Goal: Download file/media: Obtain a digital file from the website

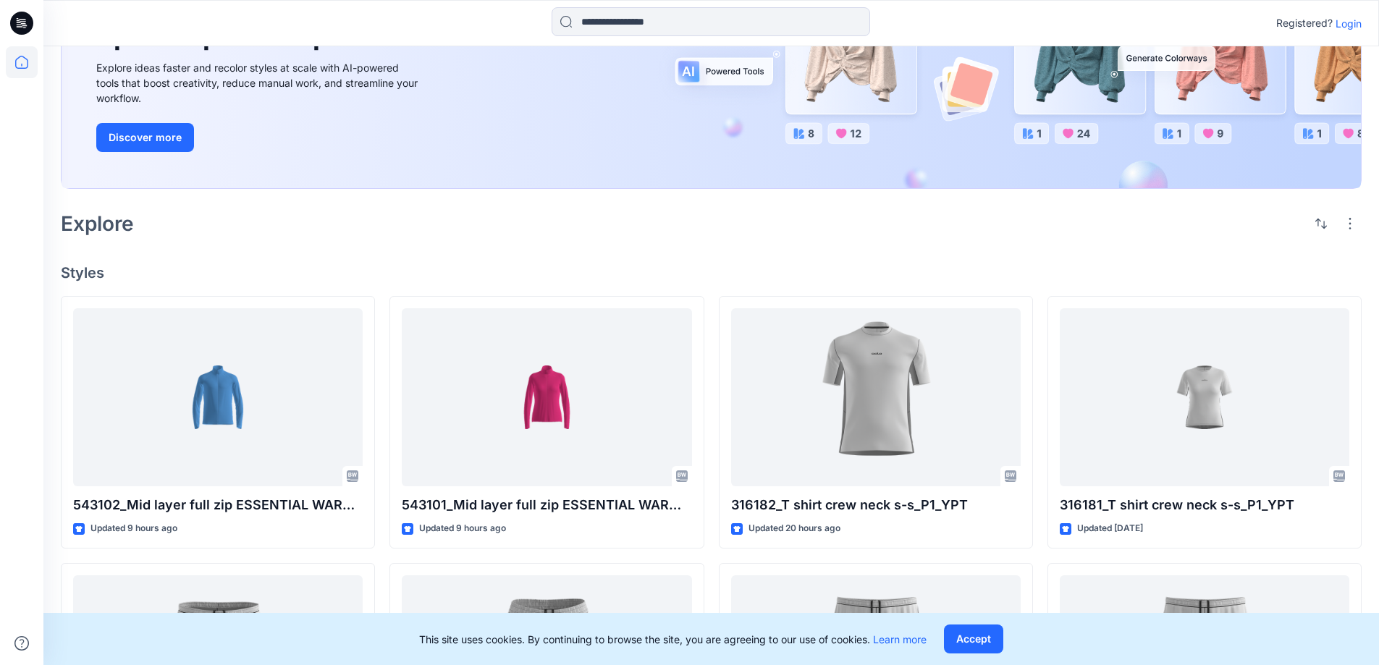
scroll to position [280, 0]
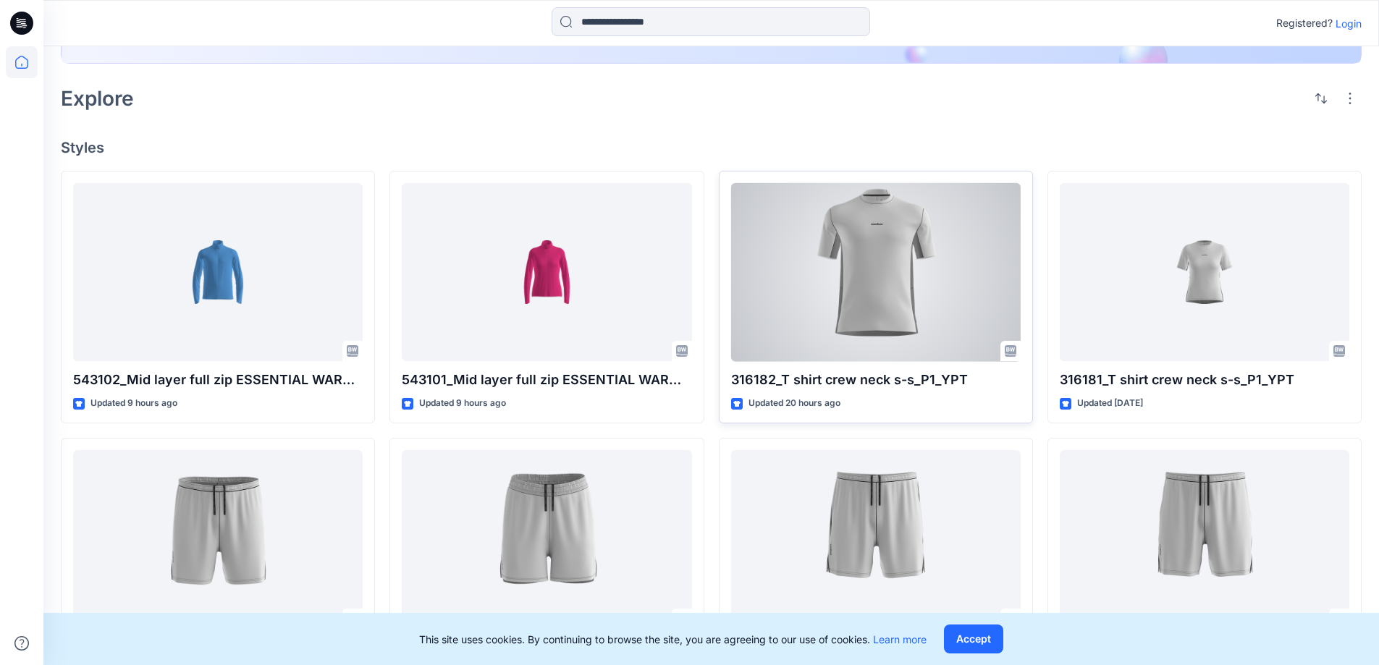
click at [852, 273] on div at bounding box center [875, 272] width 289 height 179
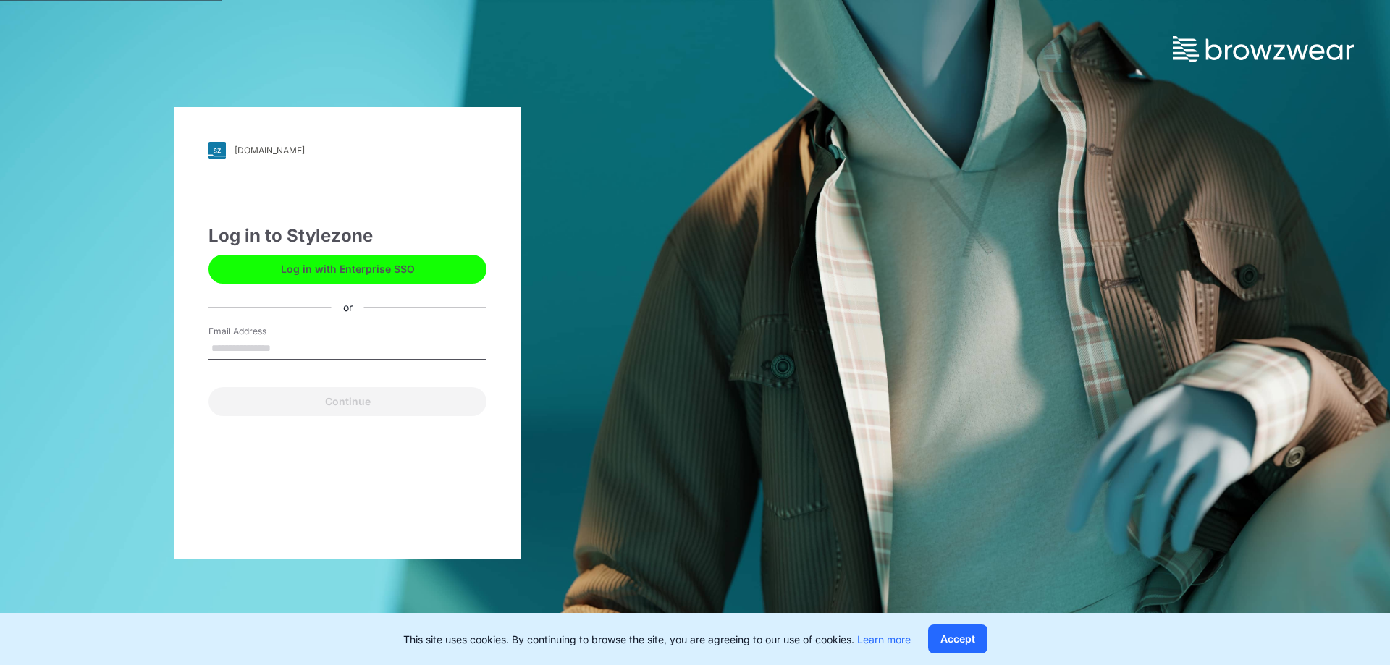
click at [250, 344] on input "Email Address" at bounding box center [347, 349] width 278 height 22
type input "**********"
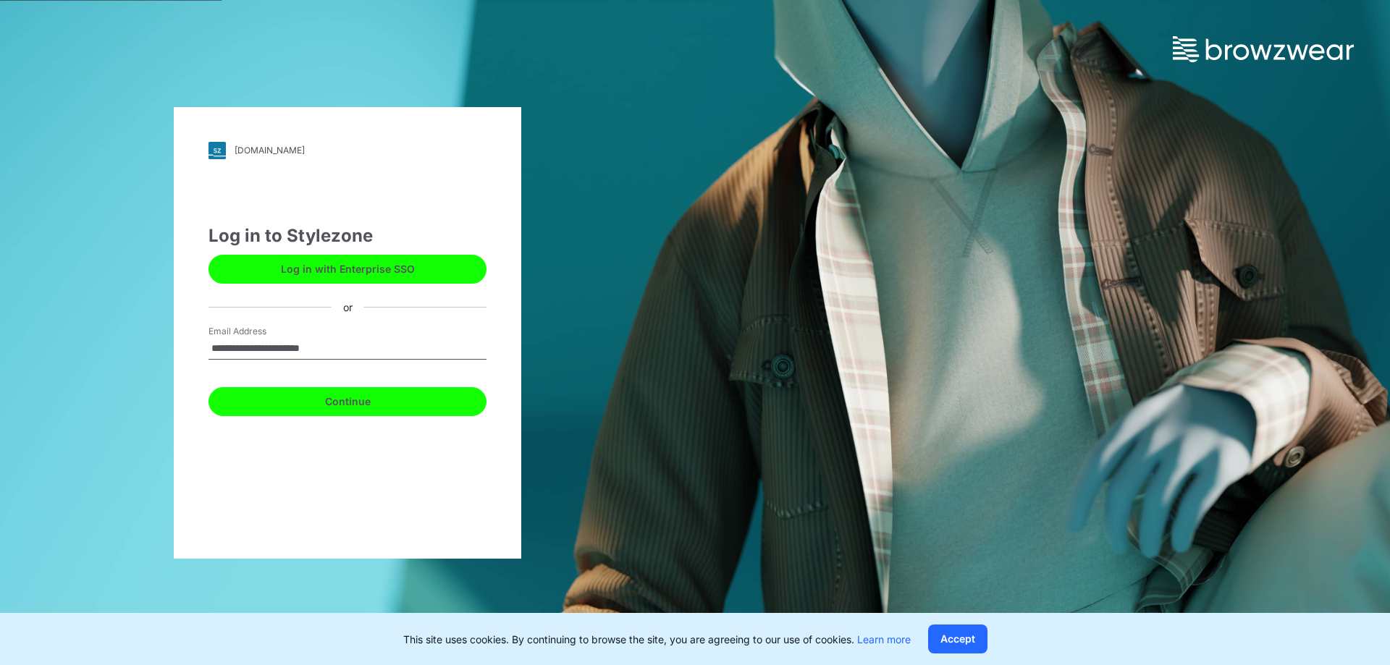
click at [320, 398] on button "Continue" at bounding box center [347, 401] width 278 height 29
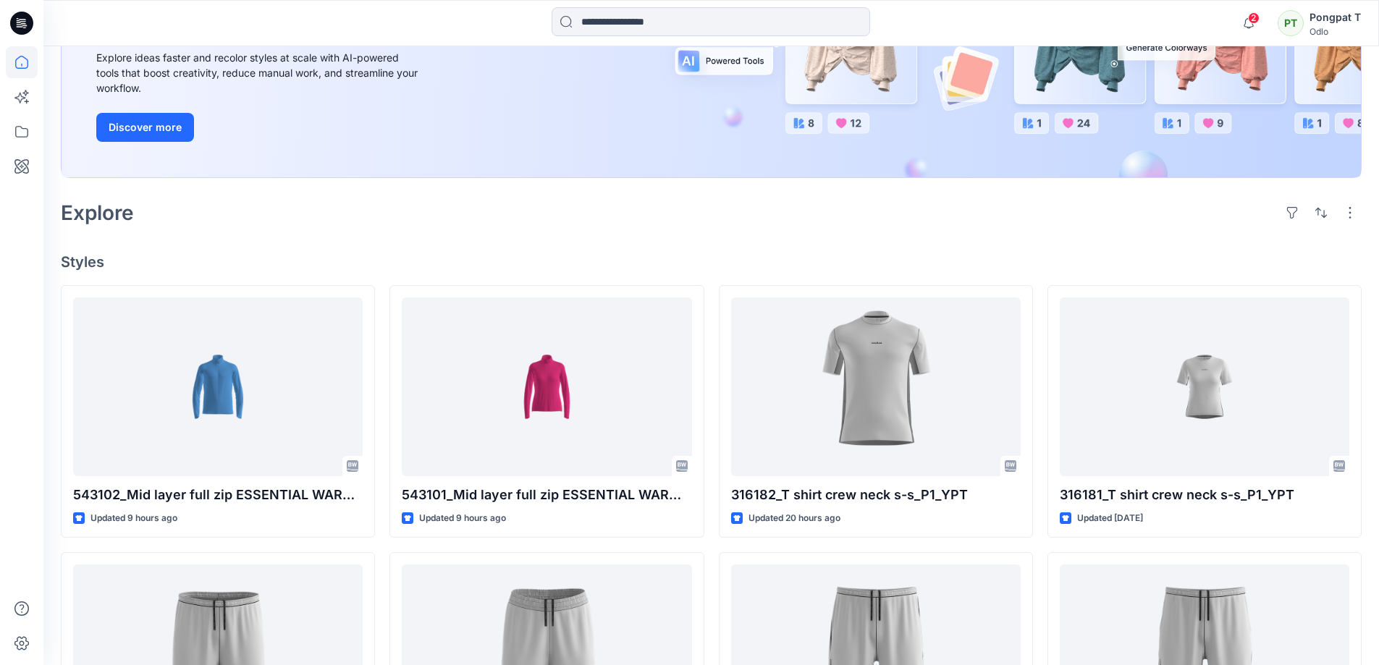
scroll to position [217, 0]
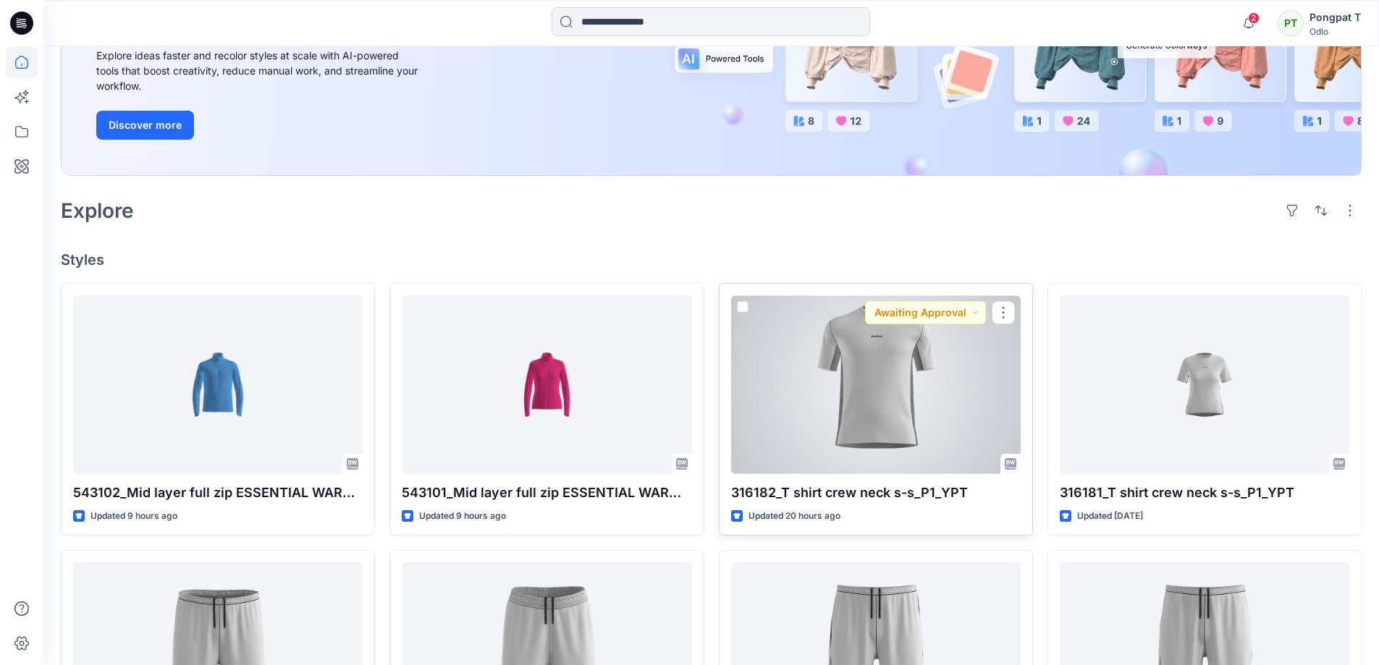
click at [902, 352] on div at bounding box center [875, 384] width 289 height 179
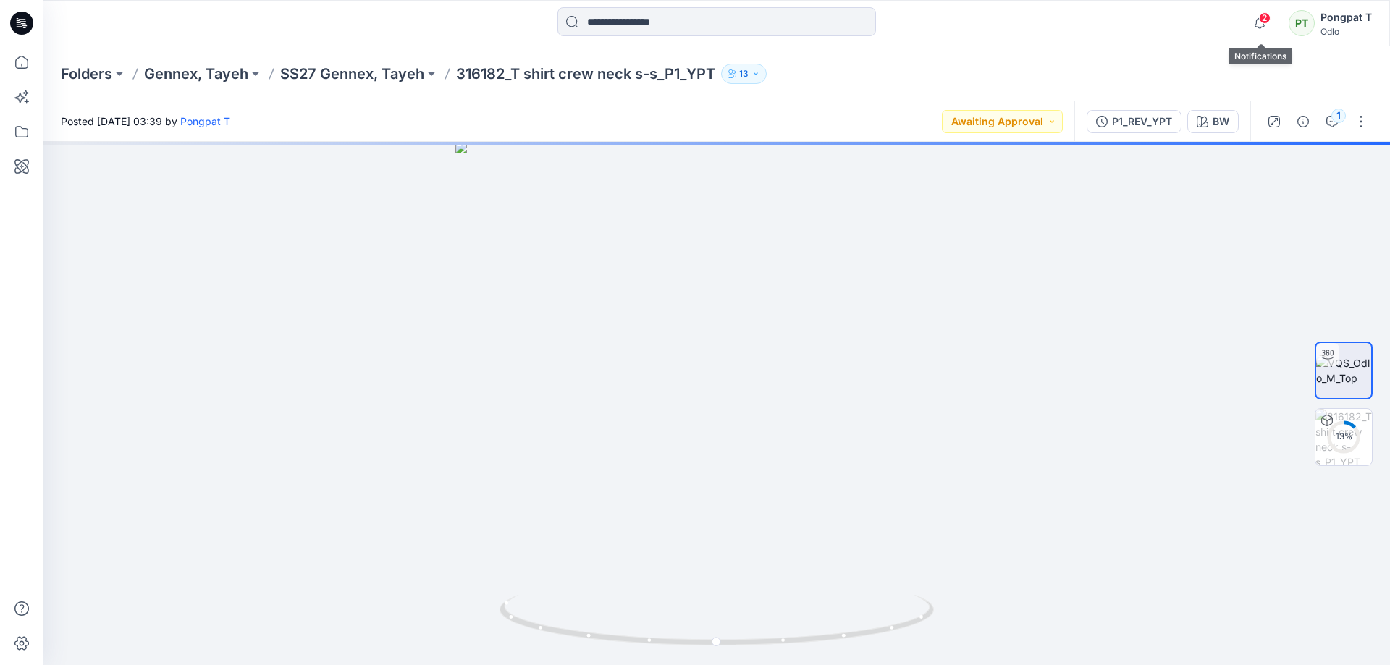
click at [1264, 20] on span "2" at bounding box center [1265, 18] width 12 height 12
click at [365, 77] on p "SS27 Gennex, Tayeh" at bounding box center [352, 74] width 144 height 20
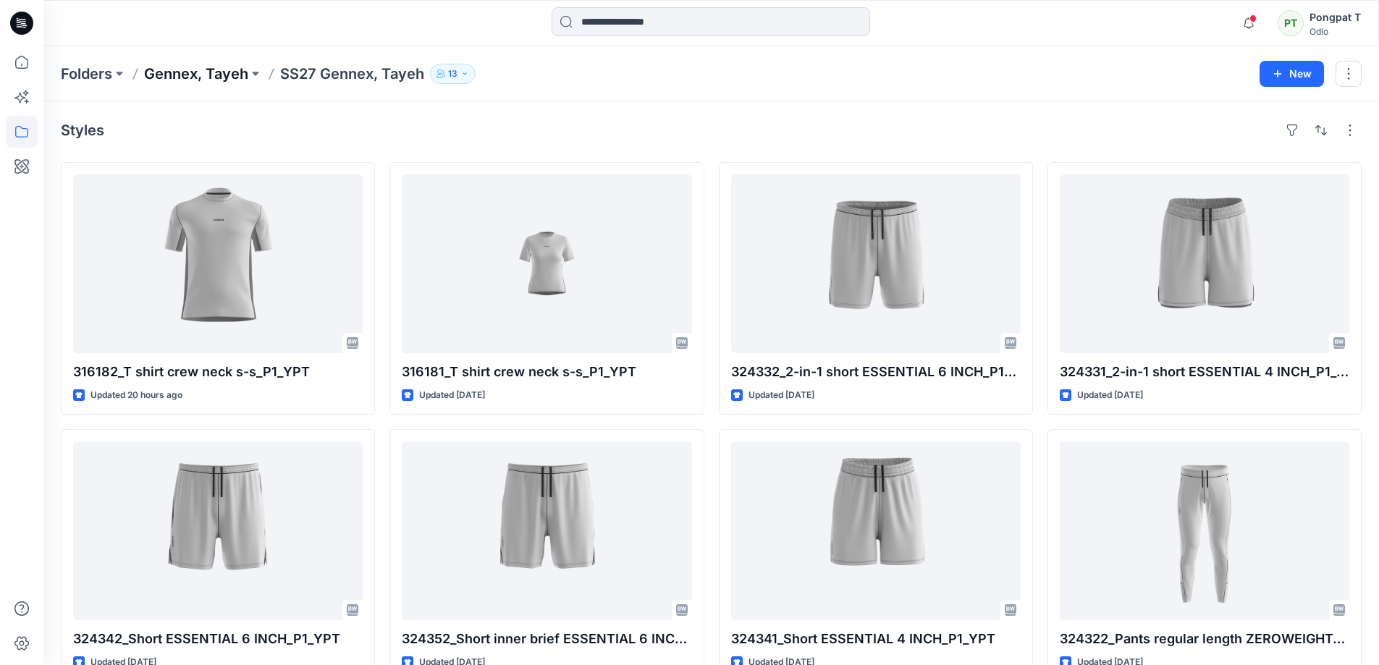
click at [204, 75] on p "Gennex, Tayeh" at bounding box center [196, 74] width 104 height 20
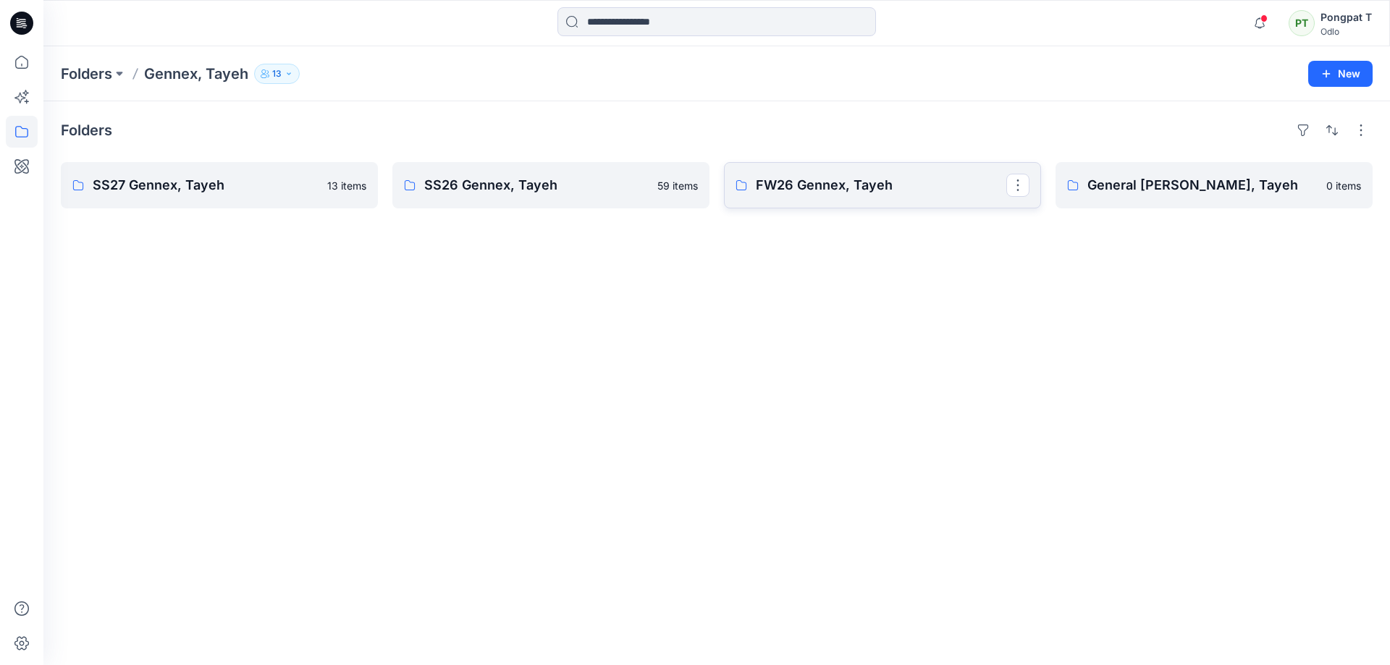
click at [787, 189] on p "FW26 Gennex, Tayeh" at bounding box center [881, 185] width 250 height 20
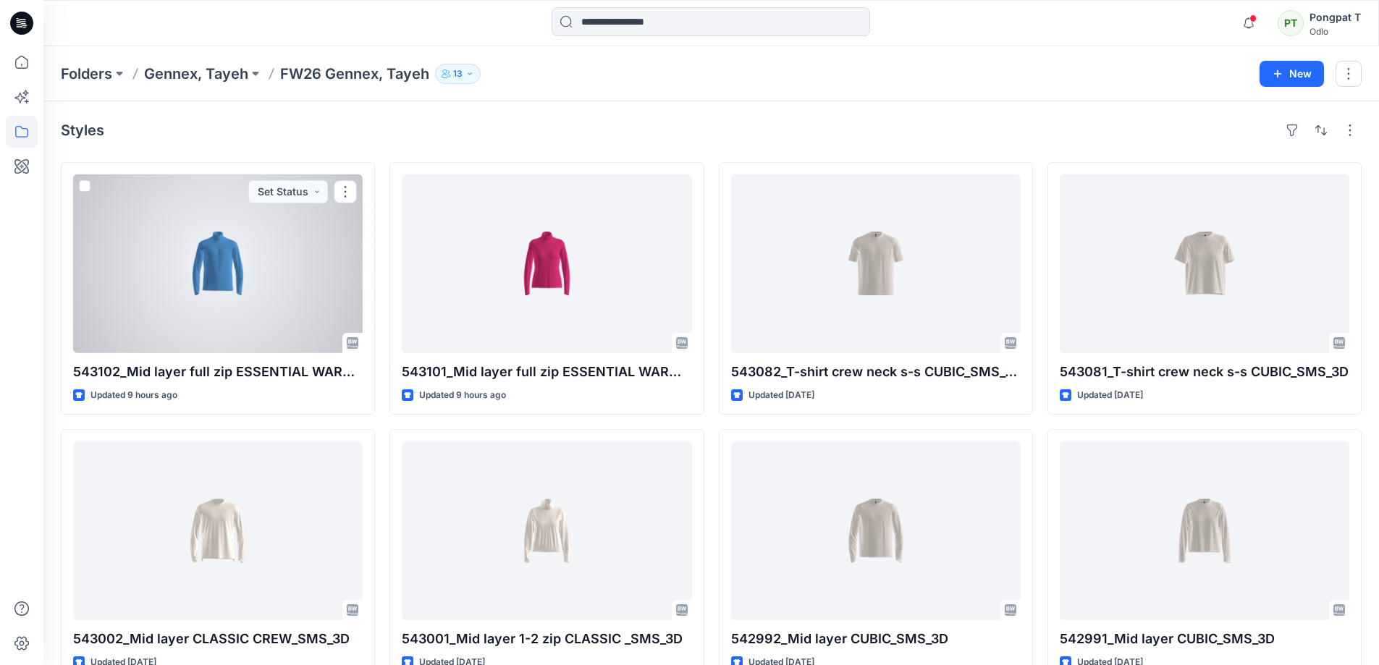
click at [258, 253] on div at bounding box center [217, 263] width 289 height 179
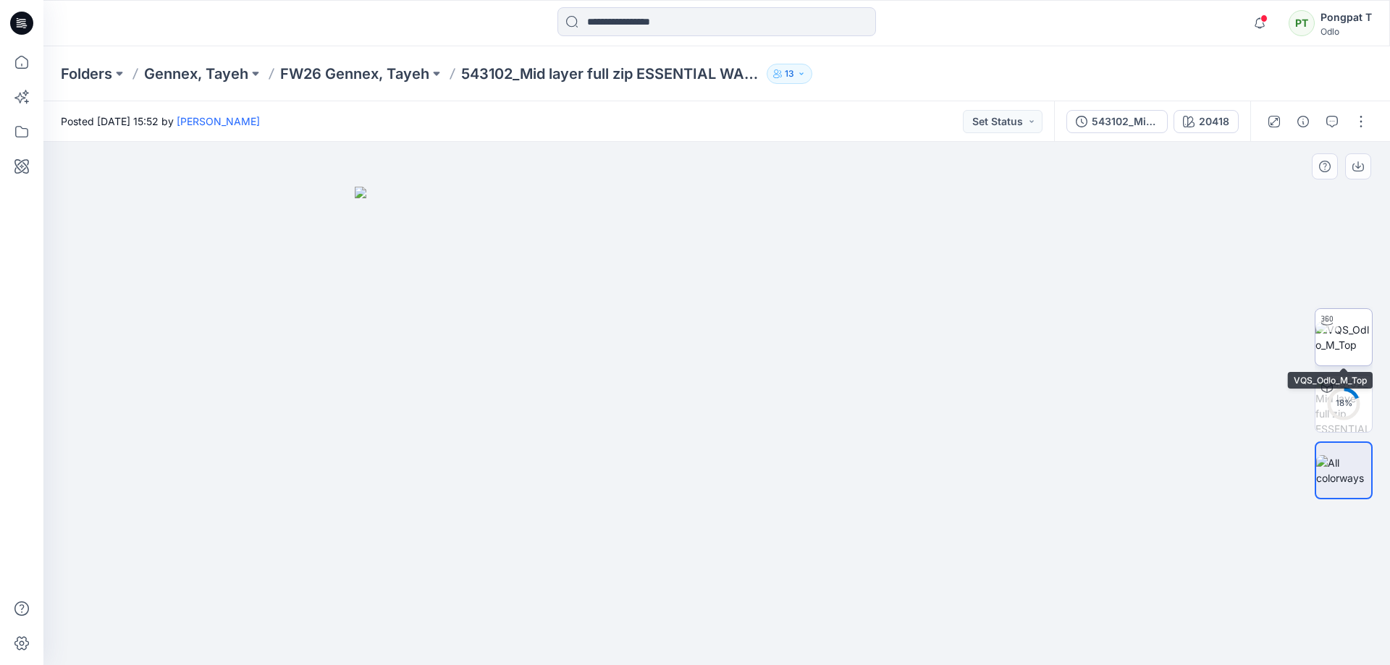
click at [1334, 330] on div at bounding box center [1326, 320] width 23 height 23
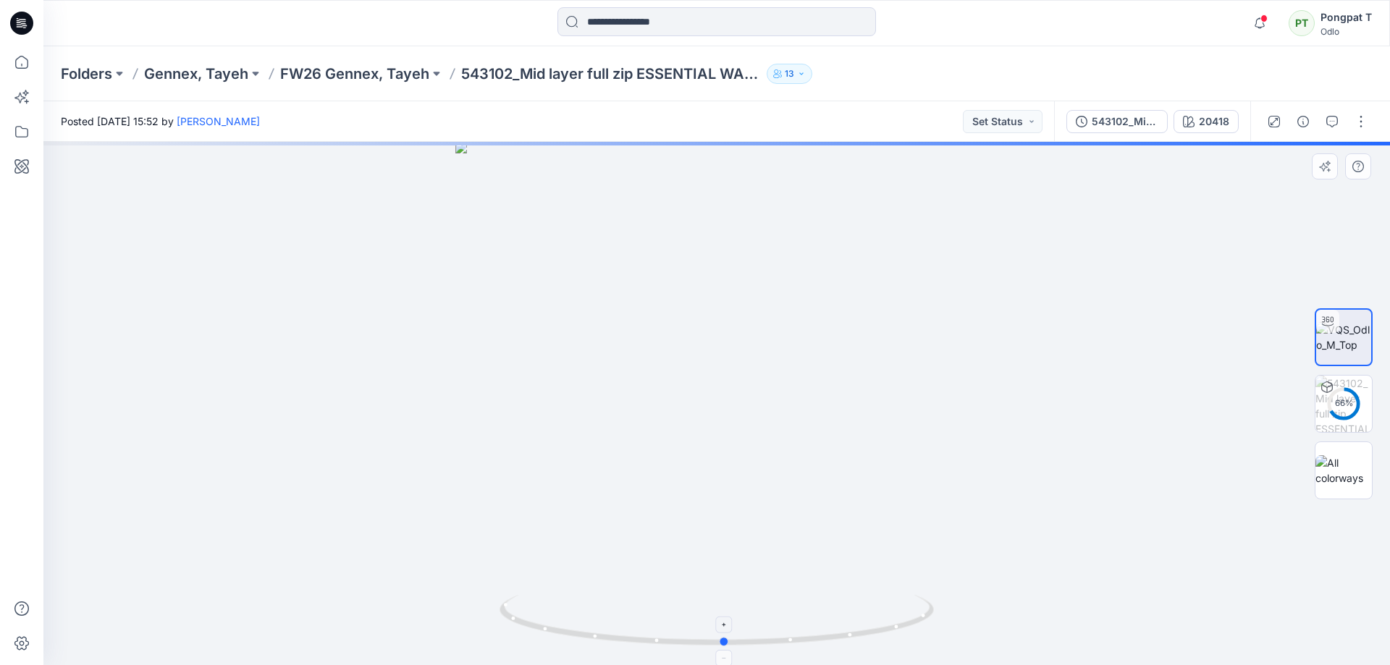
drag, startPoint x: 828, startPoint y: 643, endPoint x: 836, endPoint y: 643, distance: 8.0
click at [836, 643] on icon at bounding box center [718, 622] width 438 height 54
drag, startPoint x: 787, startPoint y: 596, endPoint x: 787, endPoint y: 245, distance: 351.0
click at [787, 614] on div at bounding box center [716, 403] width 1346 height 523
drag, startPoint x: 793, startPoint y: 367, endPoint x: 803, endPoint y: 452, distance: 85.2
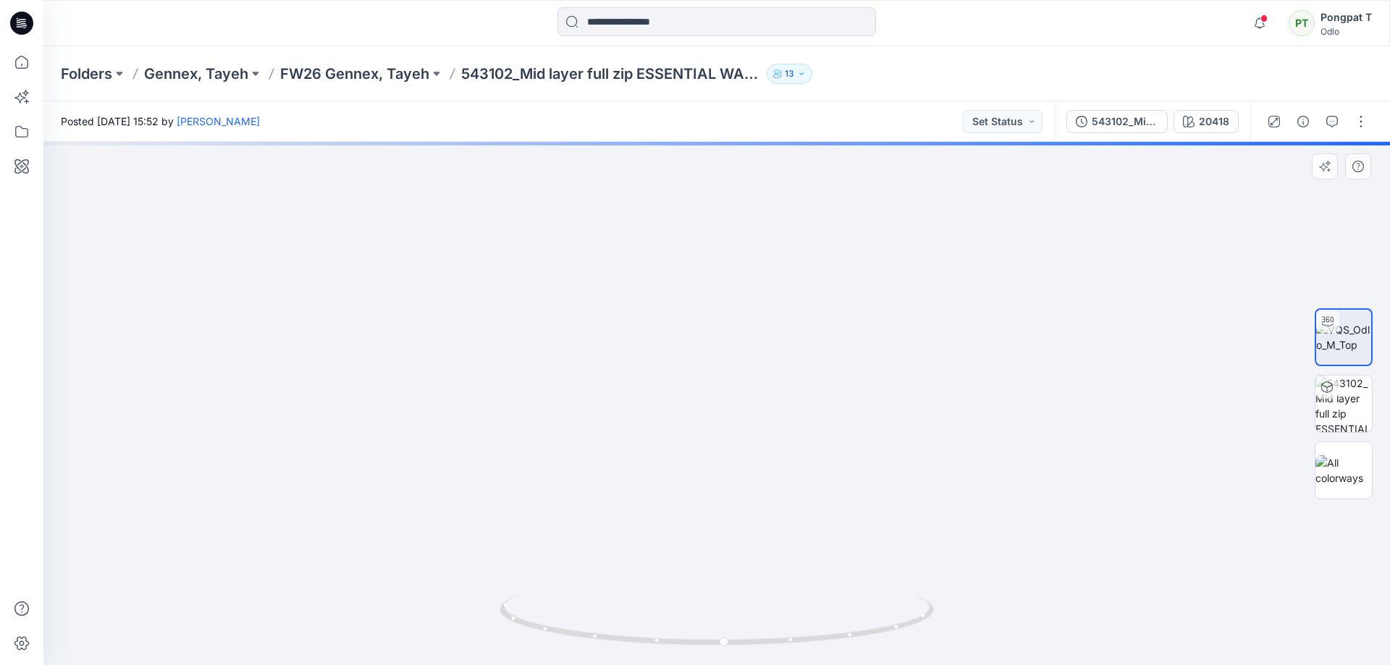
click at [779, 613] on div at bounding box center [716, 403] width 1346 height 523
drag, startPoint x: 866, startPoint y: 499, endPoint x: 867, endPoint y: 384, distance: 115.1
click at [867, 384] on img at bounding box center [678, 364] width 1918 height 602
drag, startPoint x: 857, startPoint y: 465, endPoint x: 854, endPoint y: 423, distance: 42.8
click at [854, 423] on img at bounding box center [680, 333] width 1918 height 663
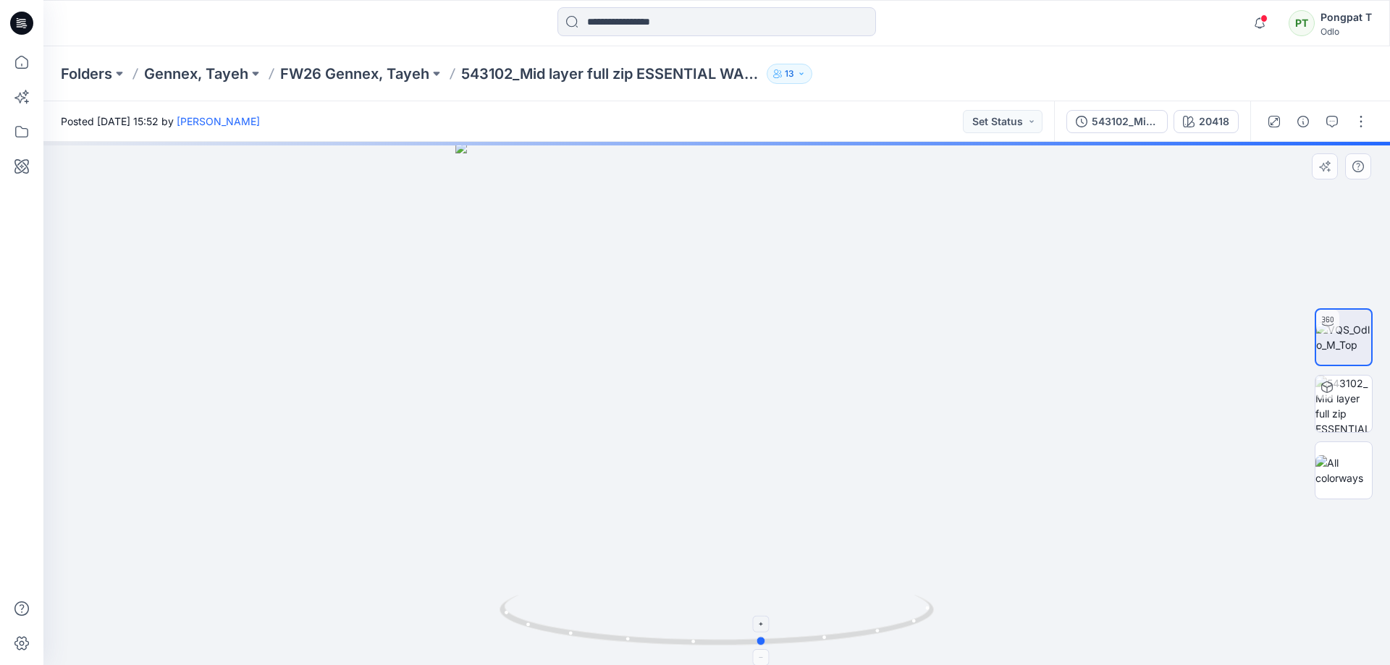
drag, startPoint x: 870, startPoint y: 635, endPoint x: 908, endPoint y: 631, distance: 38.6
click at [908, 631] on icon at bounding box center [718, 622] width 438 height 54
click at [1218, 130] on button "20418" at bounding box center [1205, 121] width 65 height 23
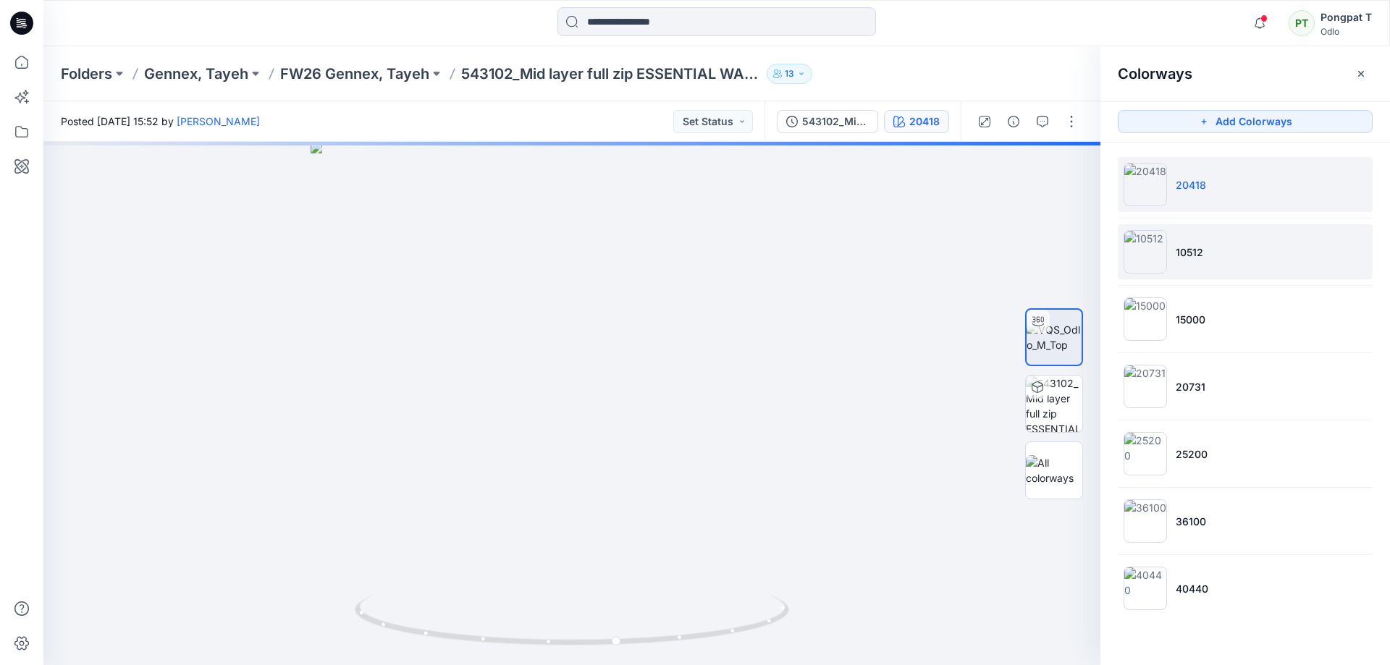
click at [1204, 244] on li "10512" at bounding box center [1244, 251] width 255 height 55
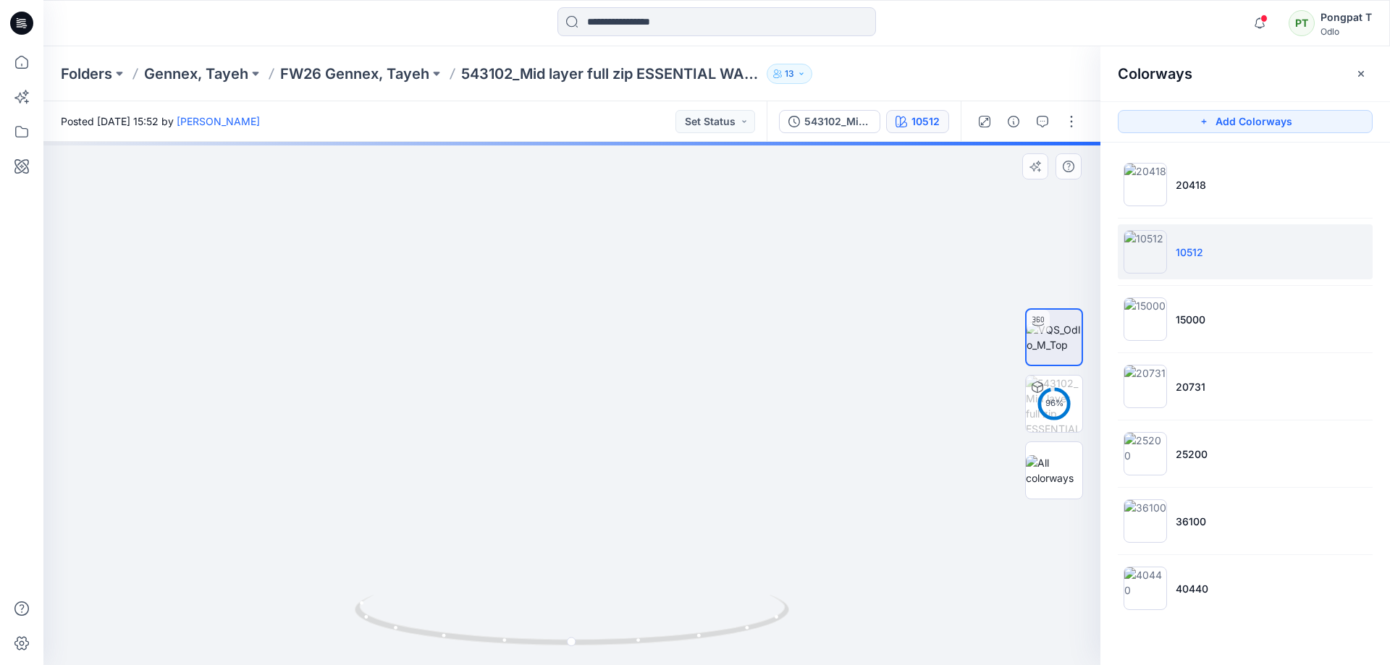
drag, startPoint x: 671, startPoint y: 229, endPoint x: 707, endPoint y: 327, distance: 104.9
click at [672, 635] on div at bounding box center [571, 403] width 1057 height 523
drag, startPoint x: 713, startPoint y: 304, endPoint x: 748, endPoint y: 619, distance: 316.8
click at [748, 619] on div at bounding box center [571, 403] width 1057 height 523
drag, startPoint x: 736, startPoint y: 272, endPoint x: 743, endPoint y: 239, distance: 33.9
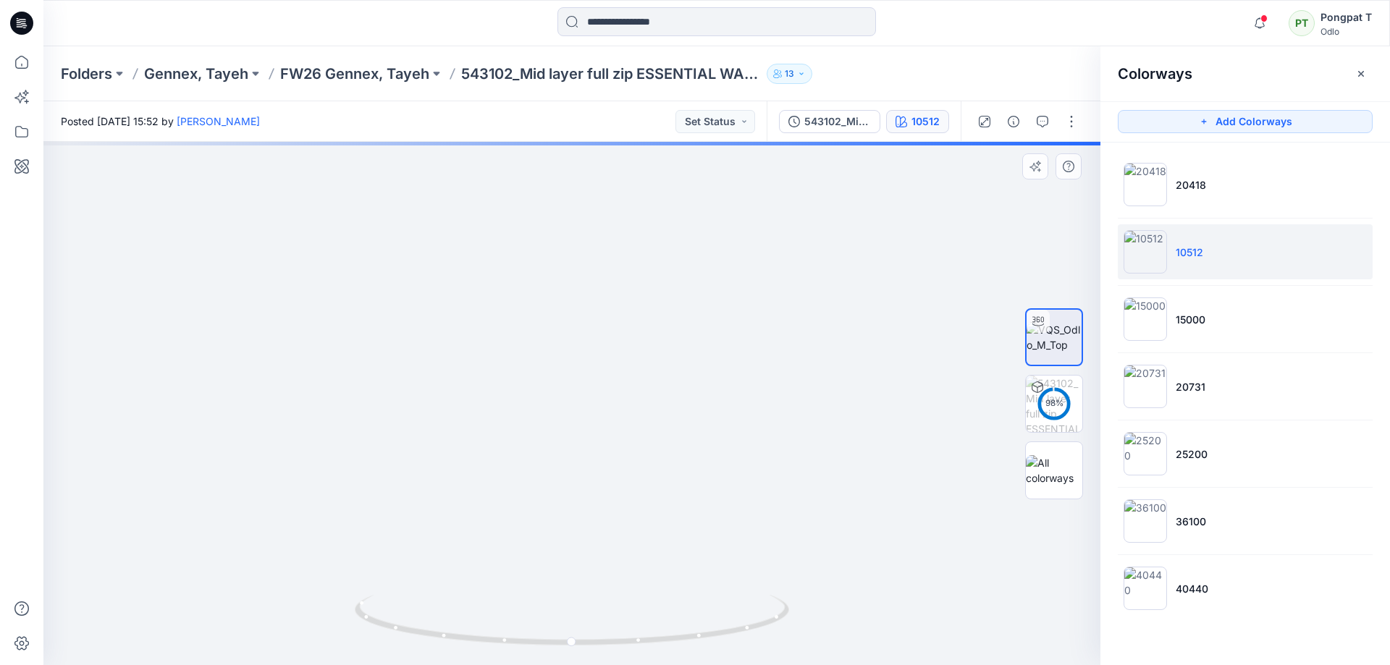
click at [743, 240] on img at bounding box center [621, 329] width 2317 height 671
drag, startPoint x: 723, startPoint y: 622, endPoint x: 714, endPoint y: 606, distance: 18.1
click at [714, 606] on icon at bounding box center [574, 622] width 438 height 54
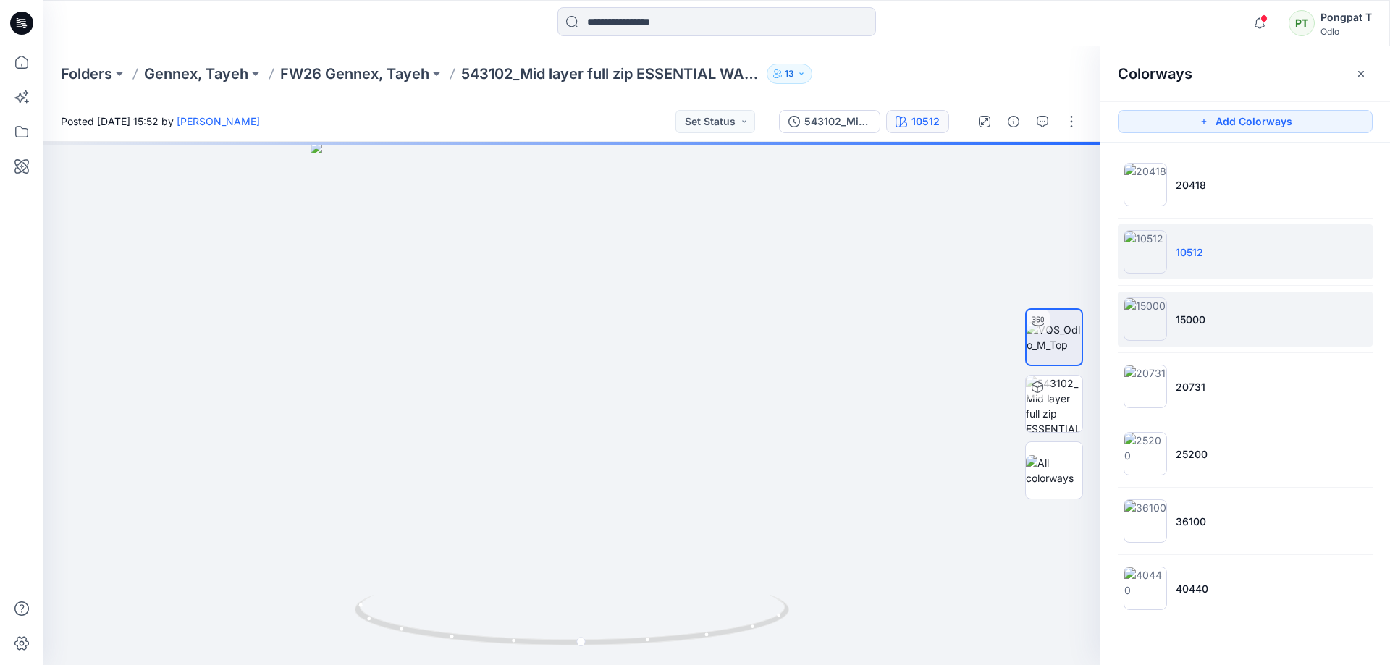
click at [1212, 313] on li "15000" at bounding box center [1244, 319] width 255 height 55
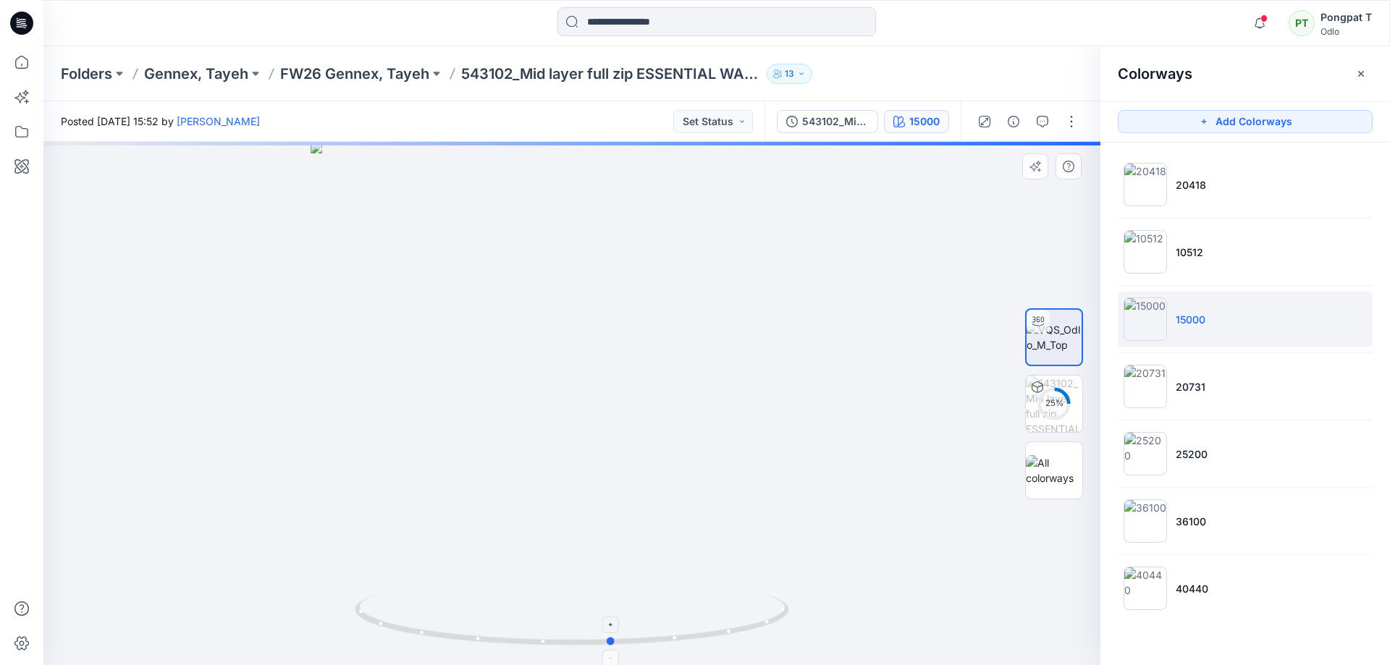
drag, startPoint x: 729, startPoint y: 633, endPoint x: 769, endPoint y: 635, distance: 40.6
click at [769, 635] on icon at bounding box center [574, 622] width 438 height 54
click at [1199, 392] on p "20731" at bounding box center [1190, 386] width 30 height 15
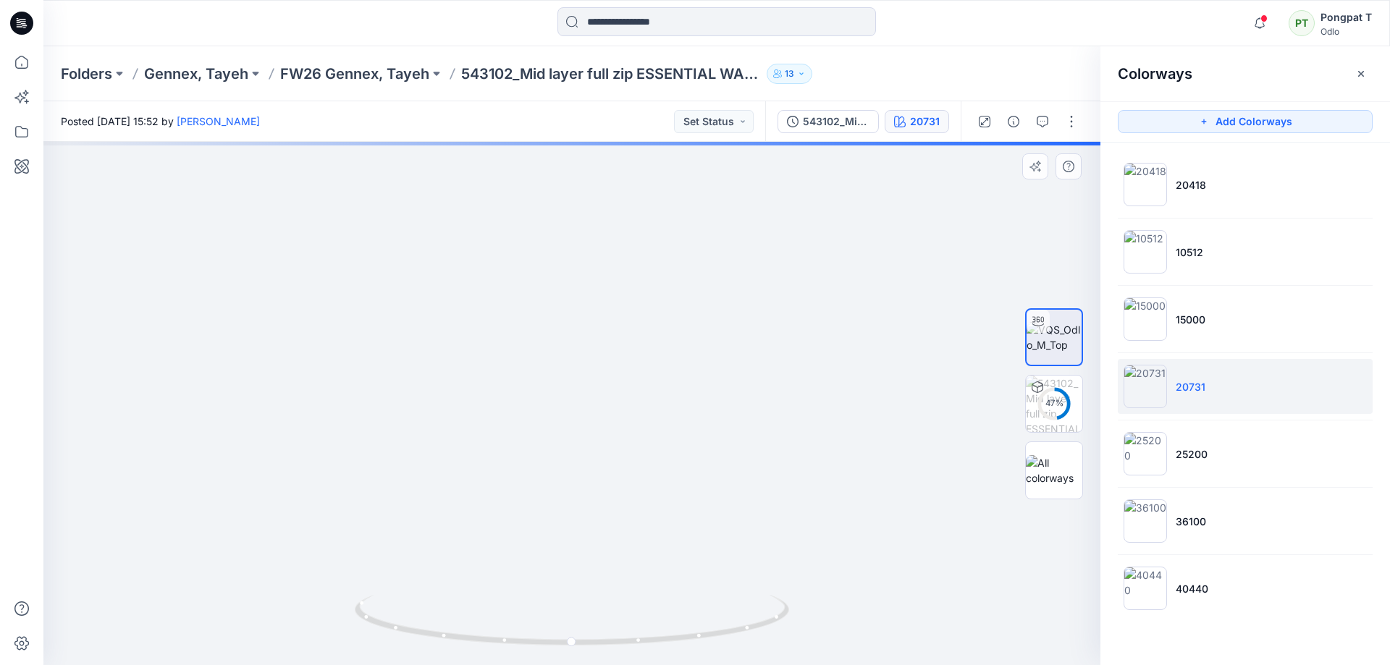
drag, startPoint x: 613, startPoint y: 250, endPoint x: 686, endPoint y: 511, distance: 271.3
drag, startPoint x: 709, startPoint y: 616, endPoint x: 713, endPoint y: 166, distance: 450.2
click at [709, 627] on div at bounding box center [571, 403] width 1057 height 523
drag, startPoint x: 668, startPoint y: 505, endPoint x: 666, endPoint y: 533, distance: 27.6
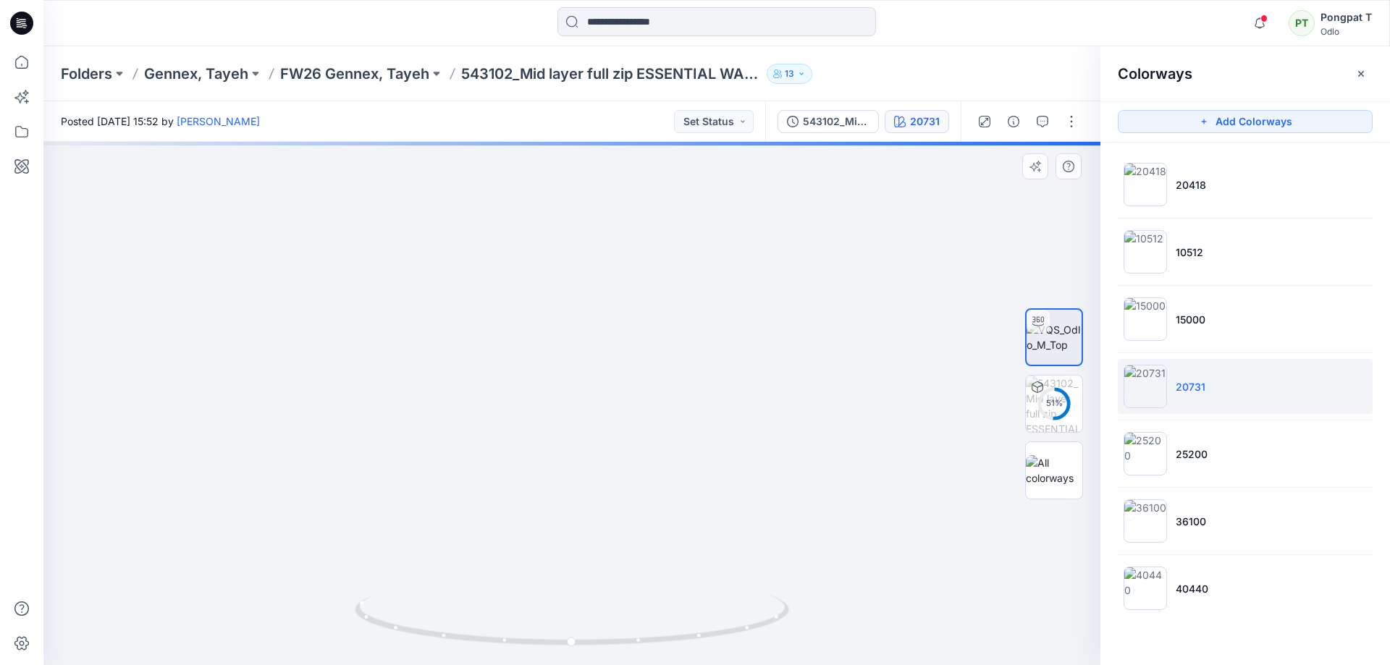
click at [666, 533] on img at bounding box center [607, 345] width 2715 height 639
drag, startPoint x: 617, startPoint y: 344, endPoint x: 573, endPoint y: 347, distance: 44.3
click at [573, 347] on img at bounding box center [499, 394] width 1320 height 543
drag, startPoint x: 654, startPoint y: 362, endPoint x: 613, endPoint y: 425, distance: 74.9
click at [613, 425] on div at bounding box center [571, 403] width 1057 height 523
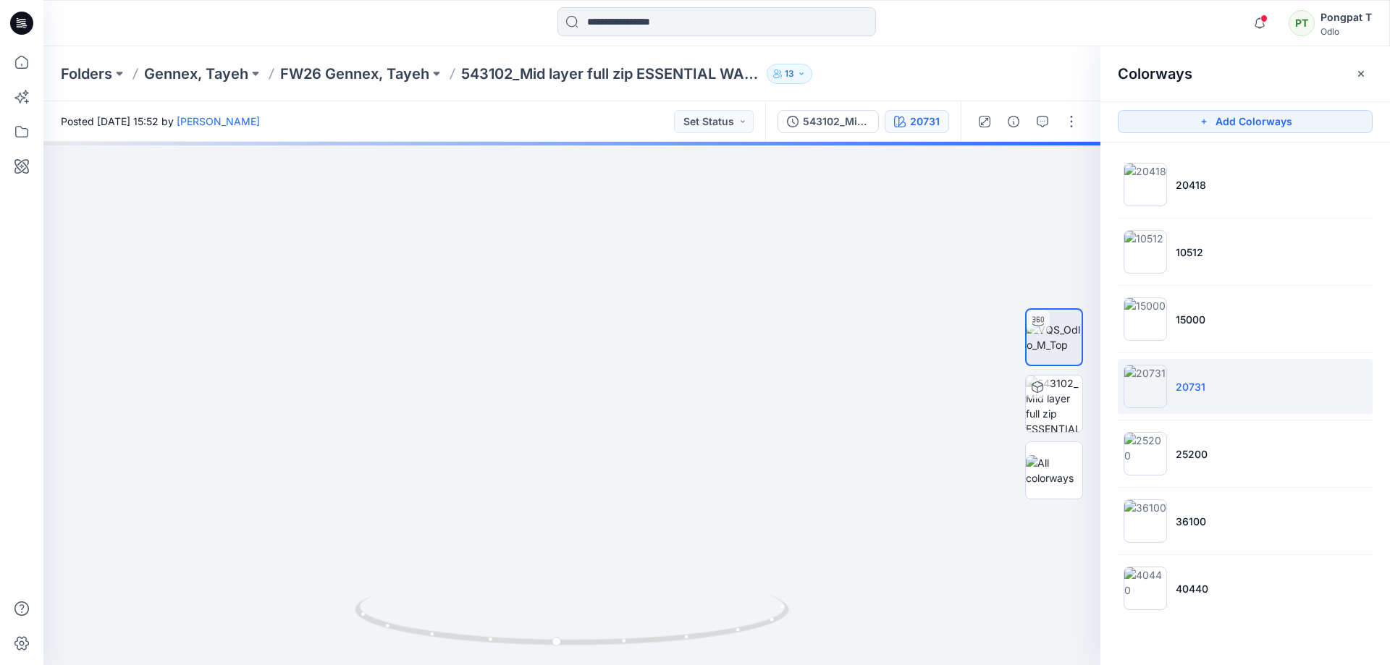
drag, startPoint x: 610, startPoint y: 460, endPoint x: 606, endPoint y: 96, distance: 364.8
click at [606, 137] on div "Posted [DATE] 15:52 by [PERSON_NAME] Set Status 543102_Mid layer full zip ESSEN…" at bounding box center [716, 383] width 1346 height 564
drag, startPoint x: 593, startPoint y: 436, endPoint x: 609, endPoint y: 85, distance: 351.4
click at [606, 91] on div "Folders Gennex, Tayeh FW26 Gennex, Tayeh 543102_Mid layer full zip ESSENTIAL WA…" at bounding box center [716, 355] width 1346 height 619
drag, startPoint x: 603, startPoint y: 342, endPoint x: 606, endPoint y: 36, distance: 305.4
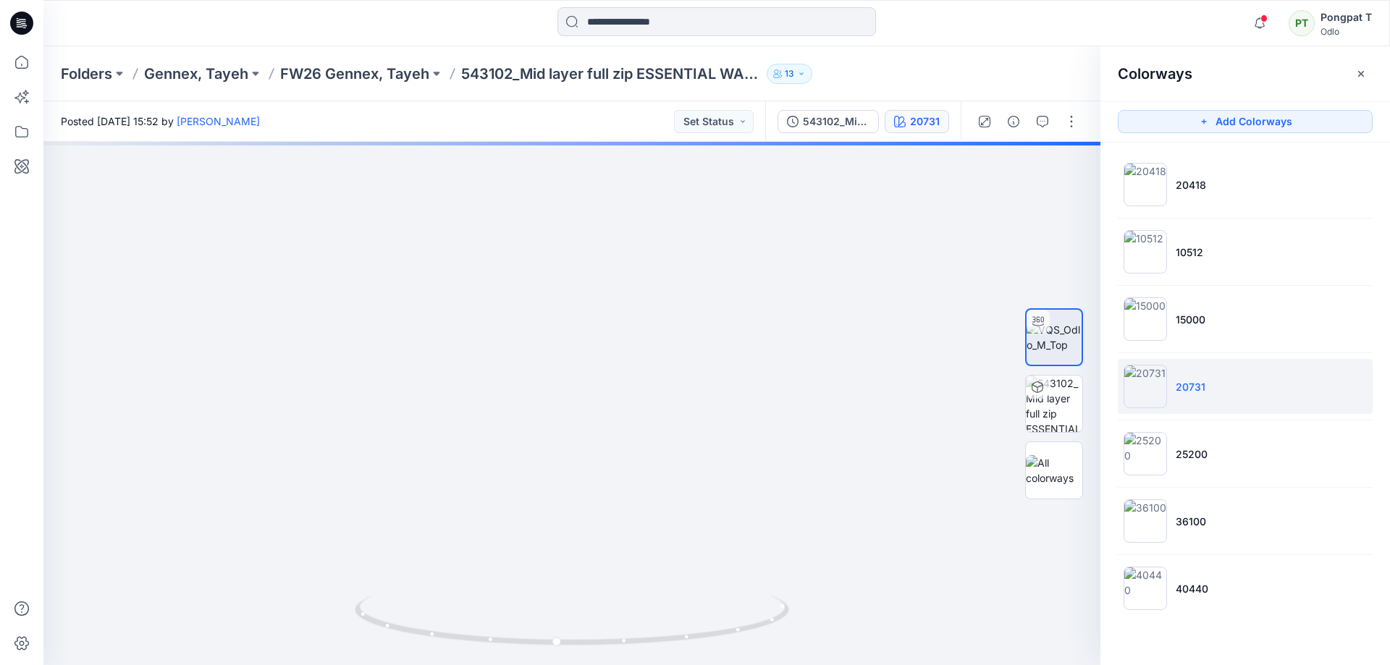
click at [606, 38] on div "Notifications [PERSON_NAME] shared 543102_Mid layer full zip ESSENTIAL WARM FUL…" at bounding box center [695, 332] width 1390 height 665
drag, startPoint x: 599, startPoint y: 429, endPoint x: 561, endPoint y: 500, distance: 80.3
click at [562, 510] on img at bounding box center [572, 315] width 922 height 699
drag, startPoint x: 579, startPoint y: 398, endPoint x: 705, endPoint y: 556, distance: 201.9
click at [705, 556] on img at bounding box center [572, 403] width 922 height 523
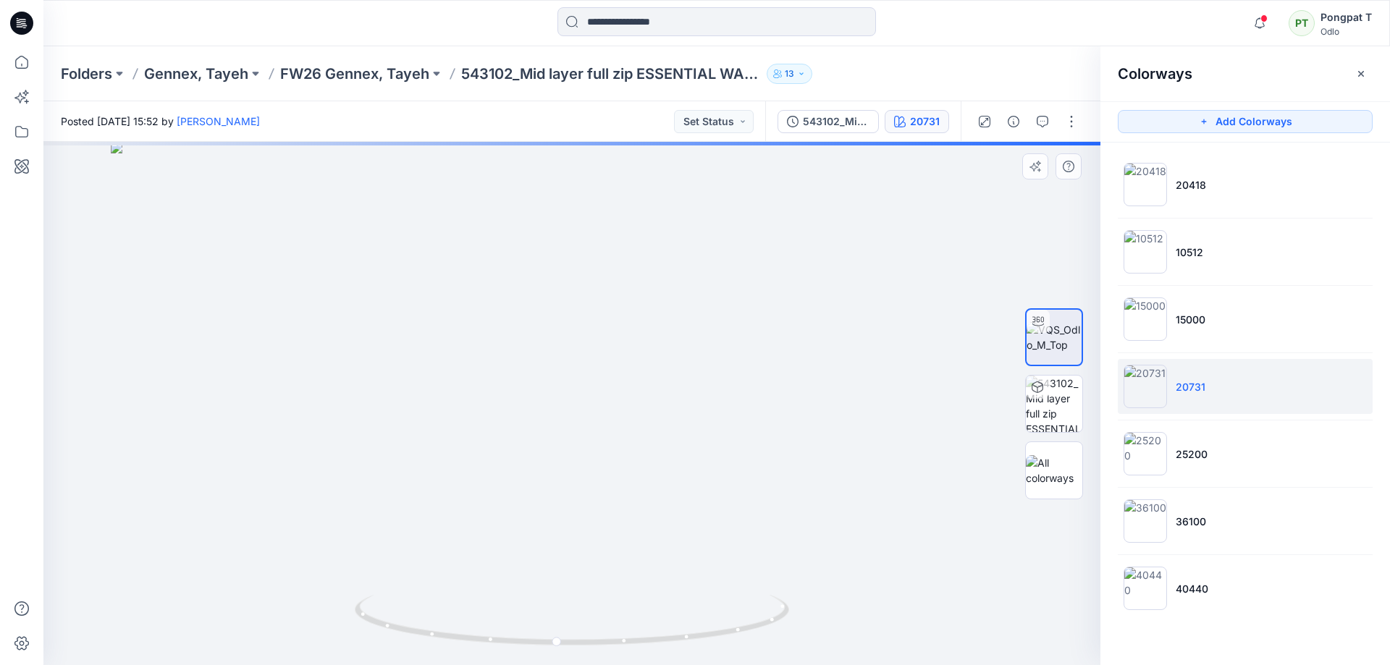
drag, startPoint x: 685, startPoint y: 285, endPoint x: 706, endPoint y: 556, distance: 271.5
click at [706, 566] on img at bounding box center [572, 403] width 922 height 523
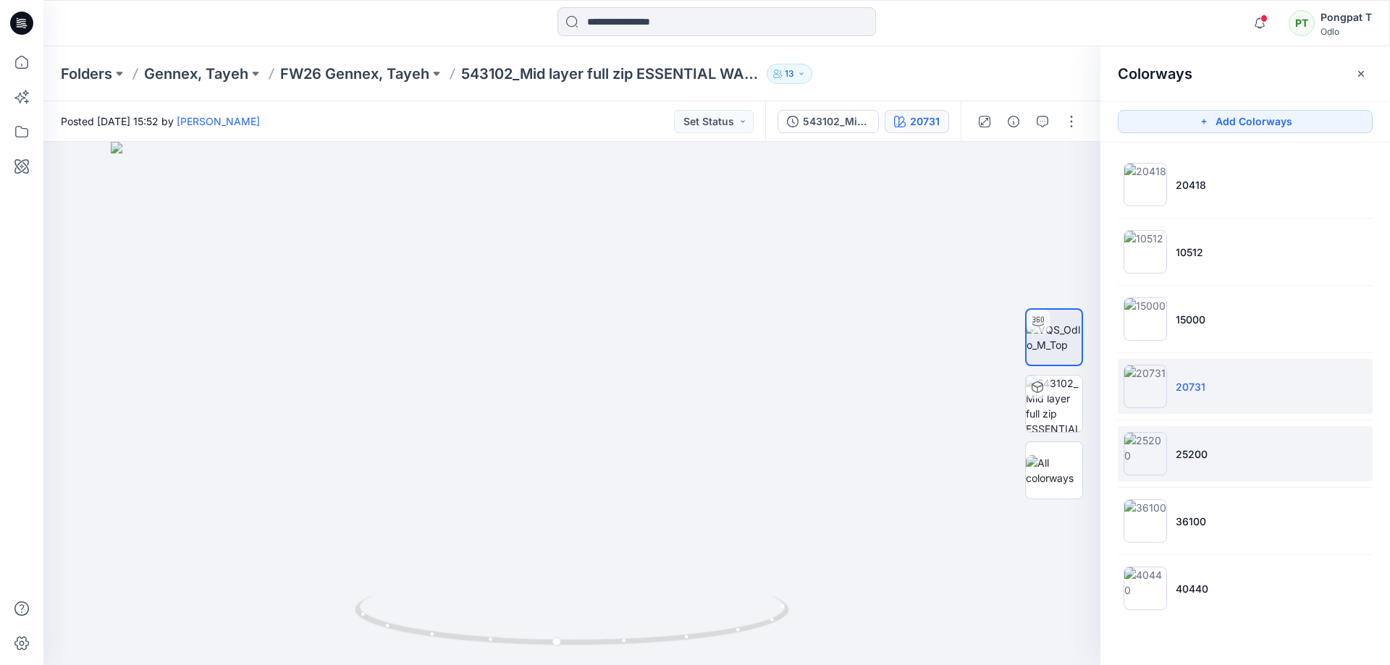
click at [1187, 468] on li "25200" at bounding box center [1244, 453] width 255 height 55
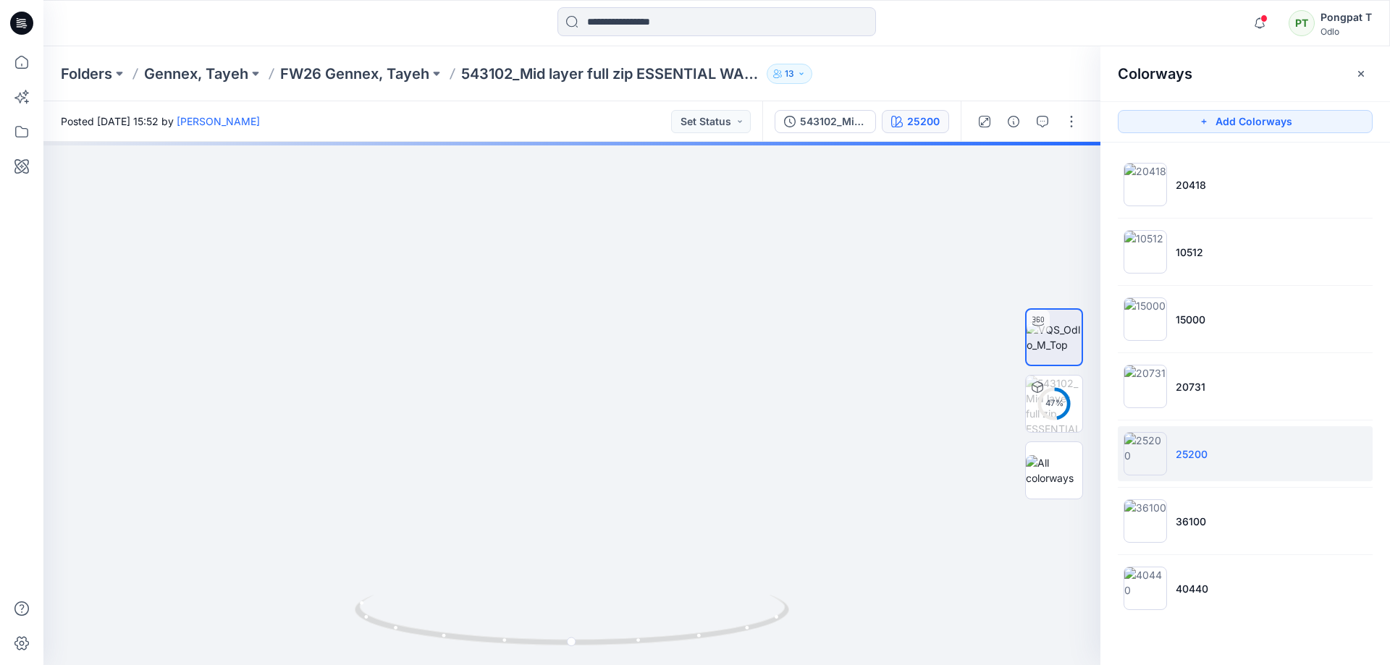
drag, startPoint x: 706, startPoint y: 674, endPoint x: 701, endPoint y: 693, distance: 20.2
click at [701, 664] on html "Notifications [PERSON_NAME] shared 543102_Mid layer full zip ESSENTIAL WARM FUL…" at bounding box center [695, 332] width 1390 height 665
click at [714, 664] on html "Notifications [PERSON_NAME] shared 543102_Mid layer full zip ESSENTIAL WARM FUL…" at bounding box center [695, 332] width 1390 height 665
drag, startPoint x: 763, startPoint y: 630, endPoint x: 572, endPoint y: 621, distance: 191.3
click at [572, 621] on icon at bounding box center [574, 622] width 438 height 54
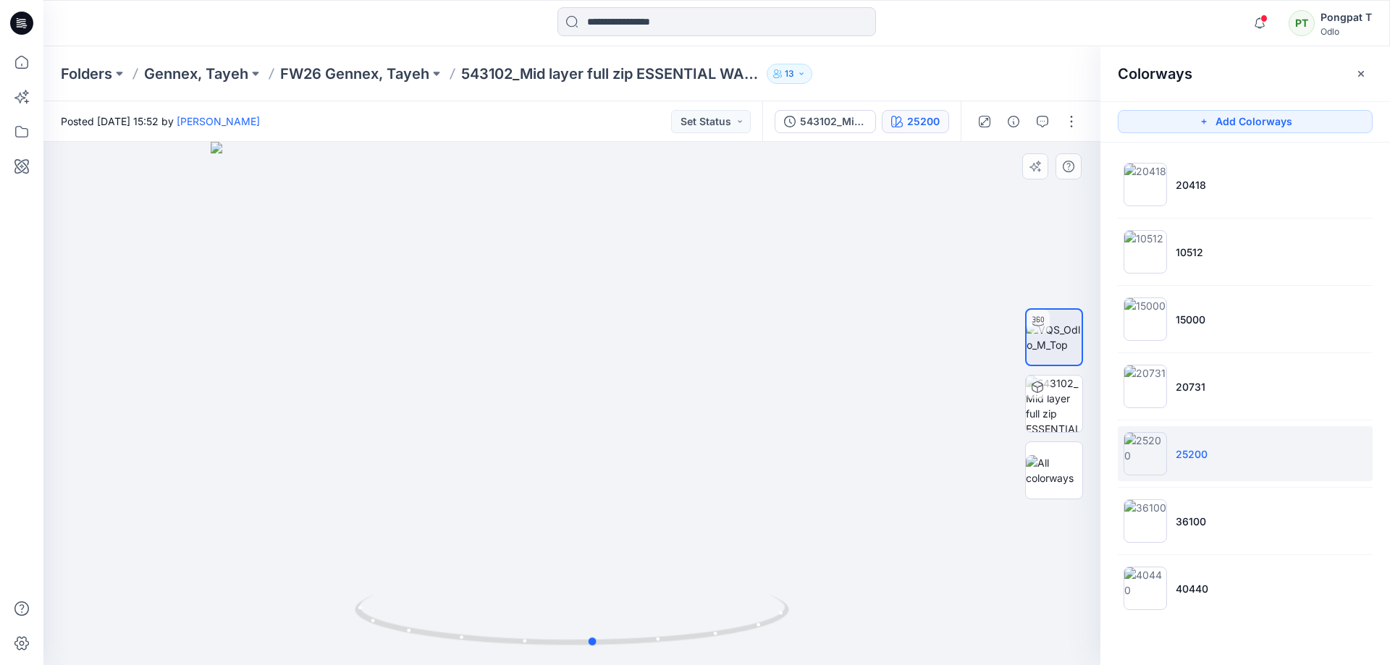
drag, startPoint x: 980, startPoint y: 625, endPoint x: 904, endPoint y: 603, distance: 79.2
click at [904, 603] on div at bounding box center [571, 403] width 1057 height 523
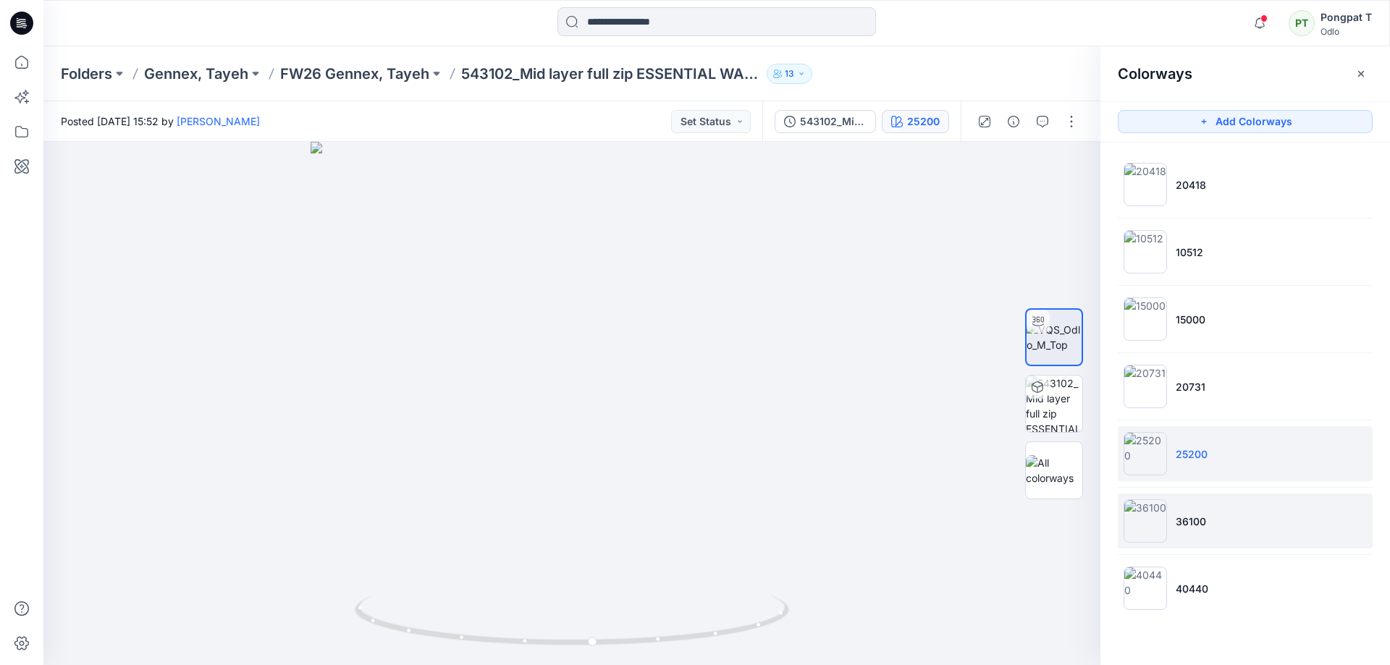
click at [1282, 515] on li "36100" at bounding box center [1244, 521] width 255 height 55
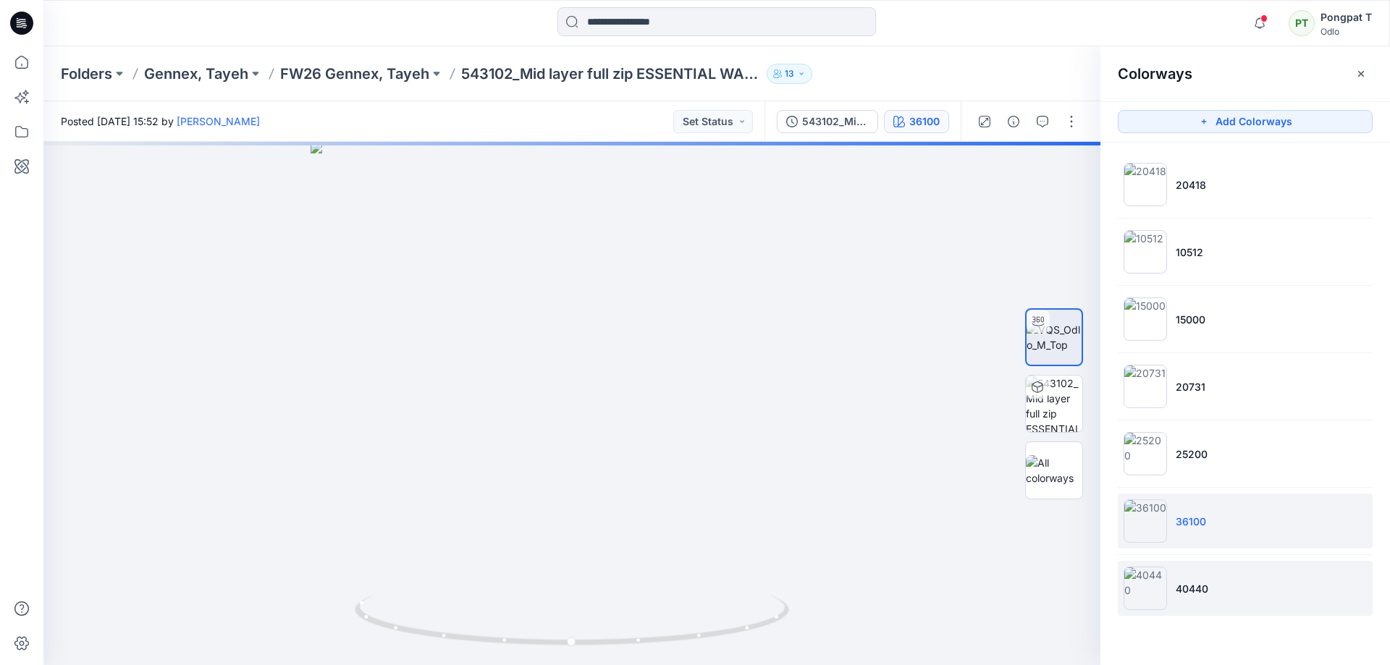
click at [1241, 585] on li "40440" at bounding box center [1244, 588] width 255 height 55
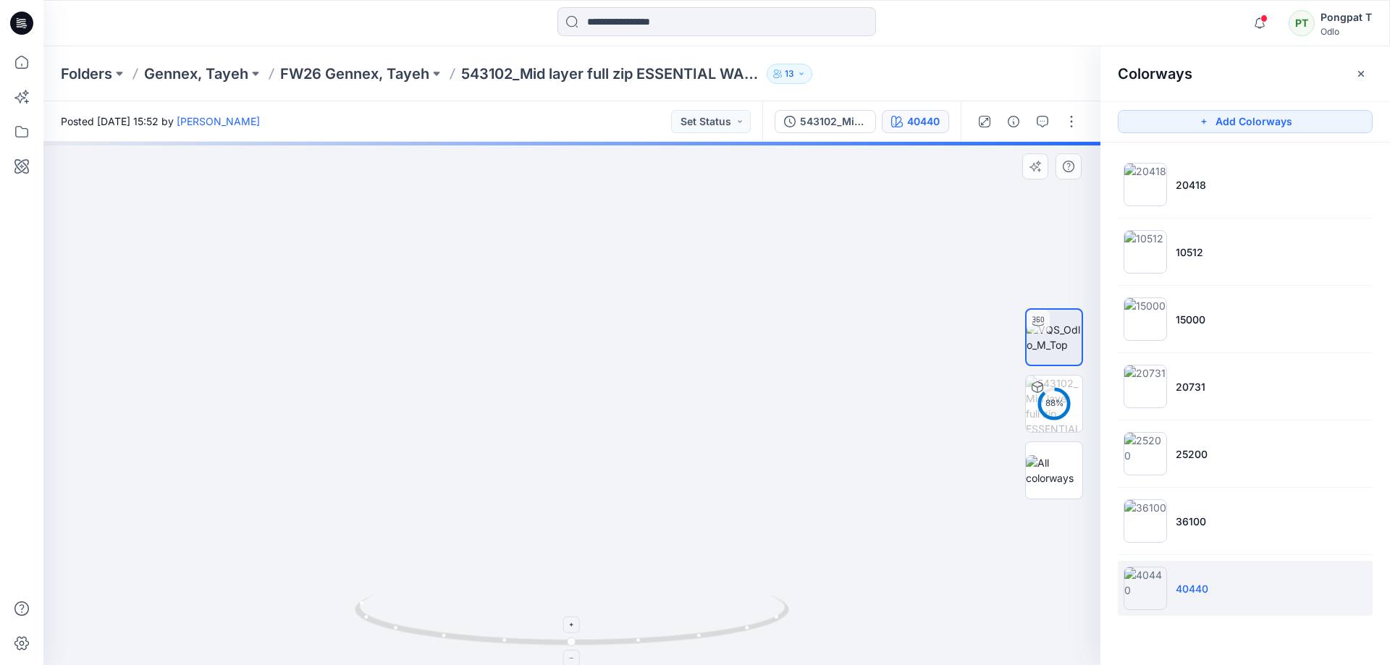
drag, startPoint x: 630, startPoint y: 255, endPoint x: 703, endPoint y: 609, distance: 360.7
click at [703, 609] on div at bounding box center [571, 403] width 1057 height 523
drag, startPoint x: 805, startPoint y: 574, endPoint x: 806, endPoint y: 693, distance: 118.7
click at [806, 664] on html "Notifications [PERSON_NAME] shared 543102_Mid layer full zip ESSENTIAL WARM FUL…" at bounding box center [695, 332] width 1390 height 665
click at [761, 664] on html "Notifications [PERSON_NAME] shared 543102_Mid layer full zip ESSENTIAL WARM FUL…" at bounding box center [695, 332] width 1390 height 665
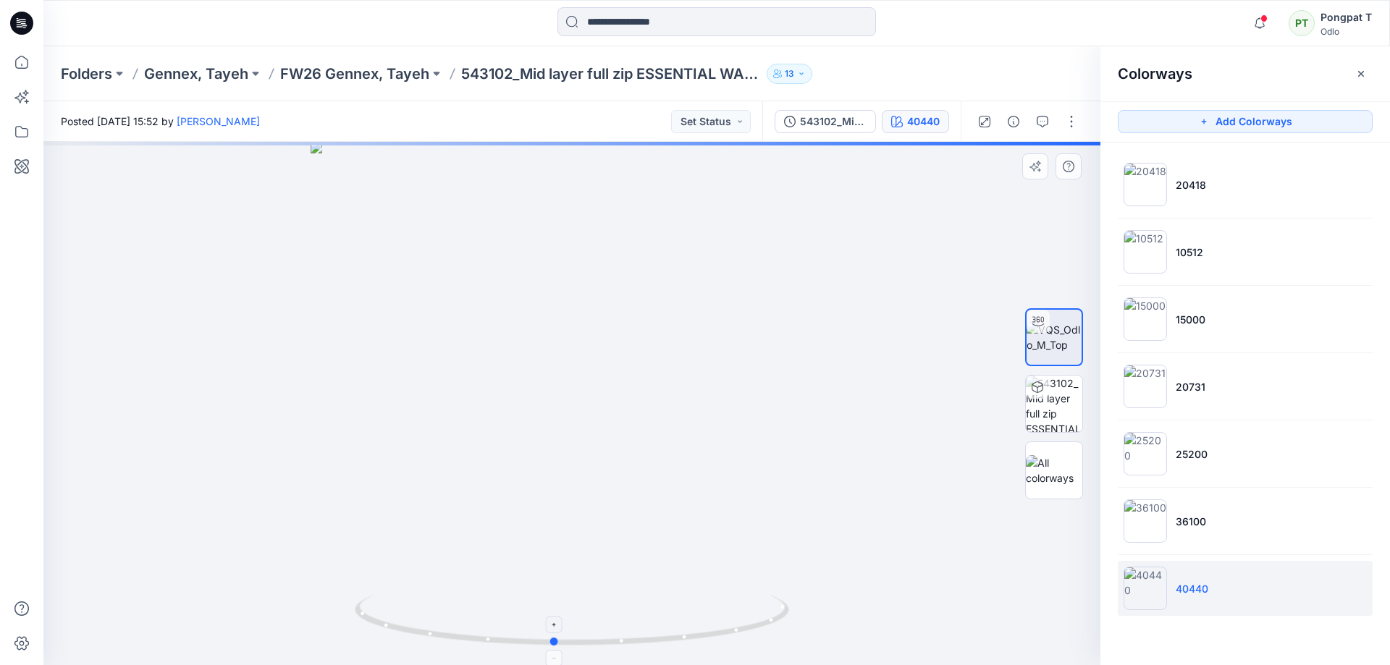
drag, startPoint x: 629, startPoint y: 643, endPoint x: 611, endPoint y: 630, distance: 22.7
click at [611, 630] on icon at bounding box center [574, 622] width 438 height 54
click at [1265, 195] on li "20418" at bounding box center [1244, 184] width 255 height 55
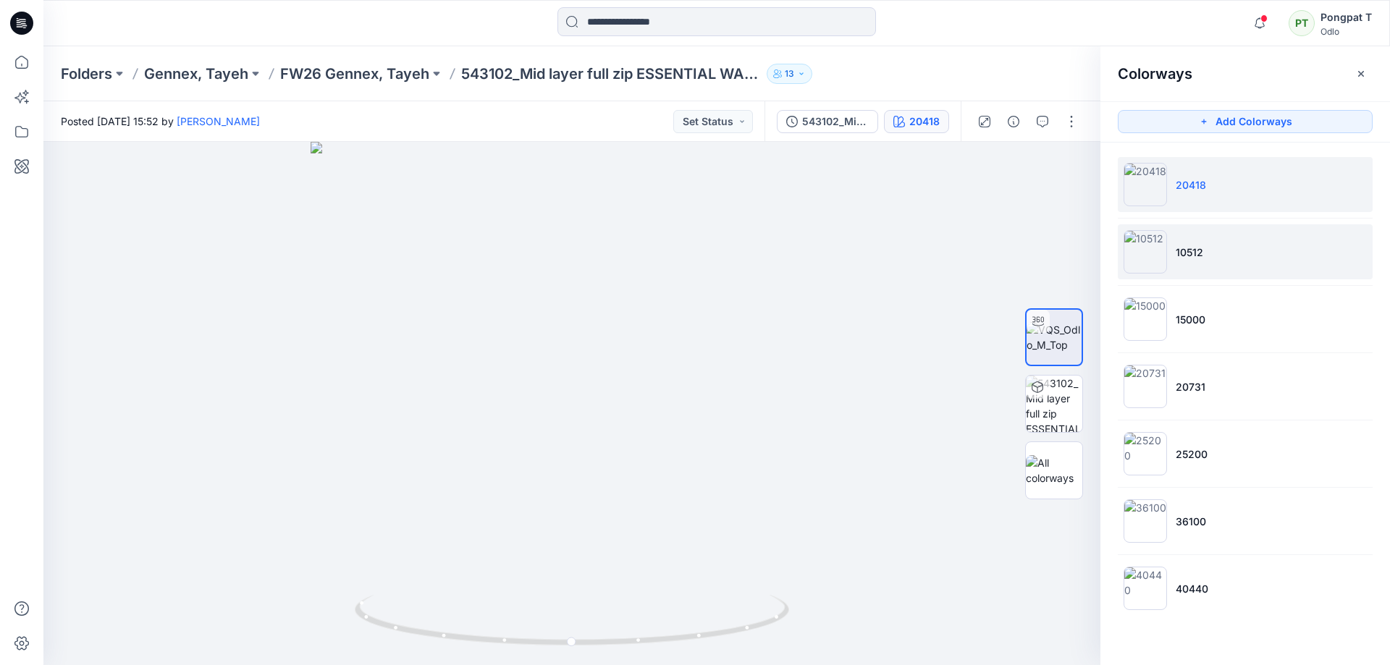
click at [1259, 245] on li "10512" at bounding box center [1244, 251] width 255 height 55
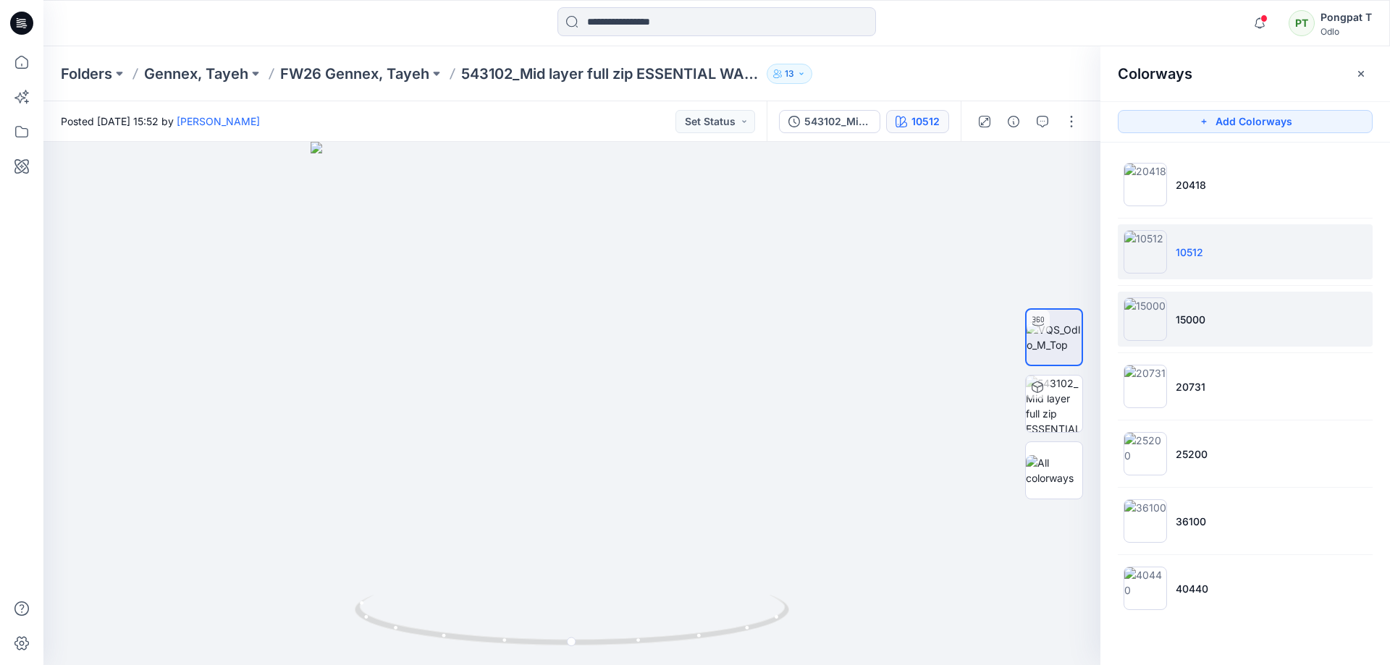
click at [1269, 325] on li "15000" at bounding box center [1244, 319] width 255 height 55
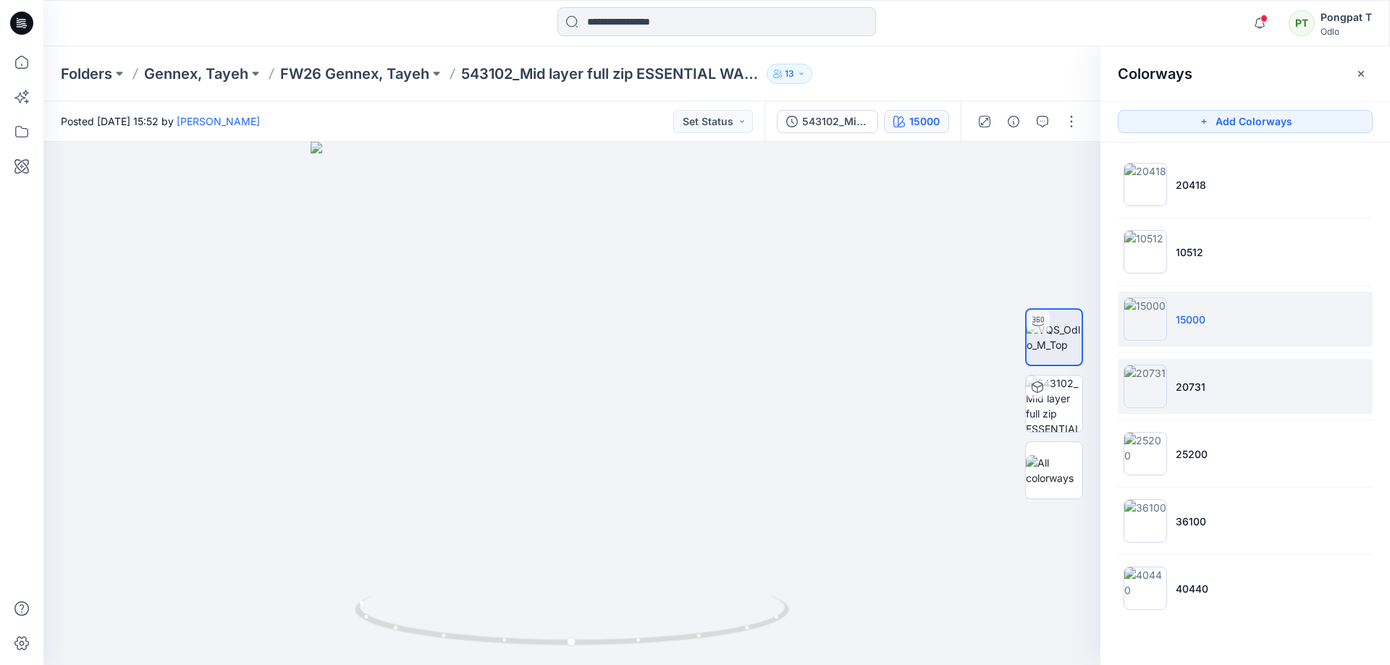
click at [1261, 379] on li "20731" at bounding box center [1244, 386] width 255 height 55
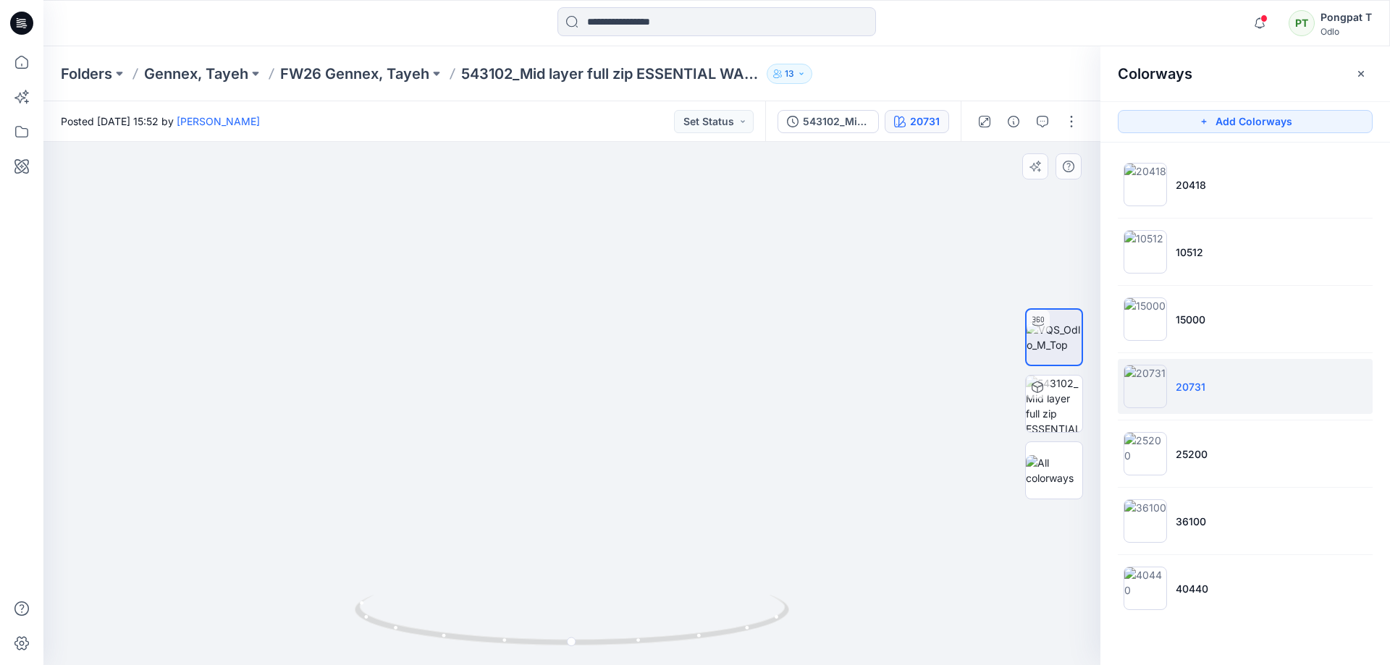
drag, startPoint x: 719, startPoint y: 195, endPoint x: 773, endPoint y: 390, distance: 202.6
click at [760, 597] on div at bounding box center [571, 403] width 1057 height 523
drag, startPoint x: 753, startPoint y: 296, endPoint x: 743, endPoint y: 526, distance: 230.4
click at [743, 526] on img at bounding box center [602, 381] width 1918 height 568
drag, startPoint x: 698, startPoint y: 320, endPoint x: 711, endPoint y: 330, distance: 15.9
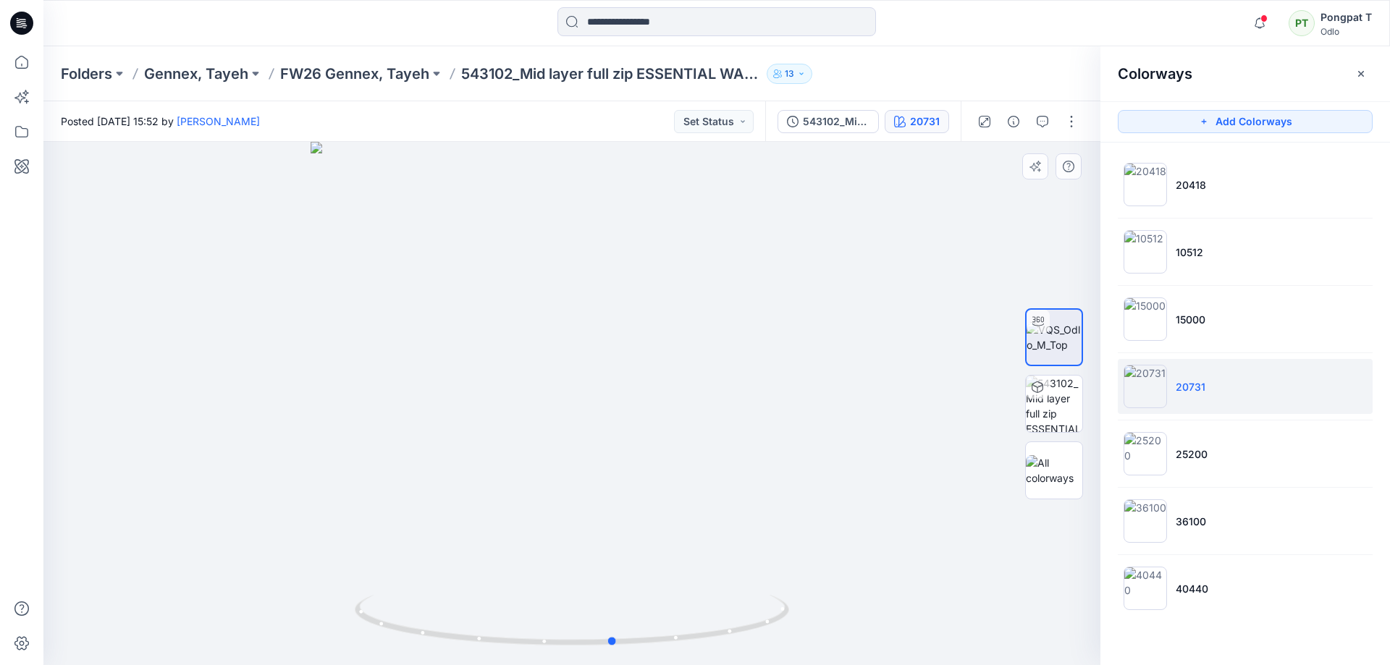
click at [711, 330] on div at bounding box center [571, 403] width 1057 height 523
click at [834, 123] on div "543102_Mid layer full zip ESSENTIAL WARM FULL ZIP_SMS_3D" at bounding box center [836, 122] width 67 height 16
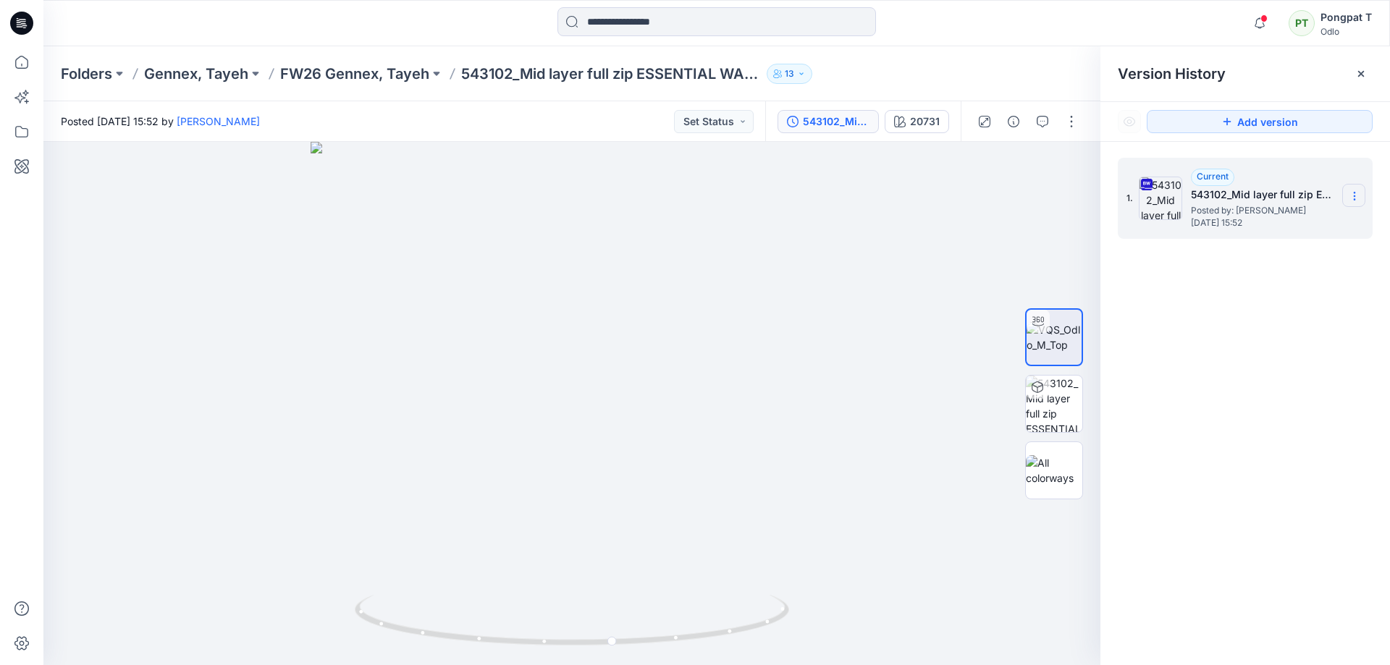
click at [1359, 200] on icon at bounding box center [1354, 196] width 12 height 12
click at [1297, 227] on span "Download Source BW File" at bounding box center [1281, 224] width 122 height 17
click at [317, 69] on p "FW26 Gennex, Tayeh" at bounding box center [354, 74] width 149 height 20
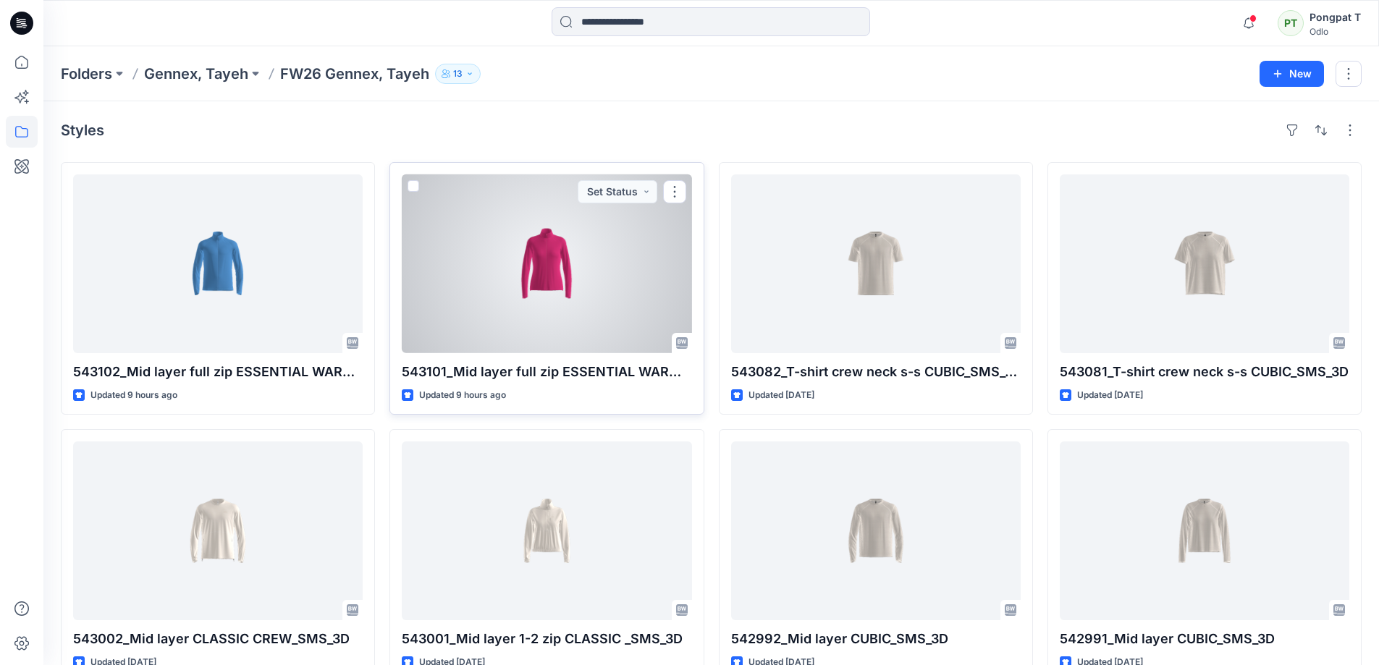
click at [580, 274] on div at bounding box center [546, 263] width 289 height 179
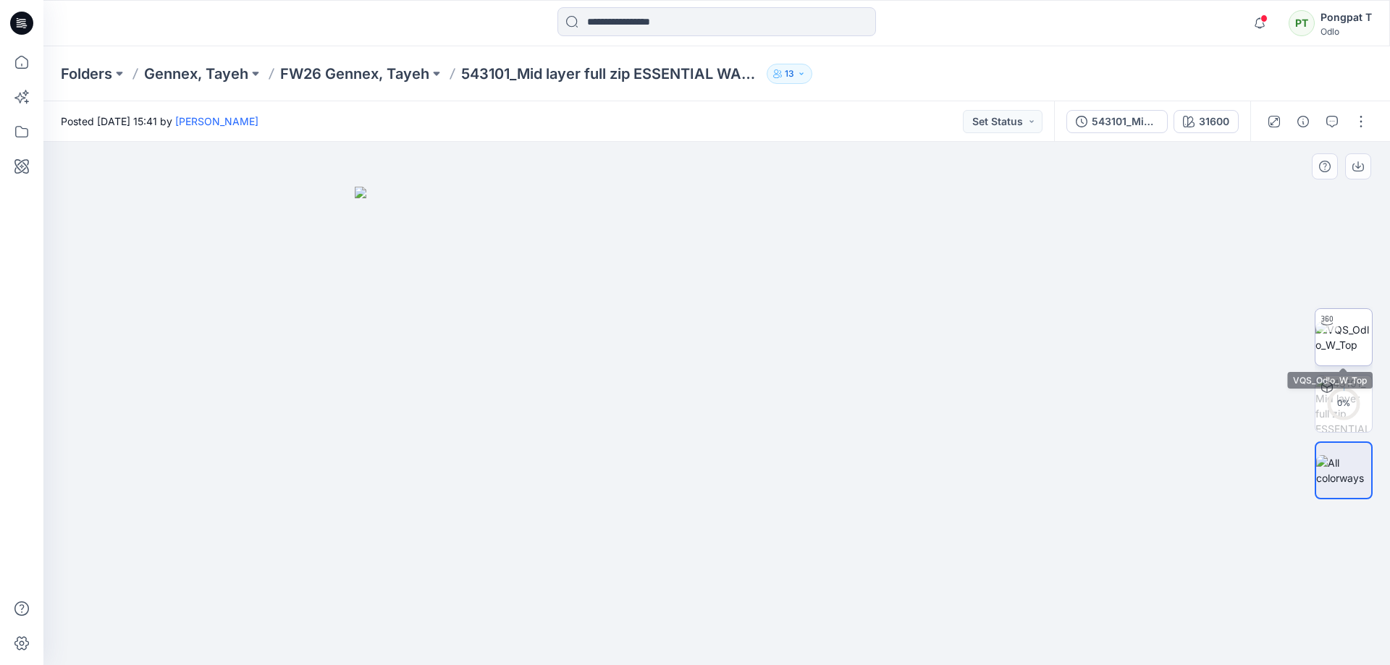
click at [1352, 342] on img at bounding box center [1343, 337] width 56 height 30
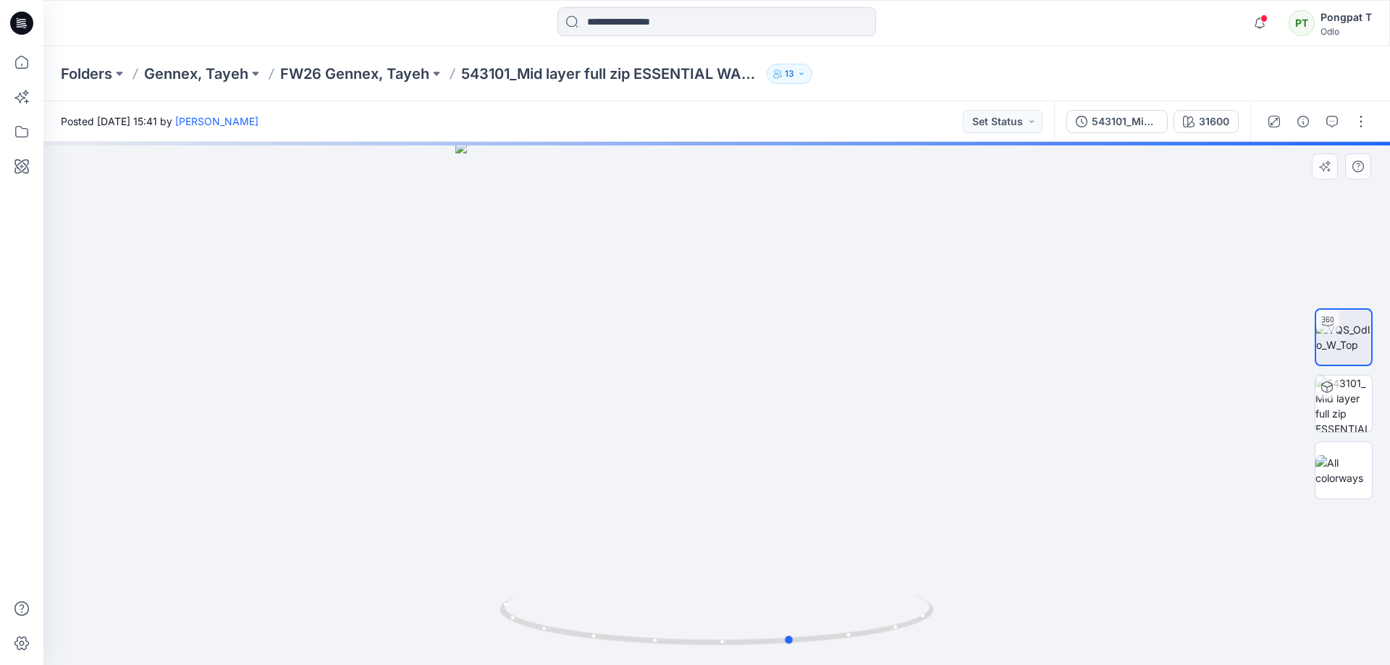
drag, startPoint x: 801, startPoint y: 548, endPoint x: 876, endPoint y: 545, distance: 75.3
click at [876, 545] on div at bounding box center [716, 403] width 1346 height 523
drag, startPoint x: 859, startPoint y: 291, endPoint x: 850, endPoint y: 311, distance: 22.0
click at [840, 575] on img at bounding box center [704, 248] width 1918 height 834
drag, startPoint x: 854, startPoint y: 274, endPoint x: 811, endPoint y: 620, distance: 348.6
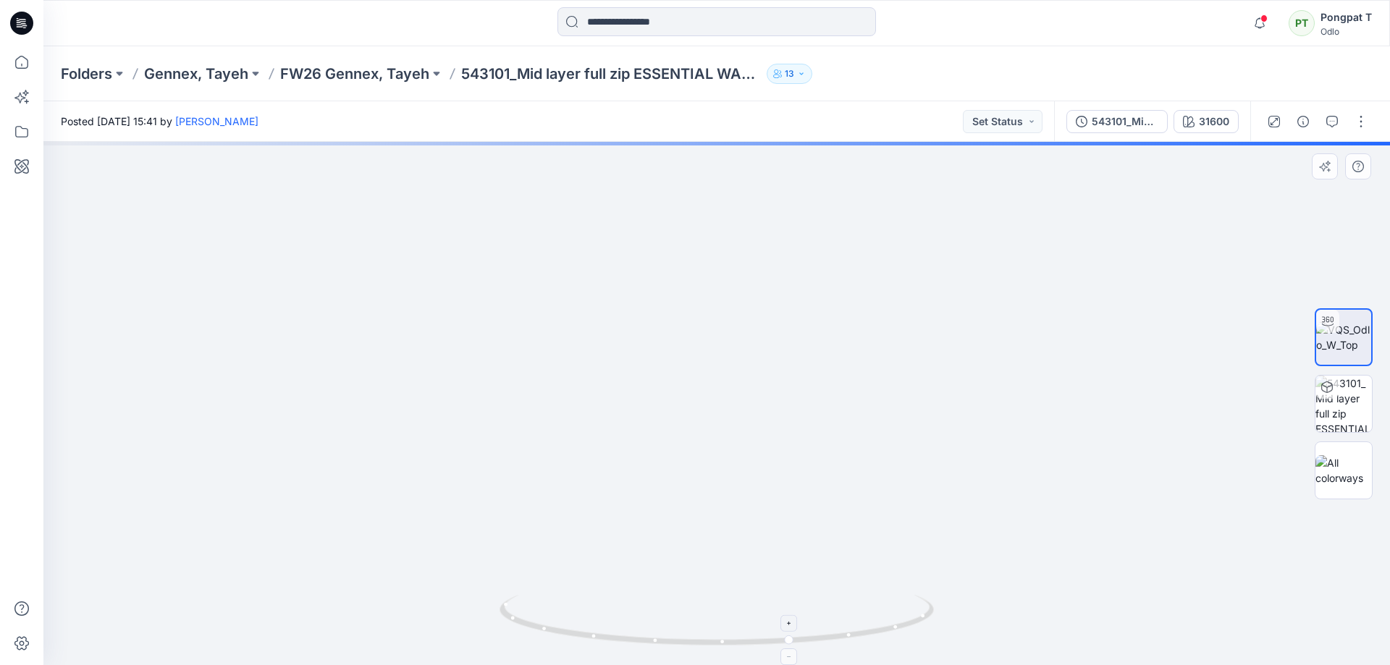
click at [811, 620] on div at bounding box center [716, 403] width 1346 height 523
drag, startPoint x: 851, startPoint y: 635, endPoint x: 581, endPoint y: 630, distance: 270.0
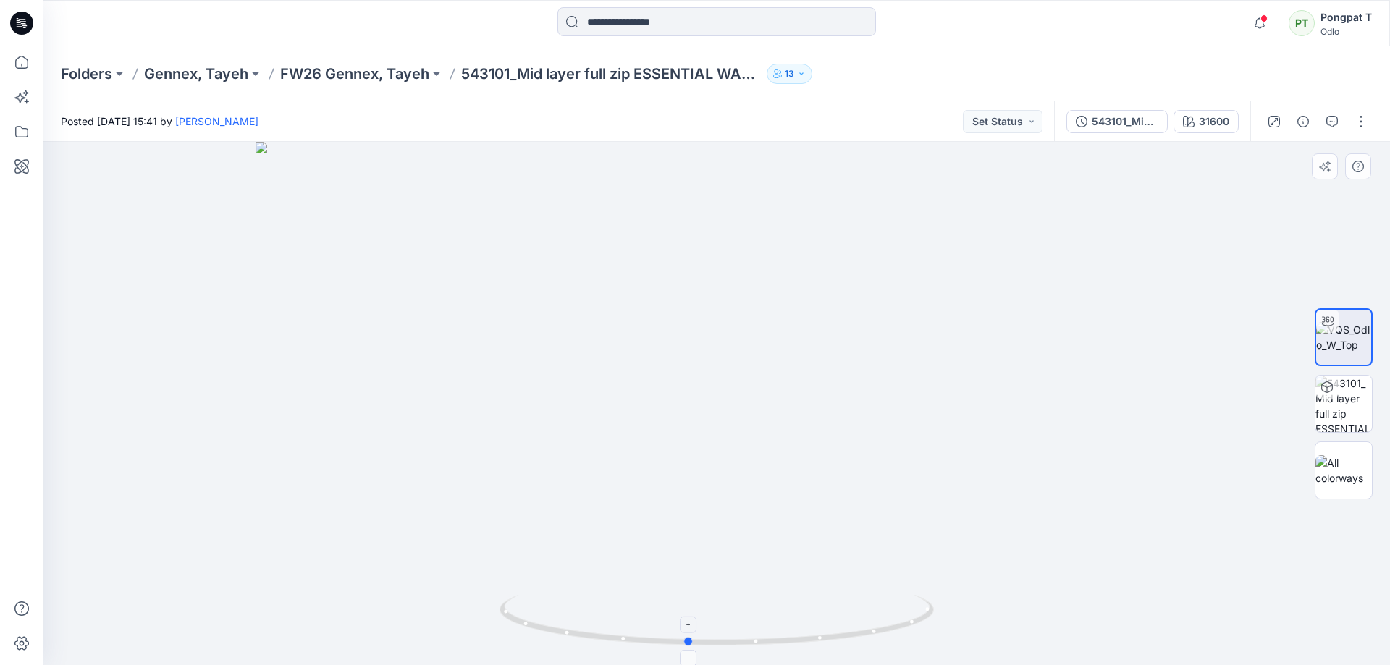
drag, startPoint x: 703, startPoint y: 638, endPoint x: 868, endPoint y: 608, distance: 168.4
click at [868, 608] on icon at bounding box center [718, 622] width 438 height 54
click at [1208, 123] on div "31600" at bounding box center [1213, 122] width 30 height 16
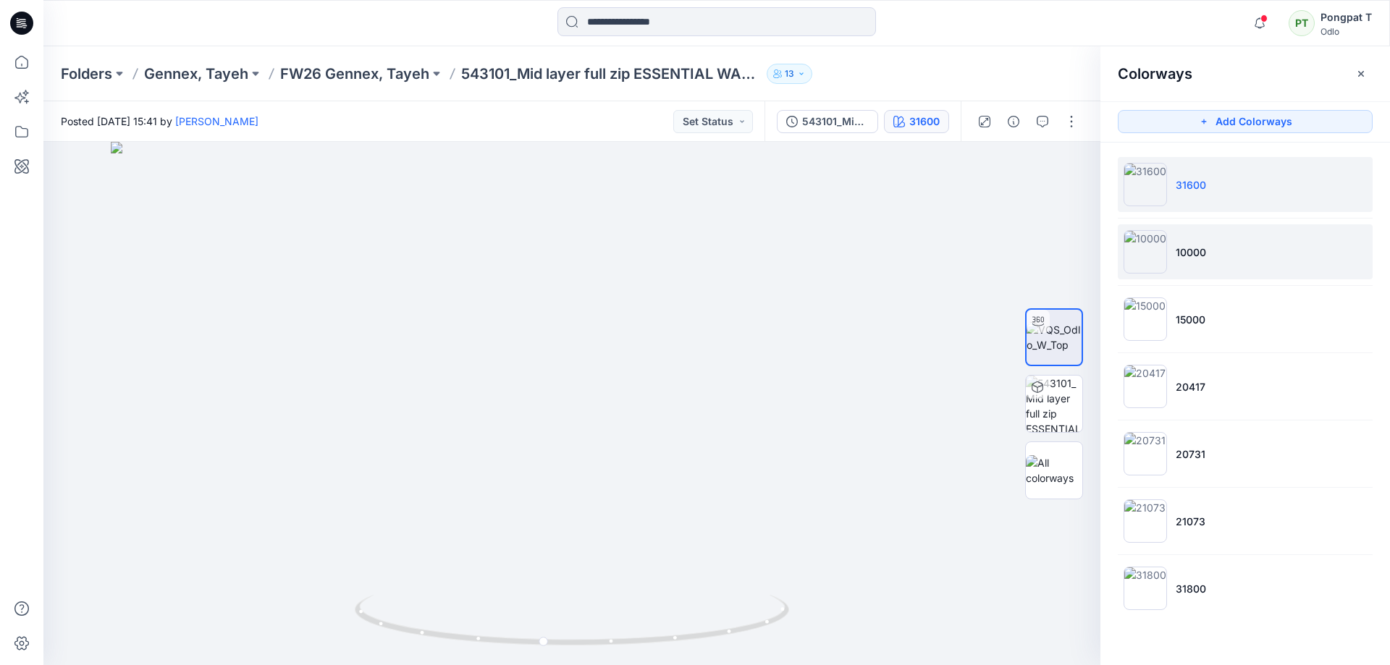
click at [1259, 251] on li "10000" at bounding box center [1244, 251] width 255 height 55
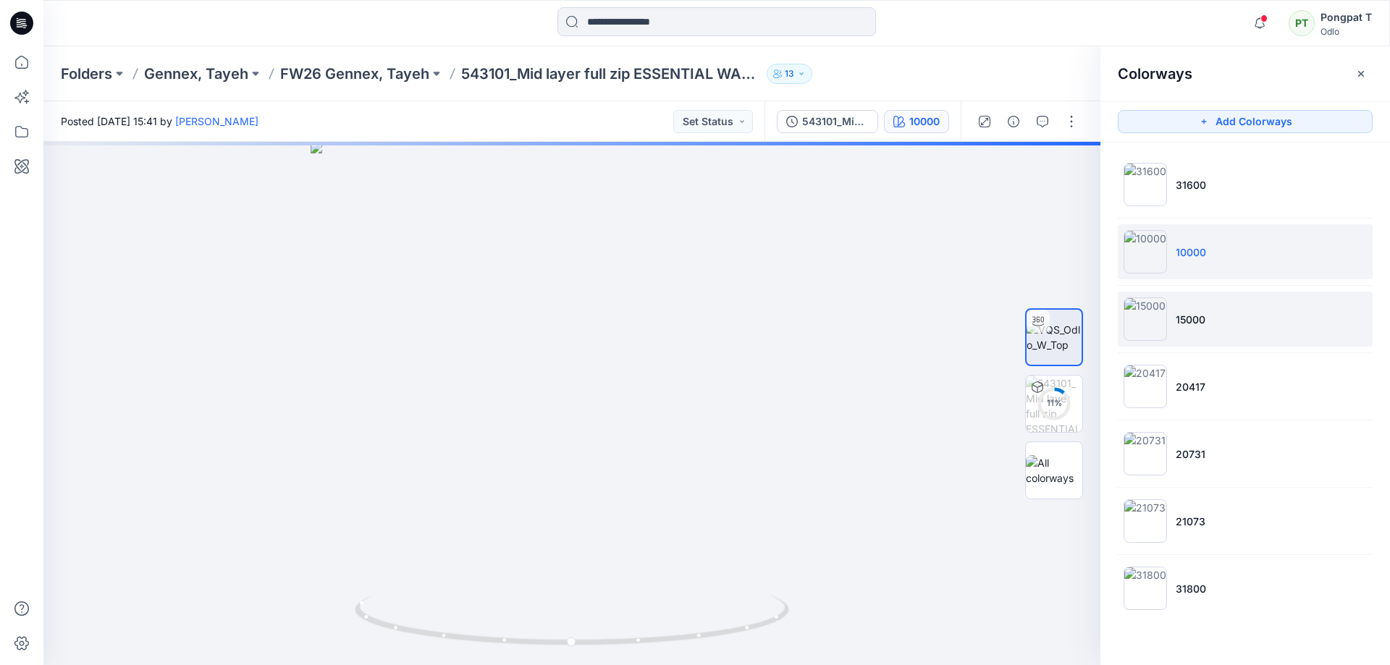
click at [1265, 318] on li "15000" at bounding box center [1244, 319] width 255 height 55
drag, startPoint x: 641, startPoint y: 278, endPoint x: 605, endPoint y: 566, distance: 290.3
click at [605, 566] on img at bounding box center [539, 398] width 1121 height 534
drag, startPoint x: 598, startPoint y: 365, endPoint x: 607, endPoint y: 462, distance: 97.4
click at [607, 462] on img at bounding box center [559, 403] width 1121 height 523
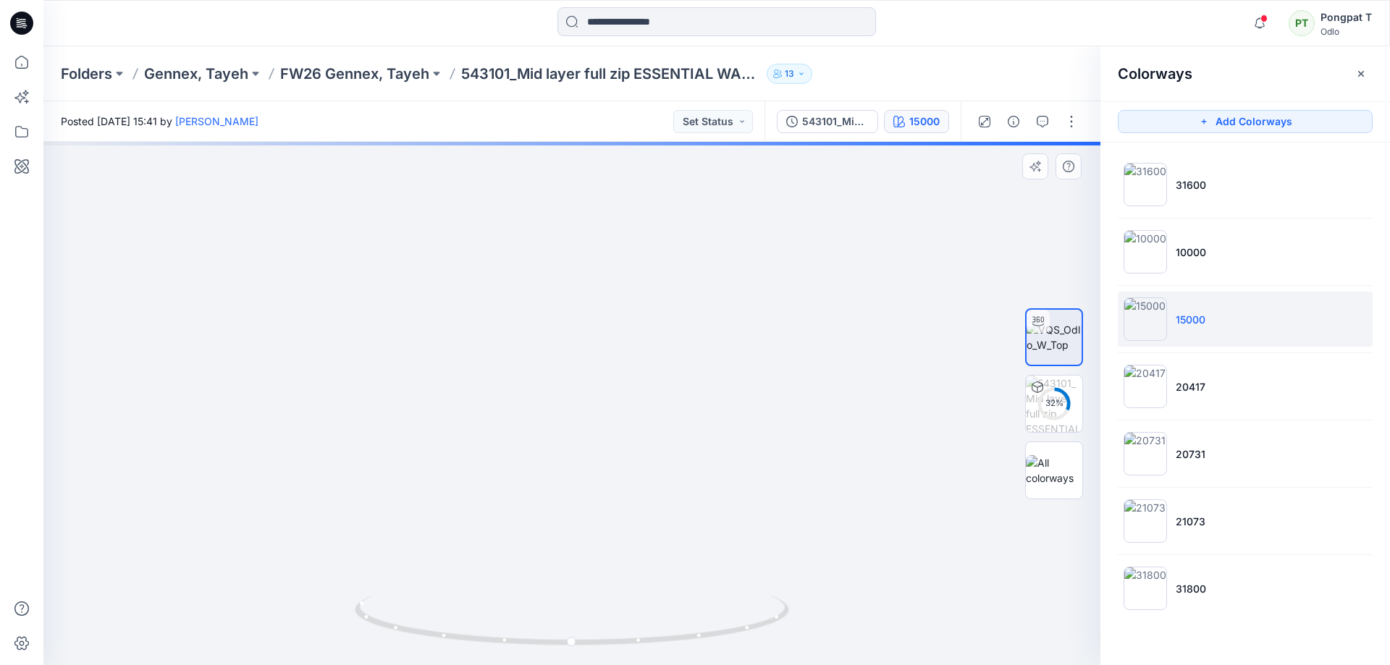
drag, startPoint x: 421, startPoint y: 405, endPoint x: 685, endPoint y: 358, distance: 267.7
click at [685, 358] on img at bounding box center [602, 379] width 2317 height 571
click at [1208, 384] on li "20417" at bounding box center [1244, 386] width 255 height 55
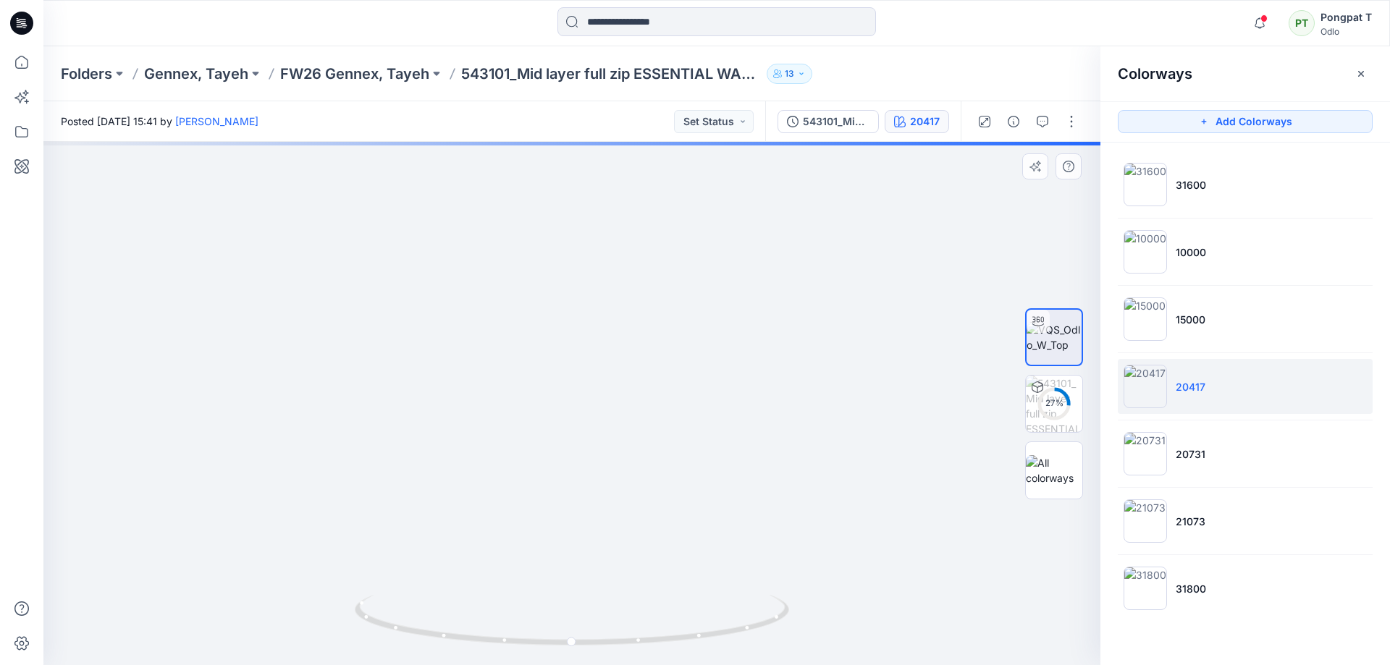
drag, startPoint x: 761, startPoint y: 355, endPoint x: 826, endPoint y: 575, distance: 230.4
click at [826, 575] on img at bounding box center [615, 169] width 1719 height 991
drag, startPoint x: 782, startPoint y: 287, endPoint x: 697, endPoint y: 612, distance: 335.1
click at [701, 619] on div at bounding box center [571, 403] width 1057 height 523
drag, startPoint x: 682, startPoint y: 494, endPoint x: 672, endPoint y: 495, distance: 9.4
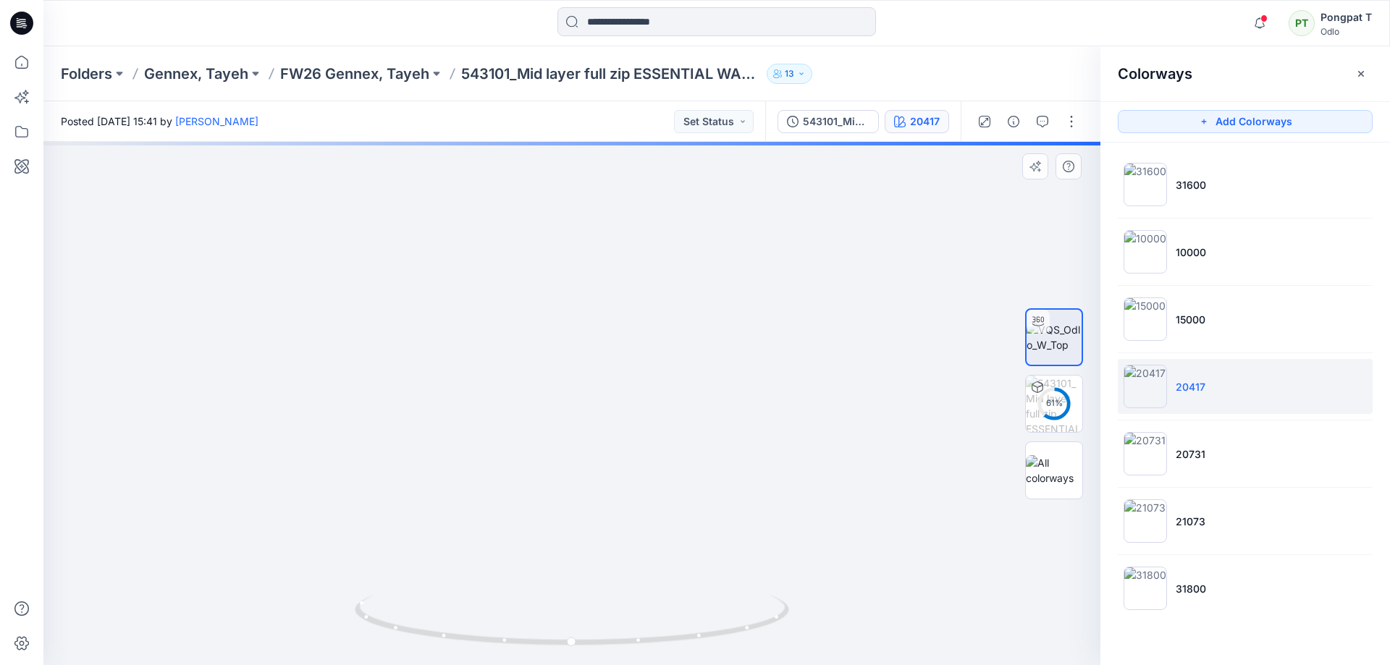
click at [672, 495] on img at bounding box center [564, 403] width 1121 height 523
click at [1267, 474] on li "20731" at bounding box center [1244, 453] width 255 height 55
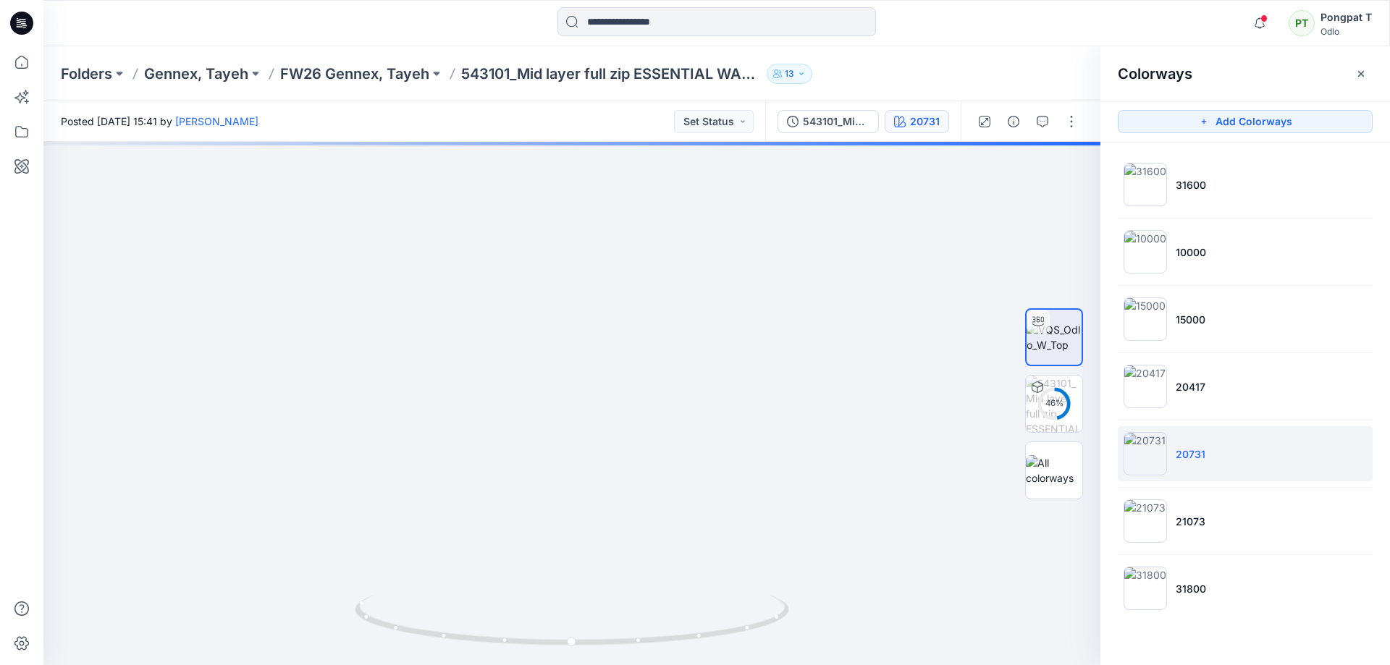
drag, startPoint x: 741, startPoint y: 308, endPoint x: 761, endPoint y: 693, distance: 386.2
click at [761, 664] on html "Notifications [PERSON_NAME] shared 543102_Mid layer full zip ESSENTIAL WARM FUL…" at bounding box center [695, 332] width 1390 height 665
drag, startPoint x: 792, startPoint y: 615, endPoint x: 783, endPoint y: 653, distance: 38.8
click at [785, 655] on div at bounding box center [571, 403] width 1057 height 523
drag, startPoint x: 640, startPoint y: 356, endPoint x: 667, endPoint y: 391, distance: 43.9
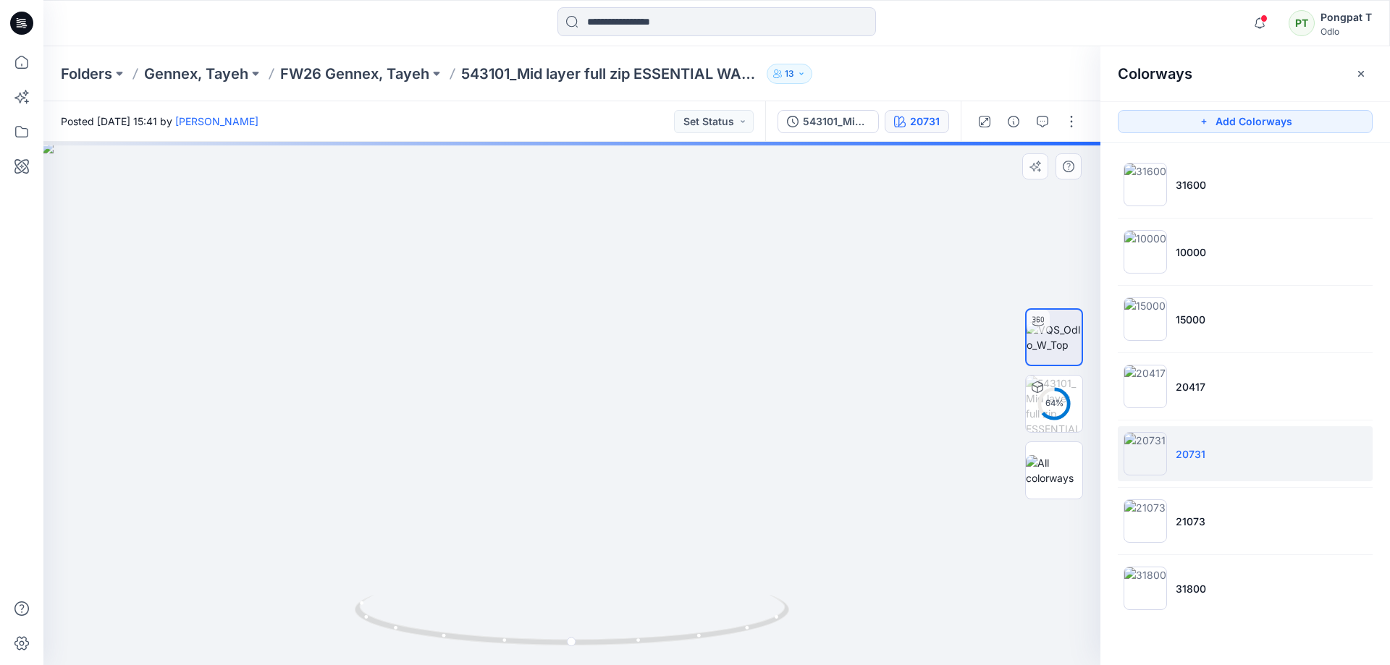
click at [667, 391] on img at bounding box center [602, 403] width 1121 height 523
drag, startPoint x: 812, startPoint y: 402, endPoint x: 523, endPoint y: 404, distance: 288.8
click at [316, 279] on img at bounding box center [546, 338] width 2118 height 654
drag, startPoint x: 664, startPoint y: 505, endPoint x: 644, endPoint y: 299, distance: 207.2
click at [644, 301] on img at bounding box center [537, 322] width 2516 height 688
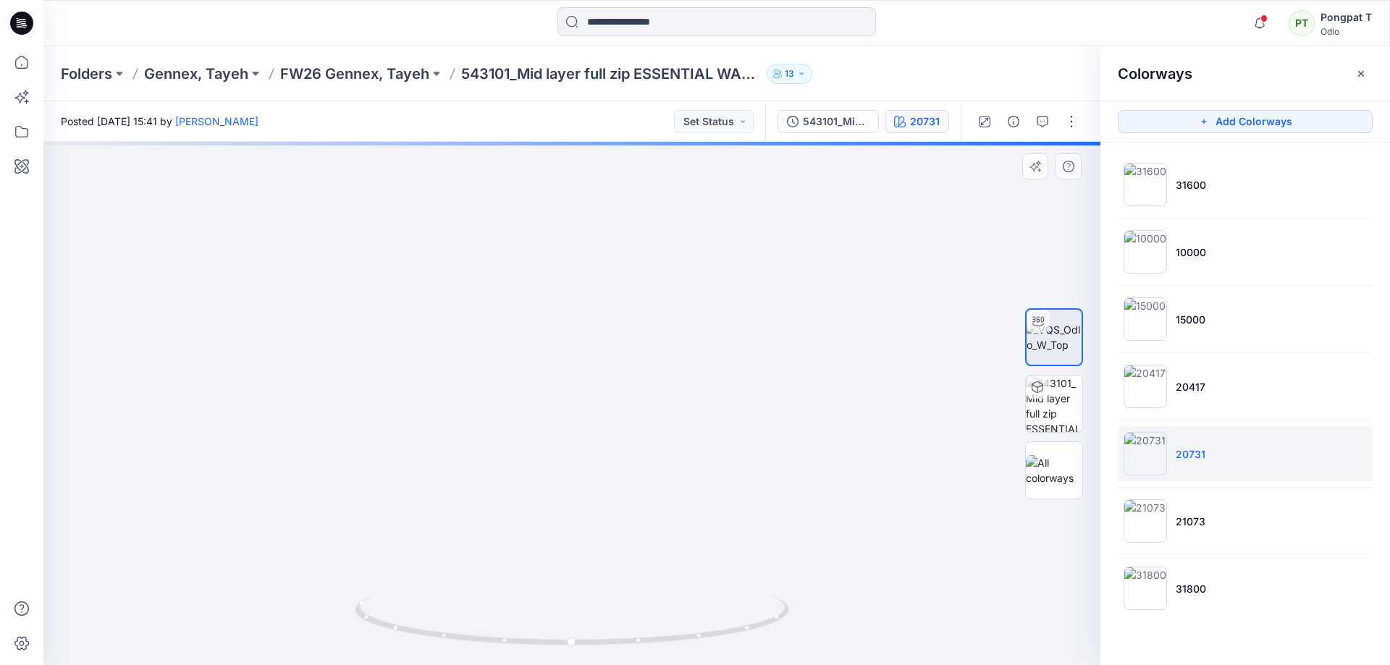
drag, startPoint x: 674, startPoint y: 470, endPoint x: 659, endPoint y: 308, distance: 162.8
click at [652, 331] on img at bounding box center [518, 219] width 2516 height 892
drag, startPoint x: 669, startPoint y: 419, endPoint x: 714, endPoint y: 265, distance: 160.8
click at [713, 268] on img at bounding box center [536, 79] width 2516 height 1172
drag, startPoint x: 661, startPoint y: 462, endPoint x: 682, endPoint y: 246, distance: 216.7
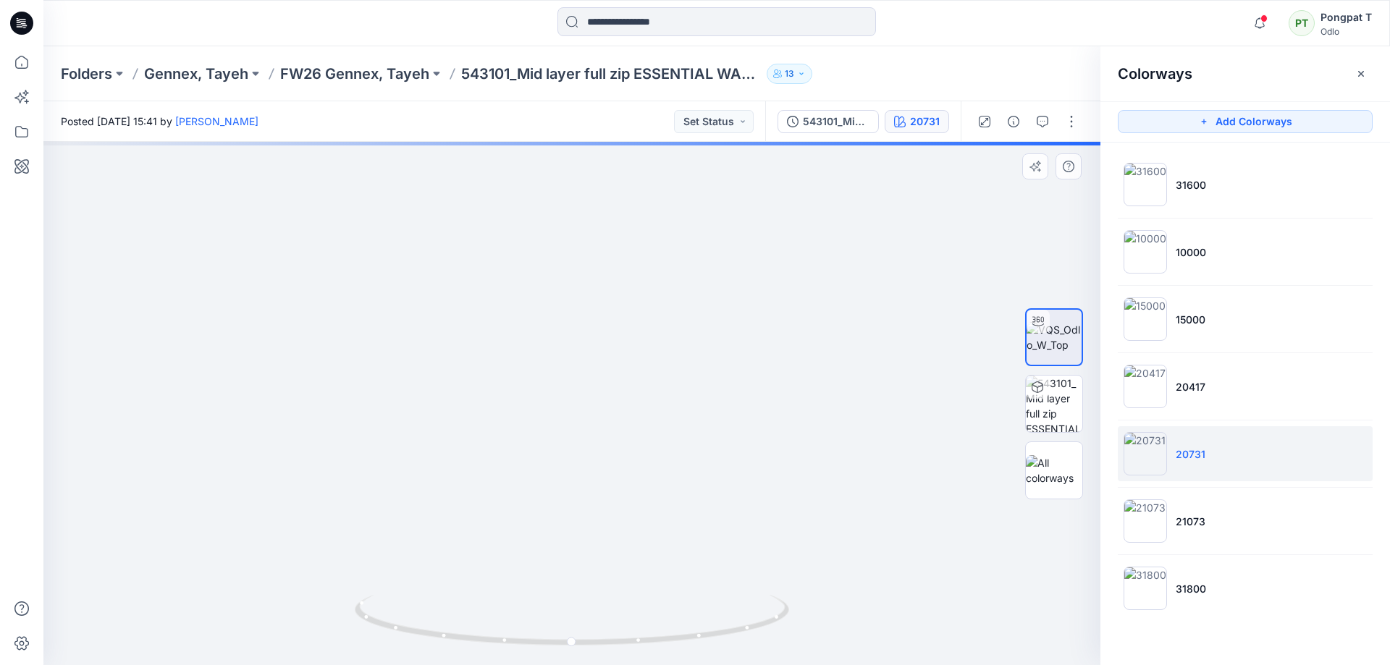
click at [673, 277] on img at bounding box center [540, 74] width 2516 height 1183
drag, startPoint x: 688, startPoint y: 441, endPoint x: 644, endPoint y: 198, distance: 247.0
drag, startPoint x: 591, startPoint y: 451, endPoint x: 627, endPoint y: 383, distance: 77.1
click at [596, 195] on img at bounding box center [572, 130] width 1520 height 1070
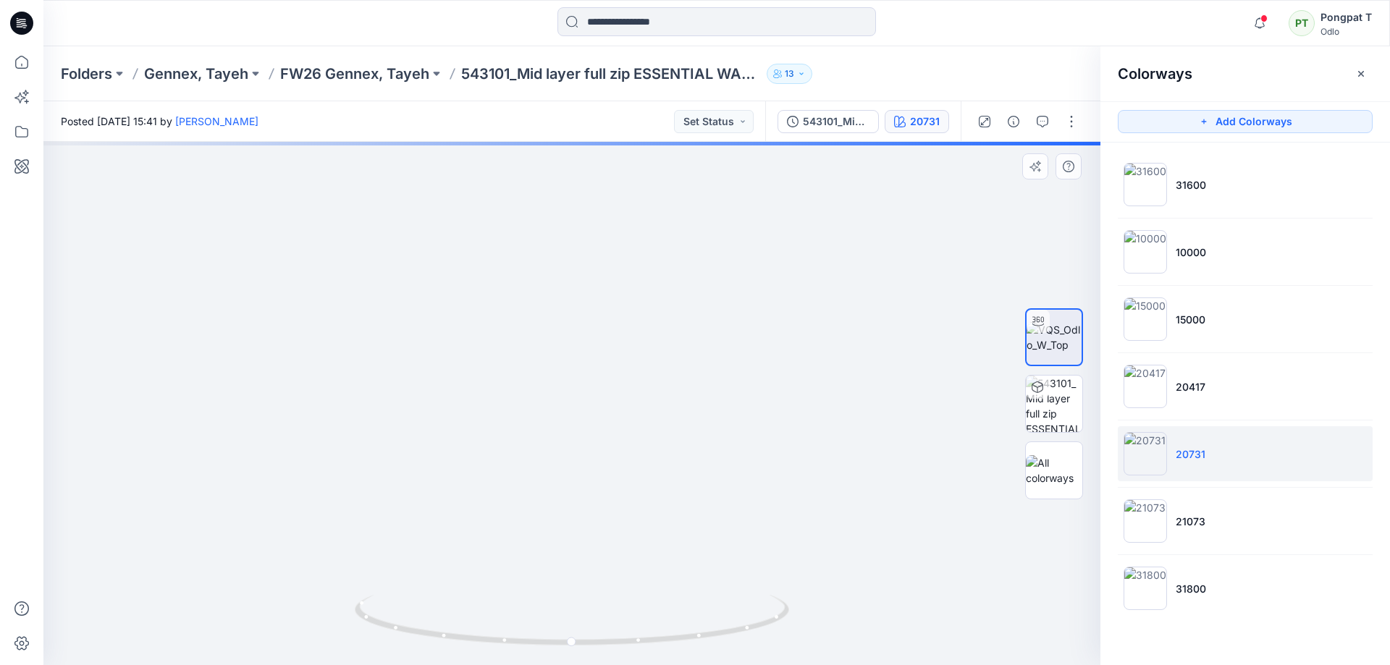
drag, startPoint x: 665, startPoint y: 510, endPoint x: 661, endPoint y: 326, distance: 183.9
click at [659, 334] on img at bounding box center [578, 2] width 1520 height 1327
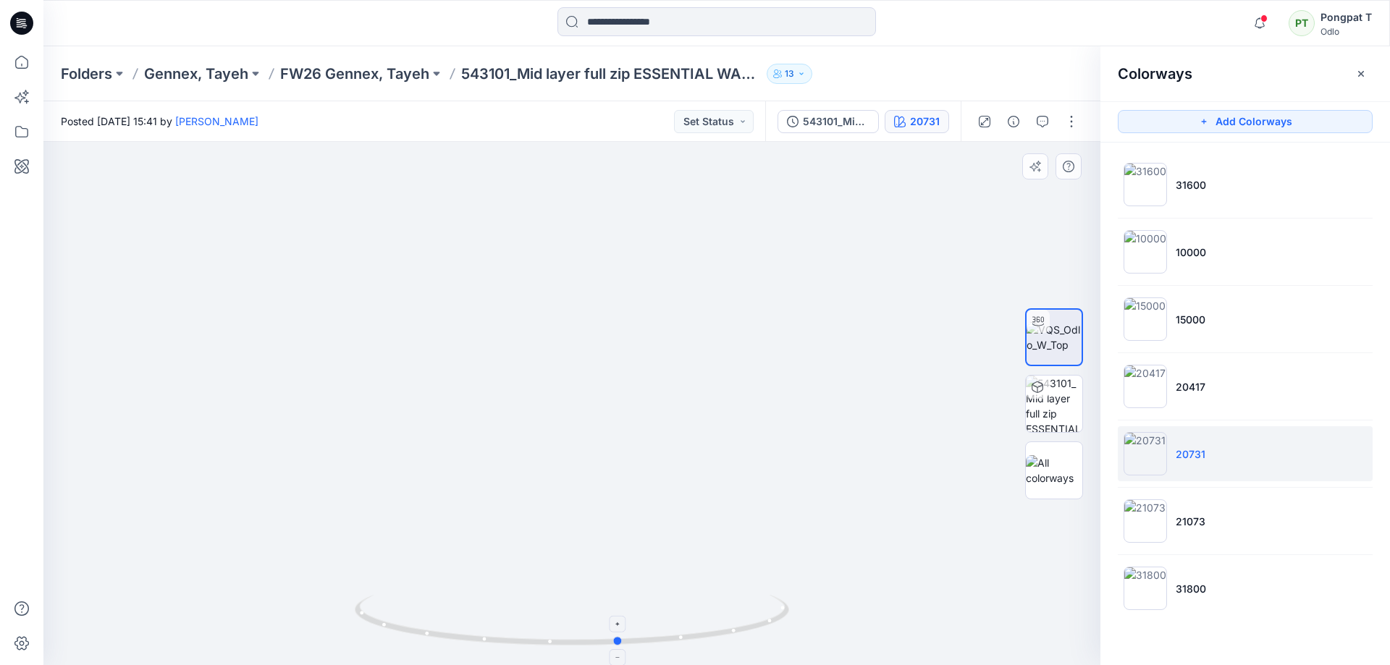
drag, startPoint x: 725, startPoint y: 632, endPoint x: 773, endPoint y: 625, distance: 48.2
click at [773, 625] on icon at bounding box center [574, 622] width 438 height 54
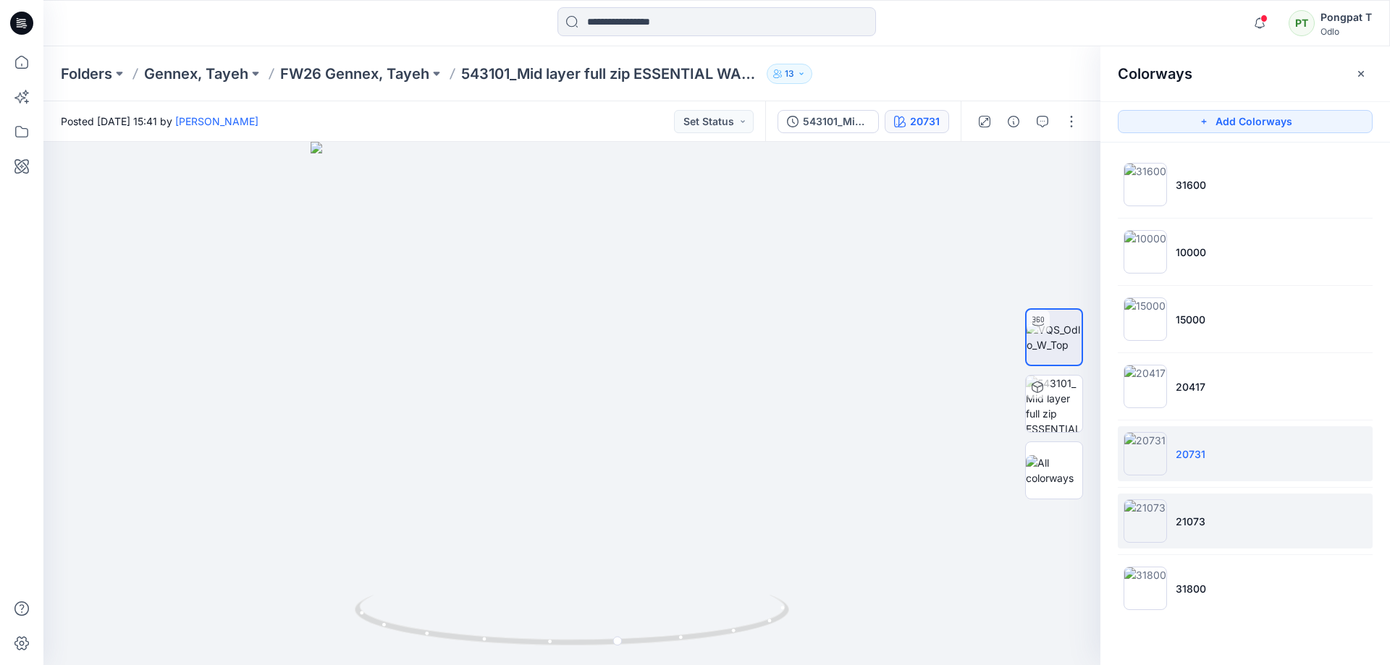
click at [1228, 523] on li "21073" at bounding box center [1244, 521] width 255 height 55
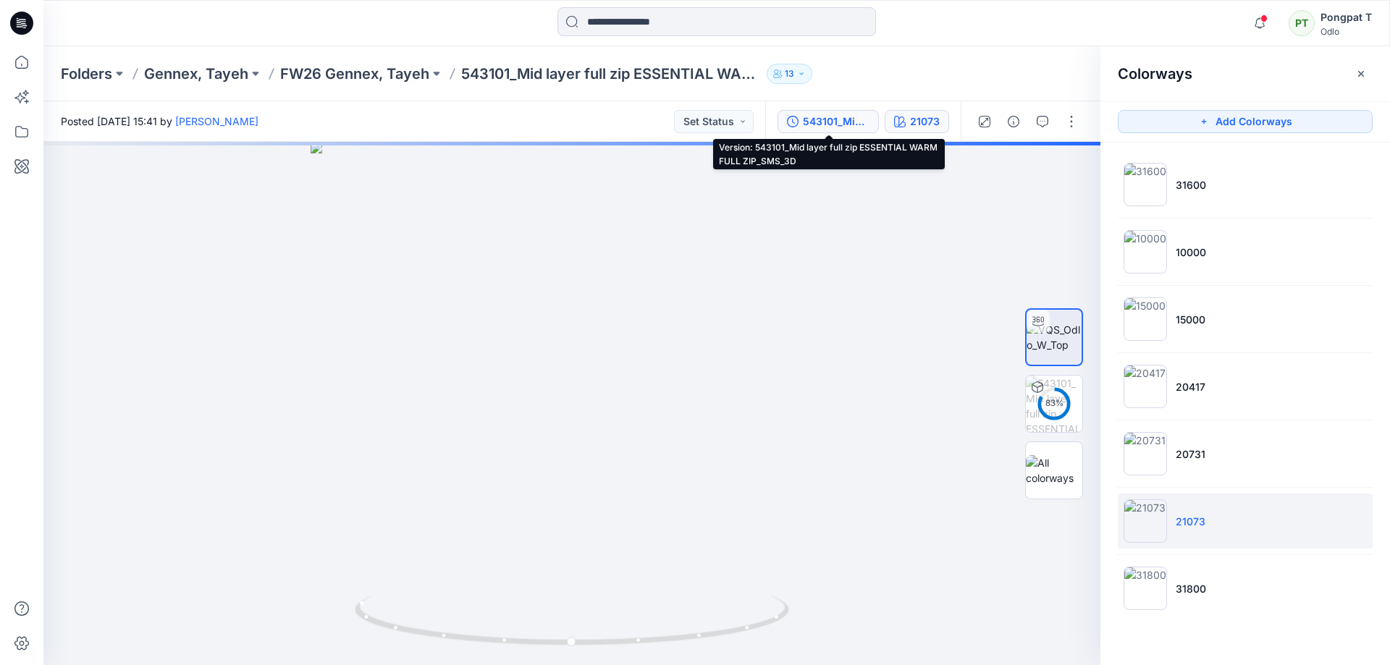
click at [850, 124] on div "543101_Mid layer full zip ESSENTIAL WARM FULL ZIP_SMS_3D" at bounding box center [836, 122] width 67 height 16
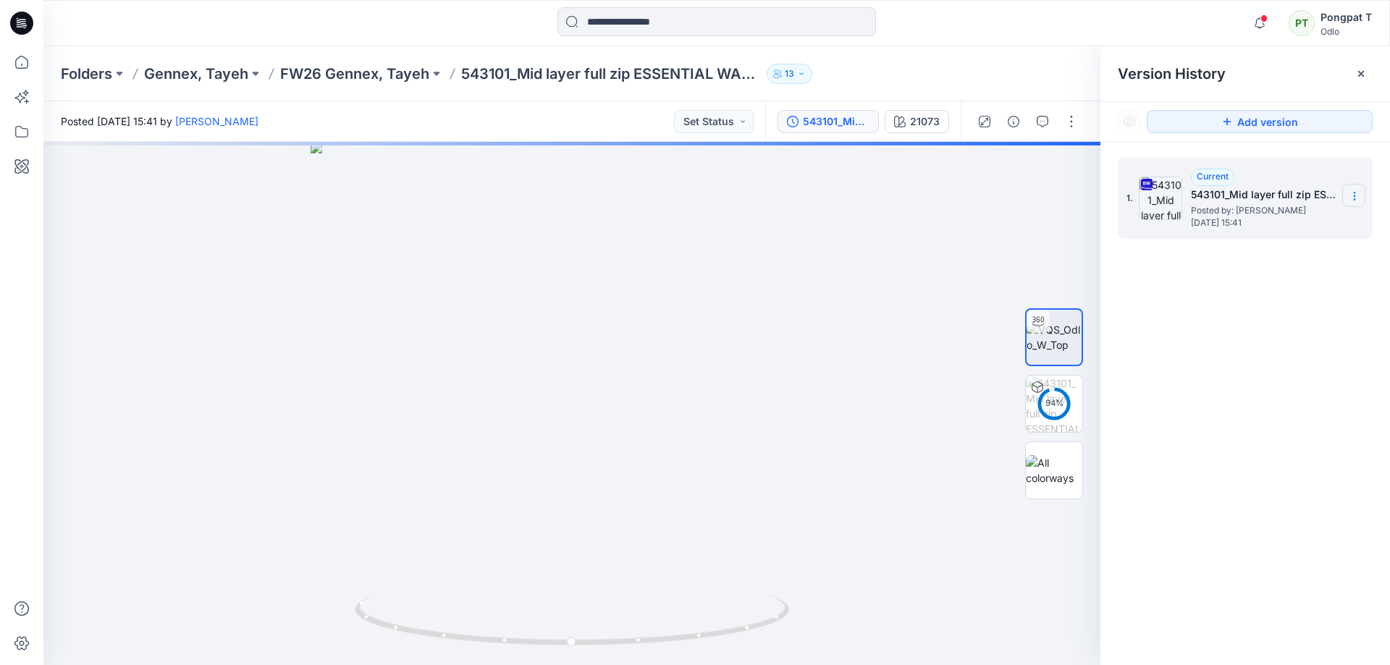
click at [1353, 195] on icon at bounding box center [1354, 196] width 12 height 12
click at [1314, 227] on span "Download Source BW File" at bounding box center [1281, 224] width 122 height 17
drag, startPoint x: 681, startPoint y: 248, endPoint x: 678, endPoint y: 639, distance: 390.8
click at [678, 641] on div at bounding box center [571, 403] width 1057 height 523
drag, startPoint x: 727, startPoint y: 639, endPoint x: 716, endPoint y: 515, distance: 124.3
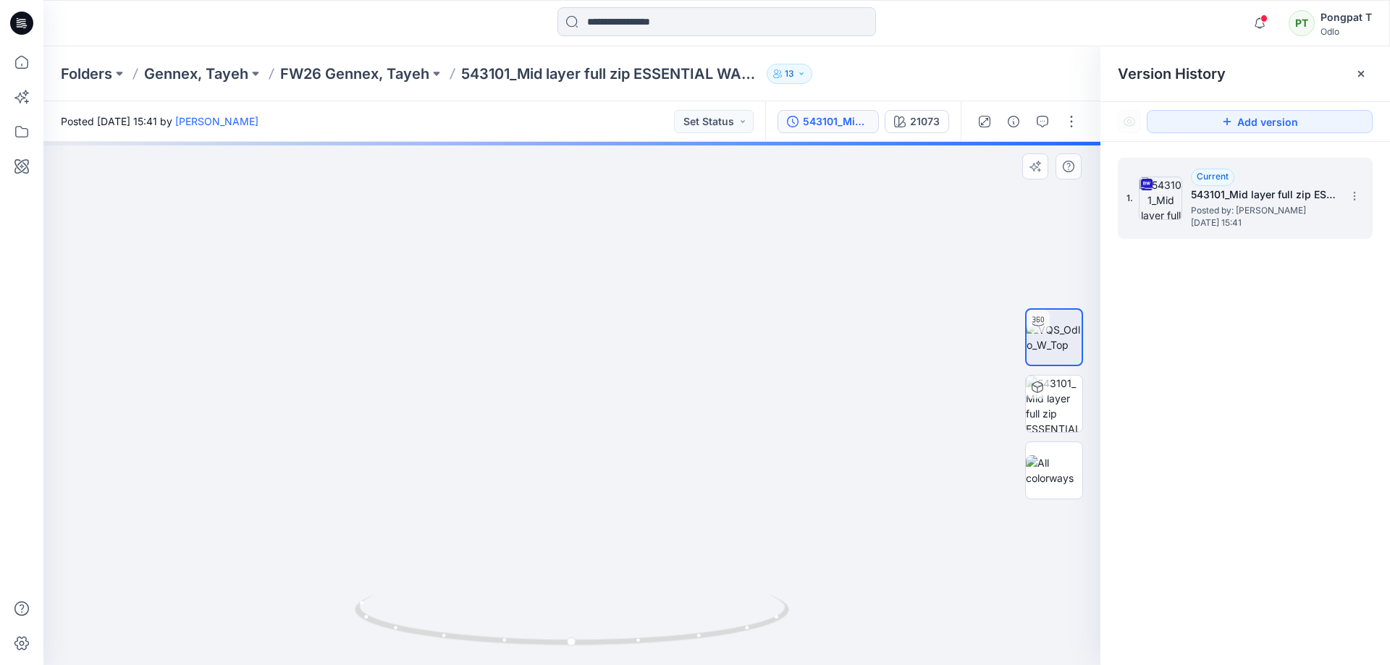
click at [728, 639] on div at bounding box center [571, 403] width 1057 height 523
drag, startPoint x: 628, startPoint y: 263, endPoint x: 729, endPoint y: 349, distance: 132.0
click at [753, 276] on img at bounding box center [738, 325] width 2317 height 679
click at [680, 183] on img at bounding box center [739, 325] width 2317 height 679
drag, startPoint x: 698, startPoint y: 445, endPoint x: 706, endPoint y: 202, distance: 243.3
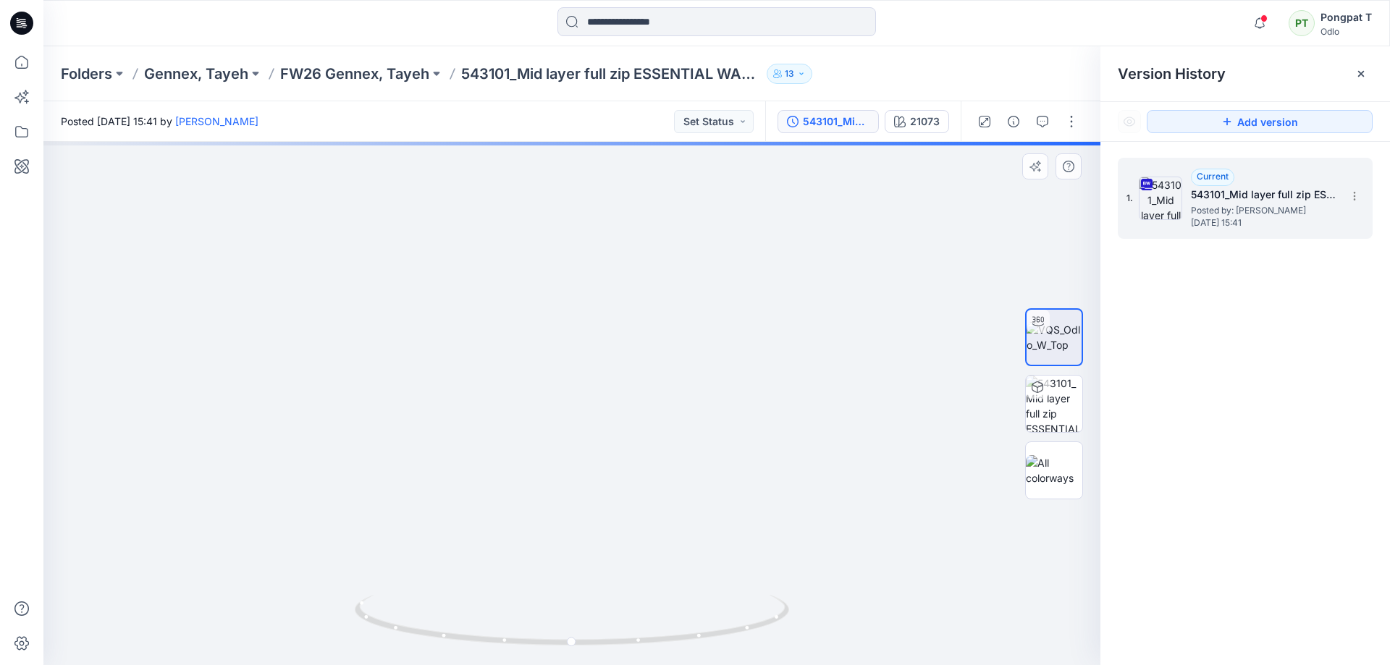
click at [705, 205] on img at bounding box center [754, 178] width 2317 height 976
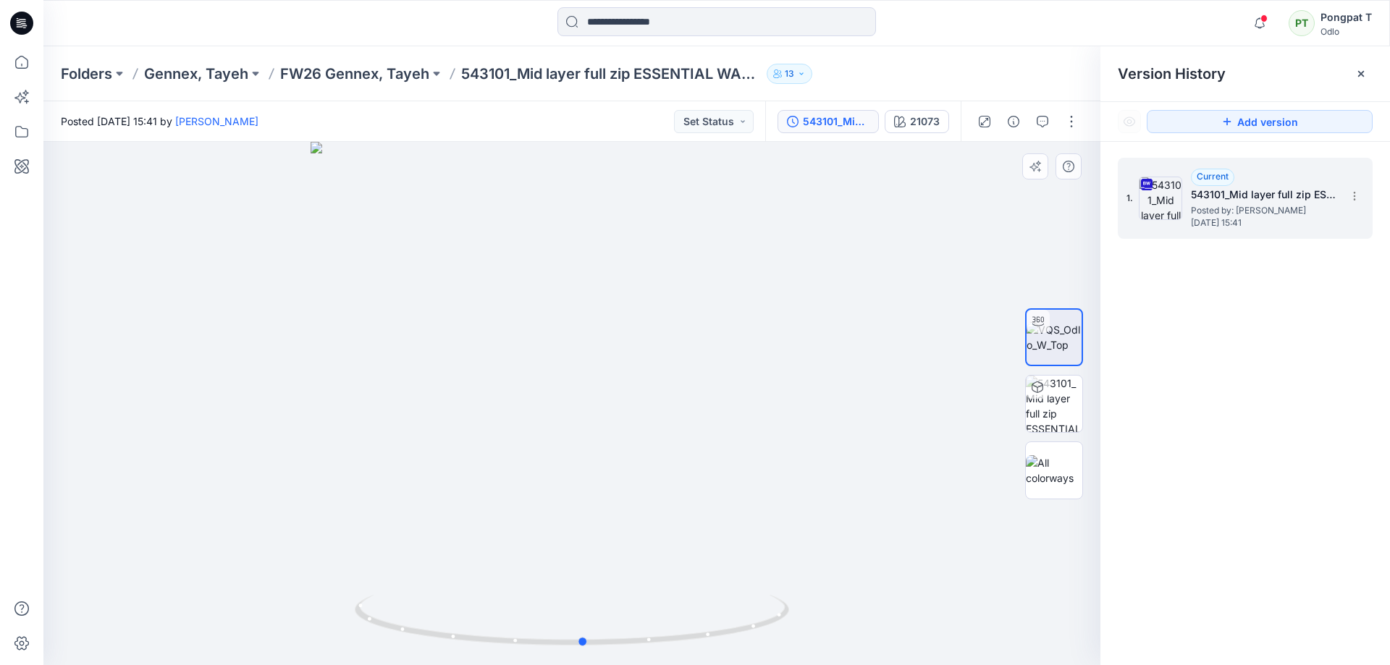
drag, startPoint x: 727, startPoint y: 637, endPoint x: 279, endPoint y: 617, distance: 449.1
click at [279, 617] on div at bounding box center [571, 403] width 1057 height 523
drag, startPoint x: 580, startPoint y: 169, endPoint x: 608, endPoint y: 130, distance: 47.2
drag, startPoint x: 580, startPoint y: 190, endPoint x: 545, endPoint y: 445, distance: 257.9
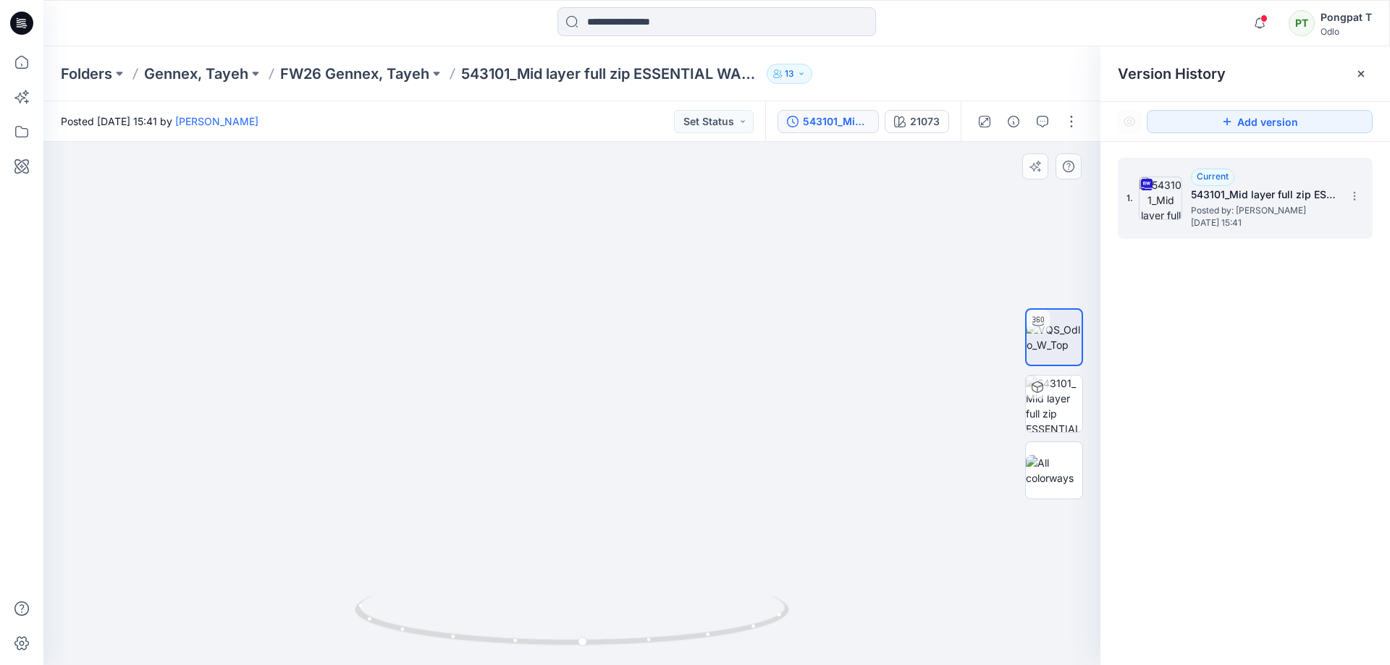
click at [601, 74] on div "Folders Gennex, Tayeh FW26 Gennex, Tayeh 543101_Mid layer full zip ESSENTIAL WA…" at bounding box center [716, 355] width 1346 height 619
drag, startPoint x: 565, startPoint y: 289, endPoint x: 578, endPoint y: 157, distance: 132.4
click at [576, 138] on div "Posted [DATE] 15:41 by [PERSON_NAME] Set Status 543101_Mid layer full zip ESSEN…" at bounding box center [716, 383] width 1346 height 564
drag, startPoint x: 575, startPoint y: 447, endPoint x: 307, endPoint y: 410, distance: 270.2
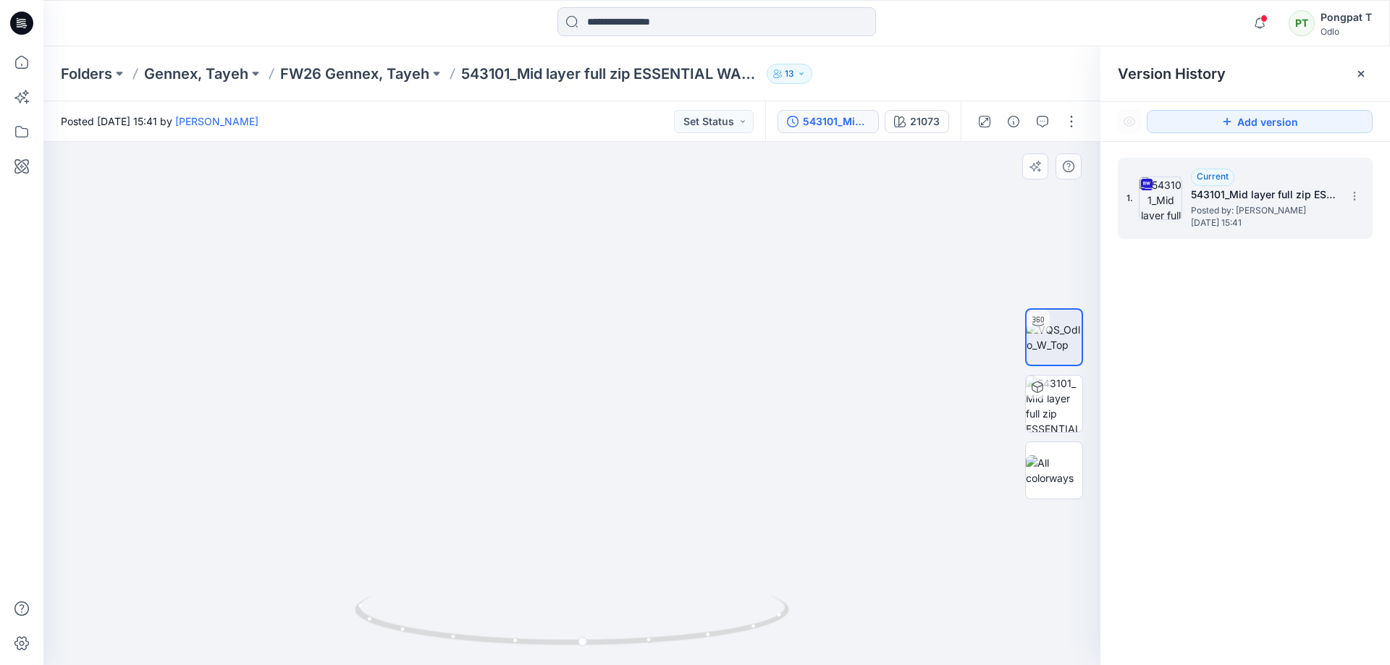
drag, startPoint x: 761, startPoint y: 449, endPoint x: 855, endPoint y: 418, distance: 99.3
drag, startPoint x: 798, startPoint y: 434, endPoint x: 706, endPoint y: 428, distance: 92.8
drag, startPoint x: 820, startPoint y: 152, endPoint x: 833, endPoint y: 240, distance: 89.3
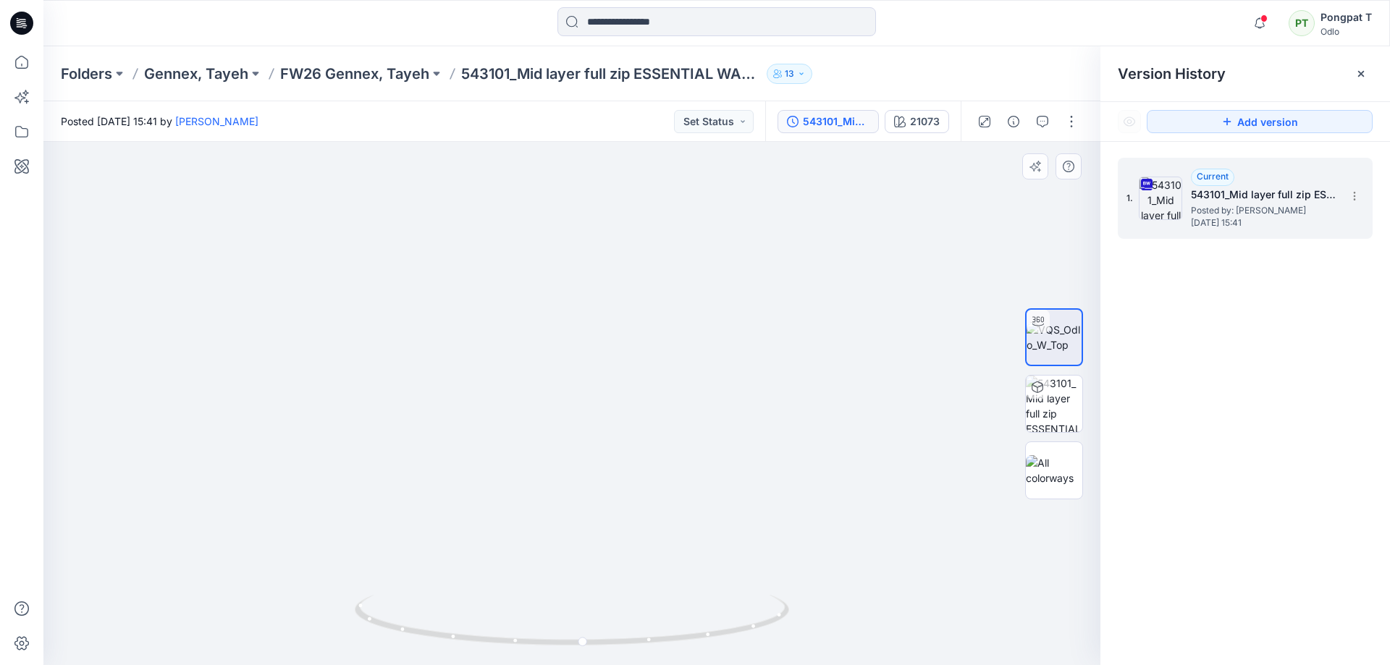
click at [827, 138] on div "Posted [DATE] 15:41 by [PERSON_NAME] Set Status 543101_Mid layer full zip ESSEN…" at bounding box center [716, 383] width 1346 height 564
drag, startPoint x: 707, startPoint y: 215, endPoint x: 718, endPoint y: 188, distance: 28.9
drag, startPoint x: 743, startPoint y: 449, endPoint x: 766, endPoint y: 417, distance: 40.0
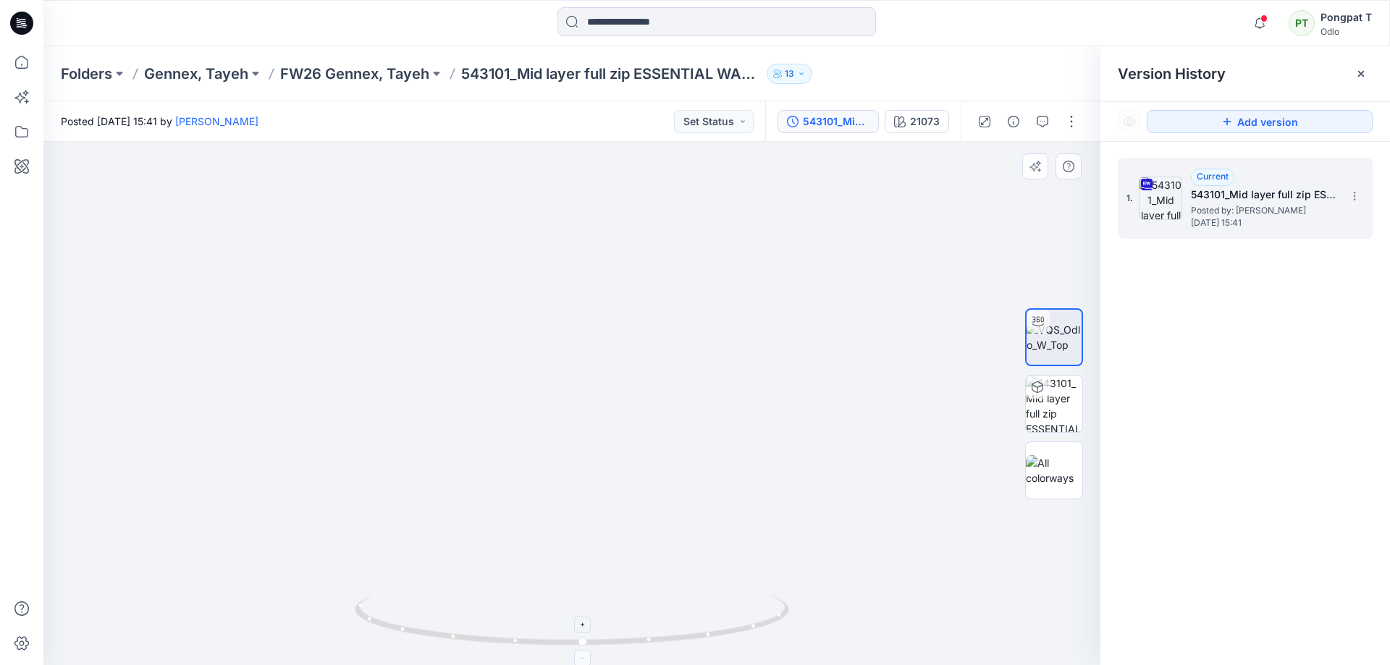
click at [701, 604] on div at bounding box center [571, 403] width 1057 height 523
drag, startPoint x: 682, startPoint y: 547, endPoint x: 685, endPoint y: 399, distance: 147.7
click at [682, 609] on div at bounding box center [571, 403] width 1057 height 523
drag, startPoint x: 711, startPoint y: 329, endPoint x: 646, endPoint y: 643, distance: 320.8
click at [646, 656] on div at bounding box center [571, 403] width 1057 height 523
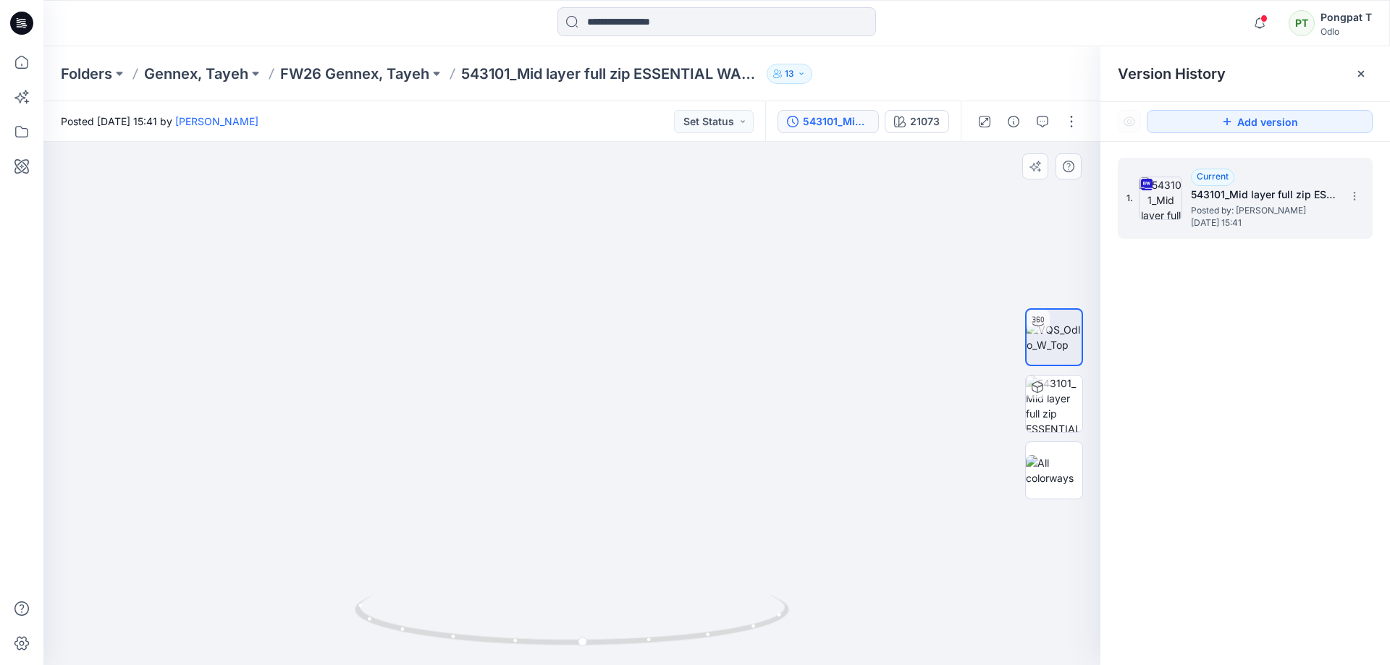
drag, startPoint x: 599, startPoint y: 469, endPoint x: 544, endPoint y: 481, distance: 56.2
click at [536, 602] on div at bounding box center [571, 403] width 1057 height 523
drag, startPoint x: 654, startPoint y: 376, endPoint x: 644, endPoint y: 568, distance: 192.1
click at [644, 568] on img at bounding box center [1214, 93] width 2715 height 1143
drag, startPoint x: 720, startPoint y: 344, endPoint x: 640, endPoint y: 579, distance: 248.6
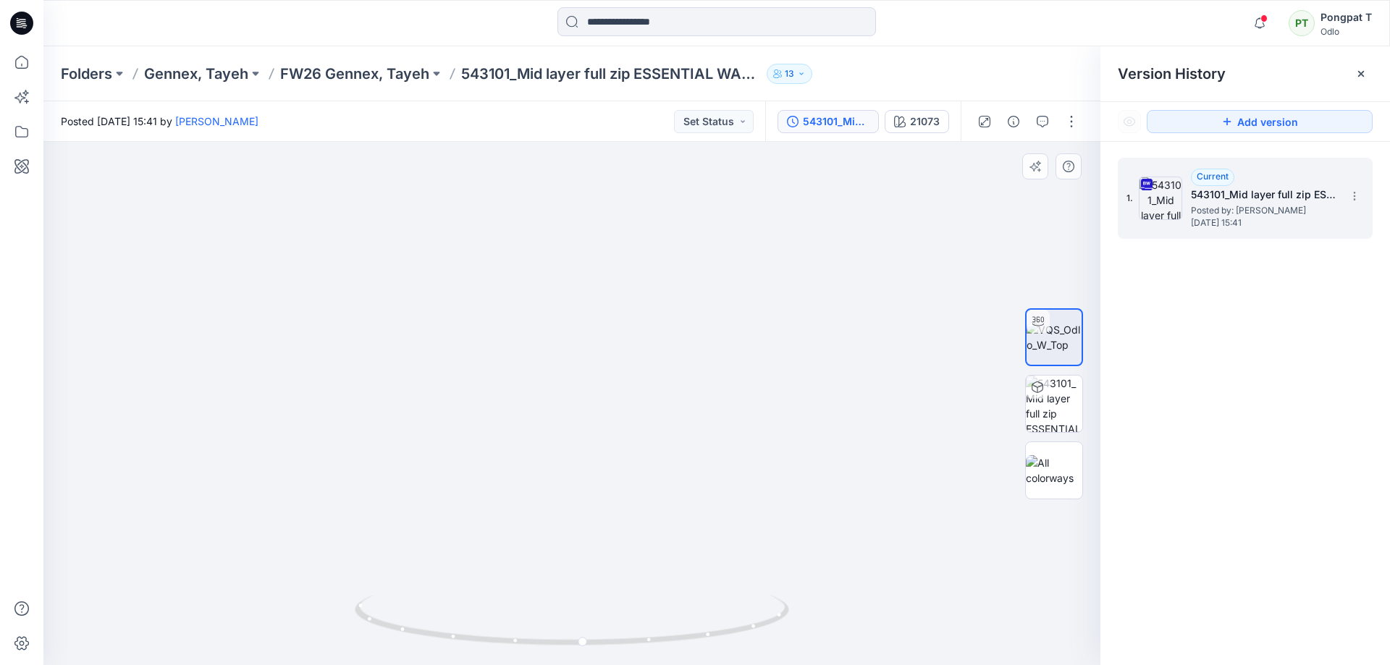
click at [640, 579] on img at bounding box center [1203, 196] width 2715 height 938
drag, startPoint x: 864, startPoint y: 322, endPoint x: 519, endPoint y: 486, distance: 382.0
click at [519, 486] on img at bounding box center [800, 353] width 2715 height 624
drag, startPoint x: 673, startPoint y: 464, endPoint x: 570, endPoint y: 478, distance: 103.7
click at [570, 478] on img at bounding box center [461, 403] width 2715 height 523
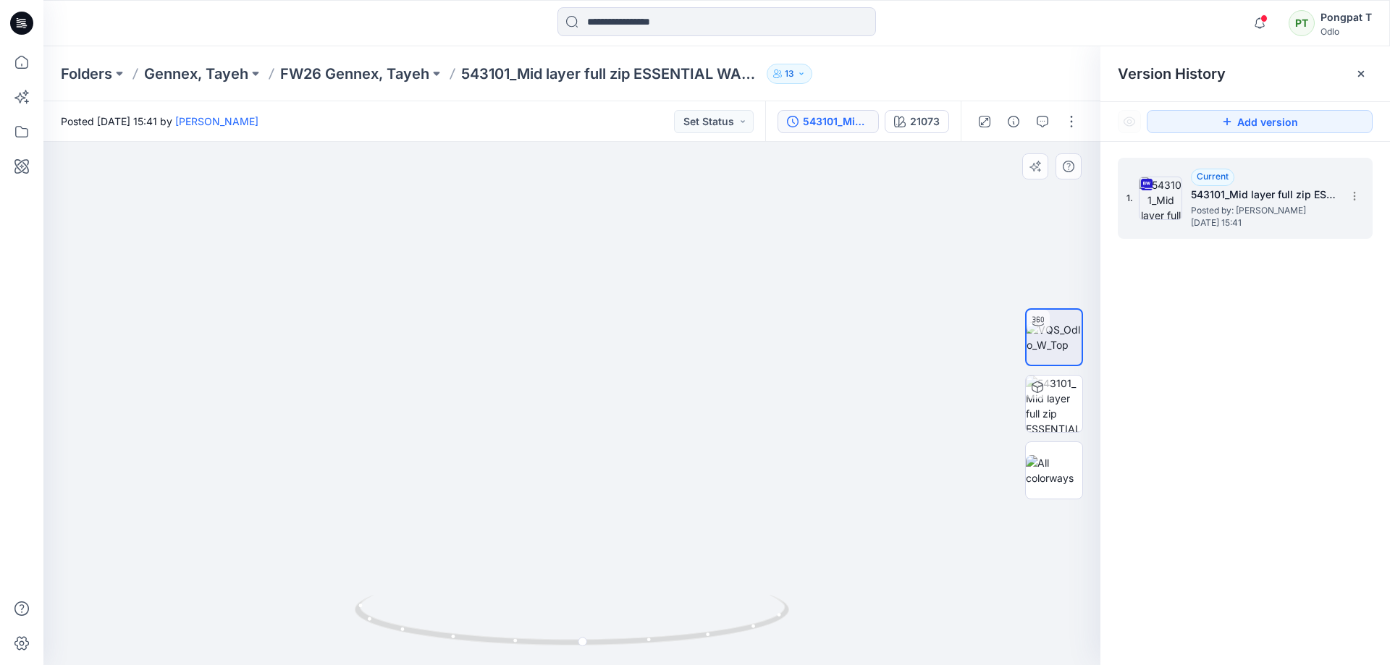
drag, startPoint x: 771, startPoint y: 551, endPoint x: 667, endPoint y: 460, distance: 138.5
click at [667, 460] on img at bounding box center [460, 403] width 2715 height 523
drag, startPoint x: 927, startPoint y: 124, endPoint x: 1041, endPoint y: 161, distance: 120.2
click at [931, 127] on div "21073" at bounding box center [925, 122] width 30 height 16
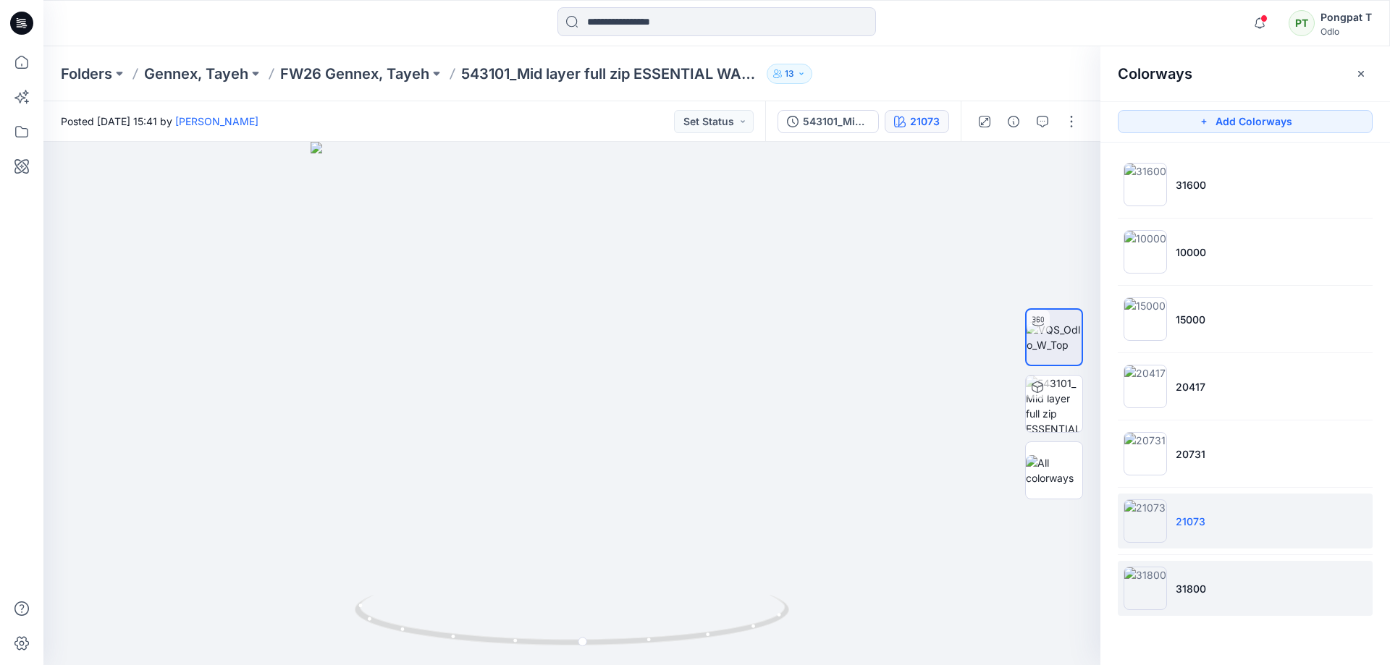
click at [1149, 591] on img at bounding box center [1144, 588] width 43 height 43
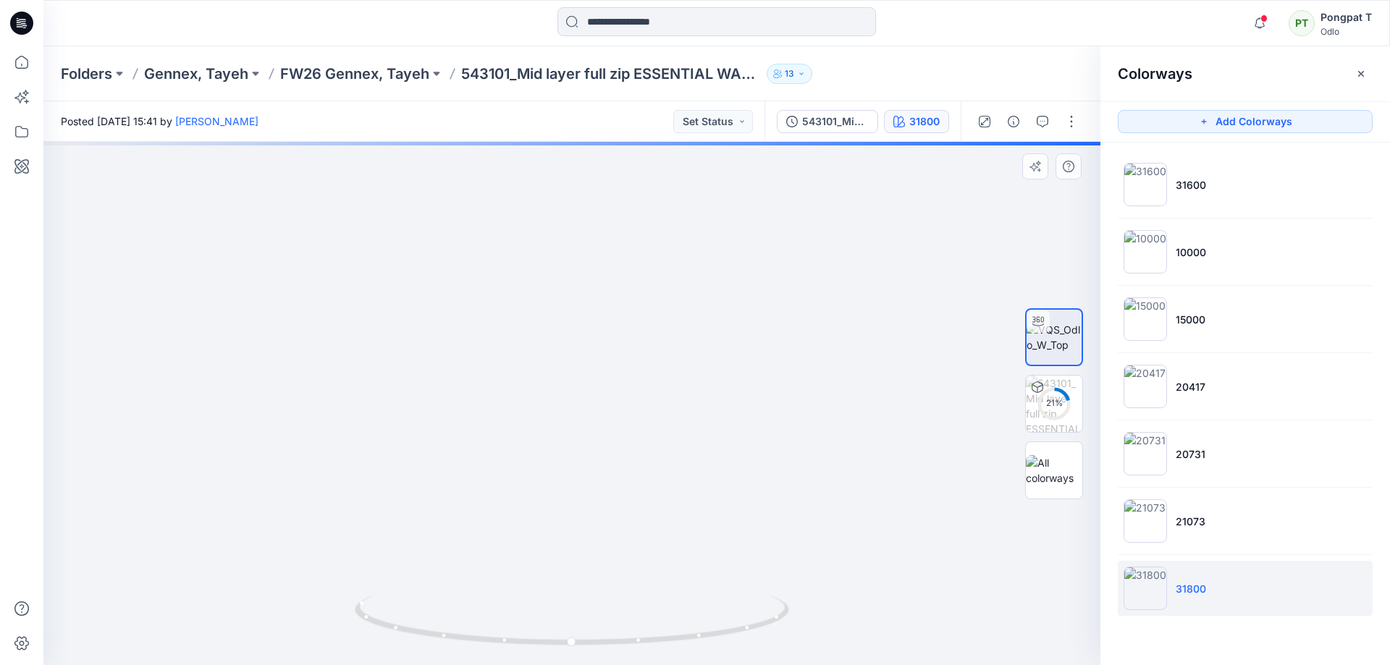
drag, startPoint x: 562, startPoint y: 216, endPoint x: 632, endPoint y: 386, distance: 184.4
click at [633, 512] on img at bounding box center [592, 251] width 1320 height 827
drag, startPoint x: 639, startPoint y: 333, endPoint x: 592, endPoint y: 570, distance: 241.3
click at [592, 570] on img at bounding box center [612, 403] width 1320 height 523
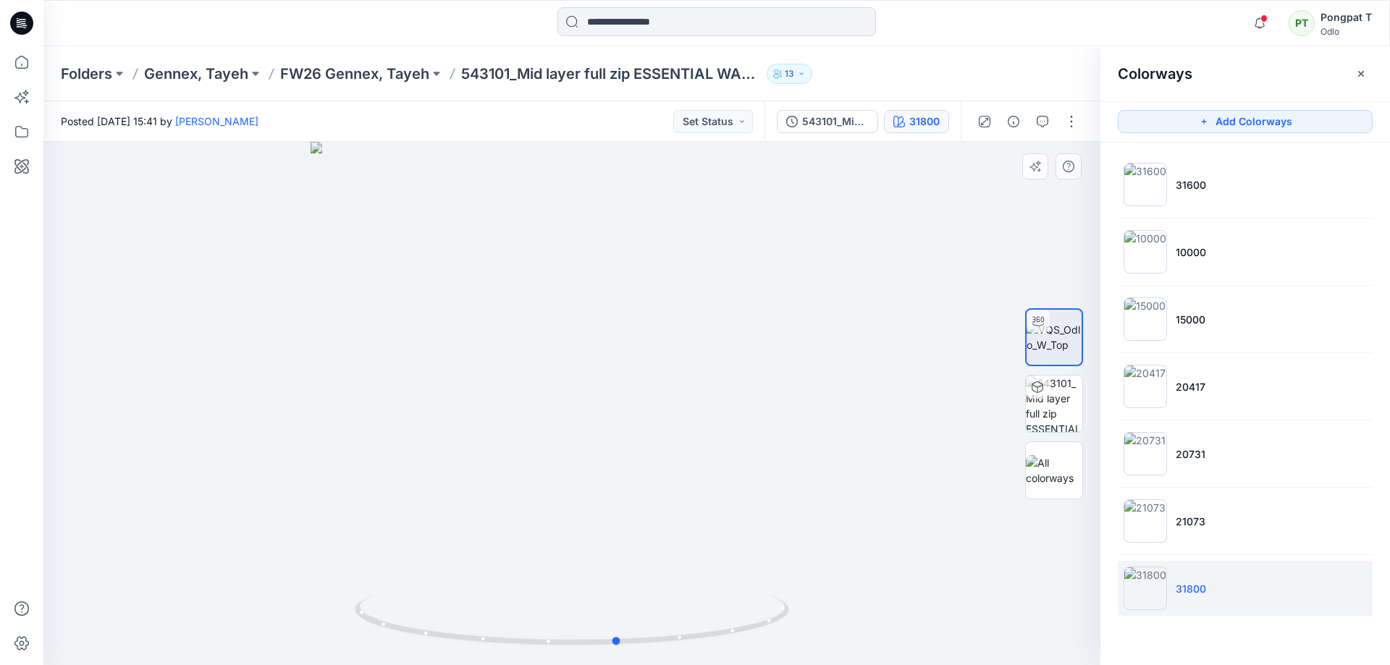
drag, startPoint x: 666, startPoint y: 397, endPoint x: 712, endPoint y: 483, distance: 97.8
click at [712, 483] on div at bounding box center [571, 403] width 1057 height 523
click at [902, 258] on div at bounding box center [571, 403] width 1057 height 523
click at [403, 75] on p "FW26 Gennex, Tayeh" at bounding box center [354, 74] width 149 height 20
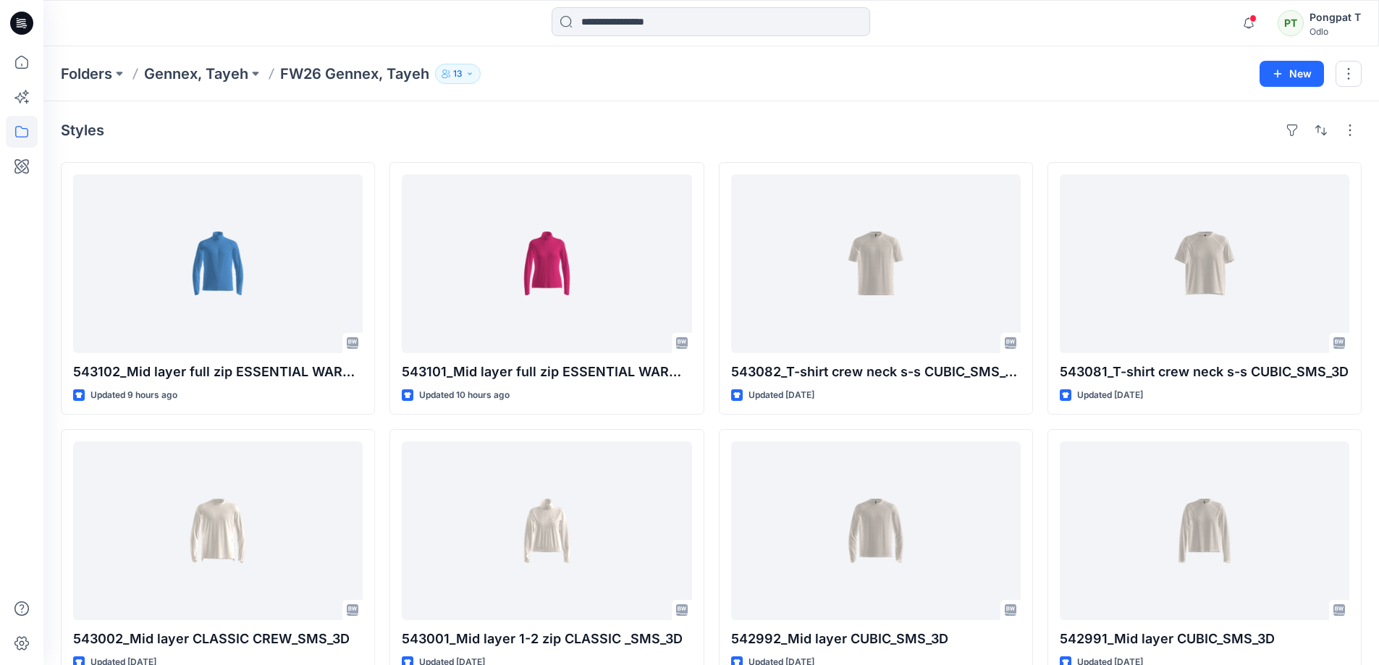
click at [630, 132] on div "Styles" at bounding box center [711, 130] width 1301 height 23
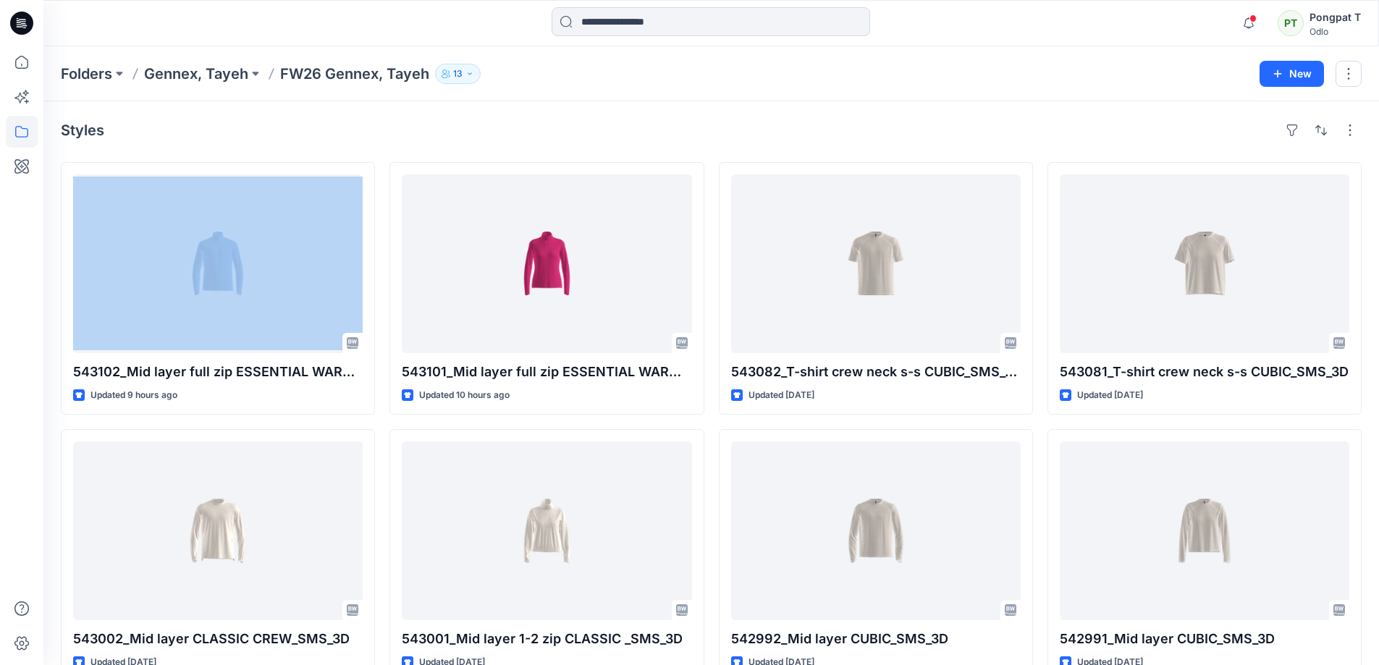
click at [630, 132] on div "Styles" at bounding box center [711, 130] width 1301 height 23
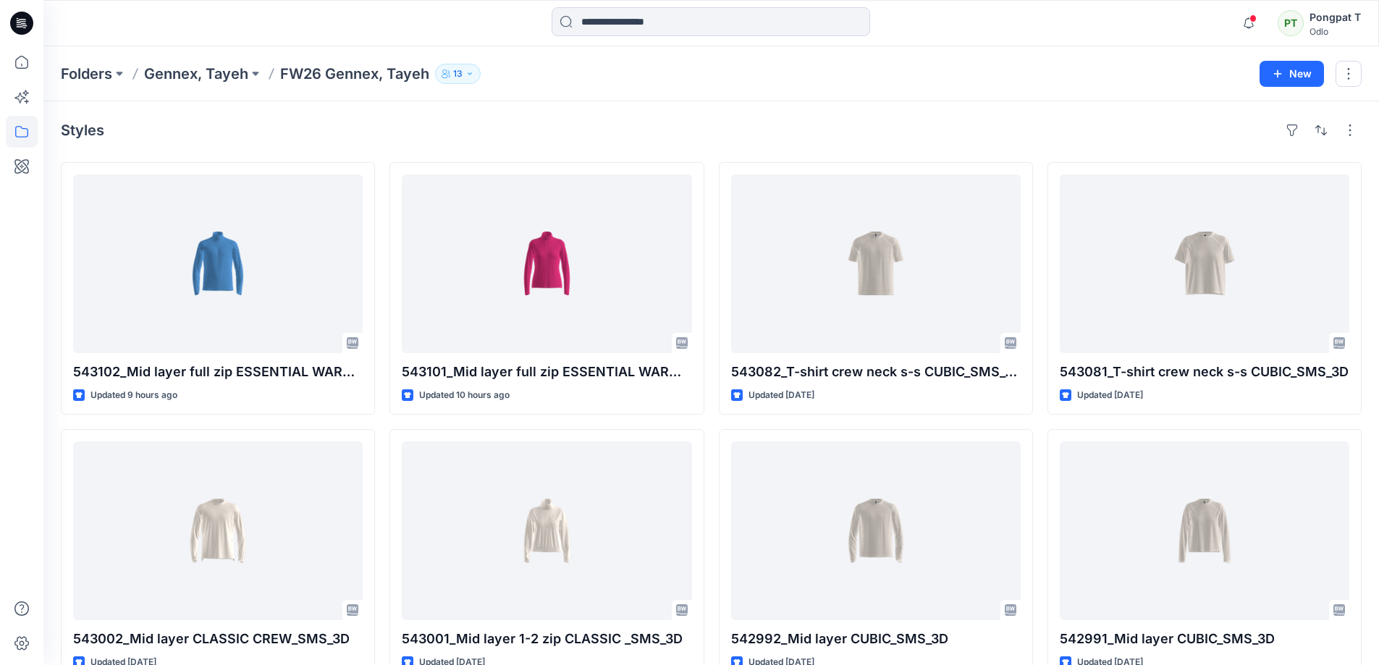
click at [735, 130] on div "Styles" at bounding box center [711, 130] width 1301 height 23
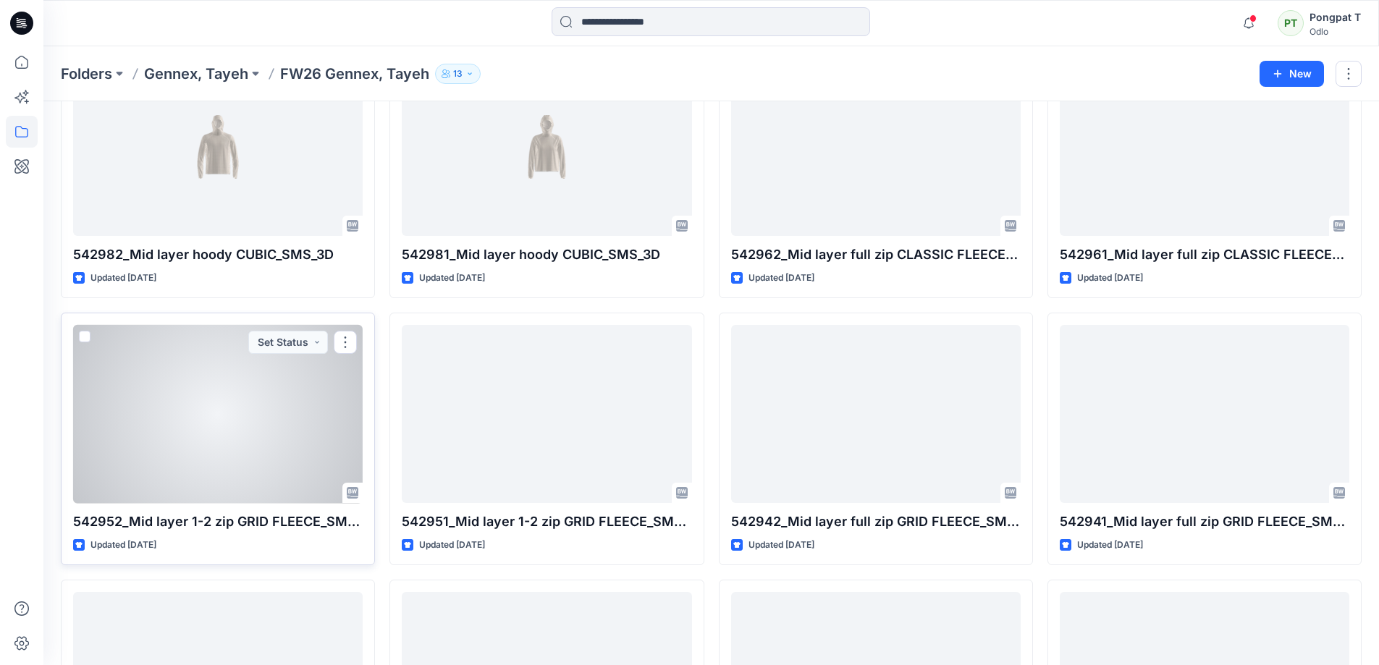
scroll to position [796, 0]
